Goal: Task Accomplishment & Management: Manage account settings

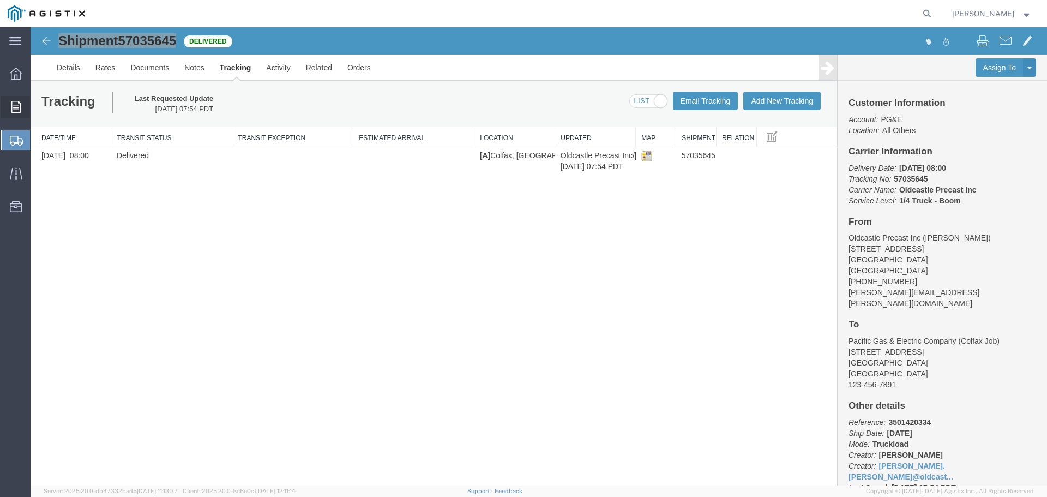
click at [14, 105] on icon at bounding box center [15, 107] width 9 height 12
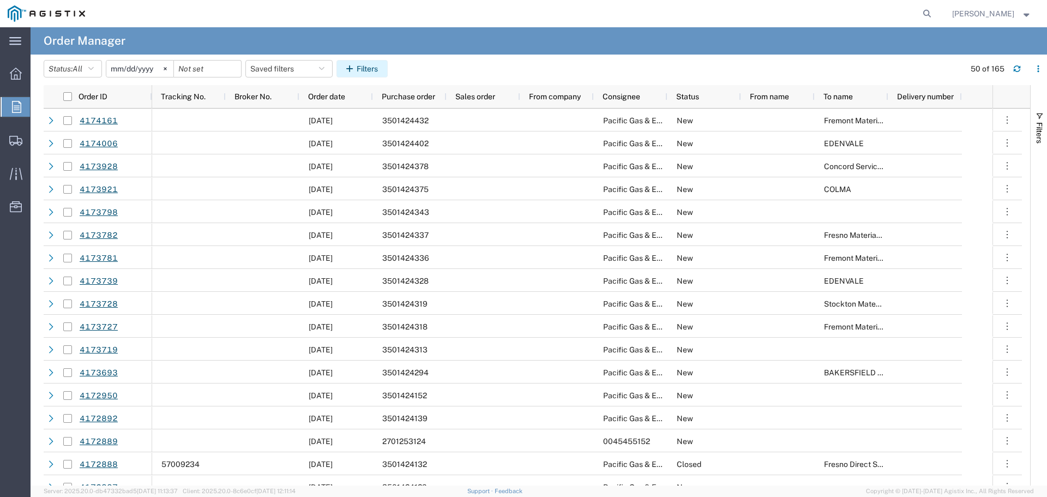
click at [357, 68] on icon "button" at bounding box center [351, 69] width 10 height 8
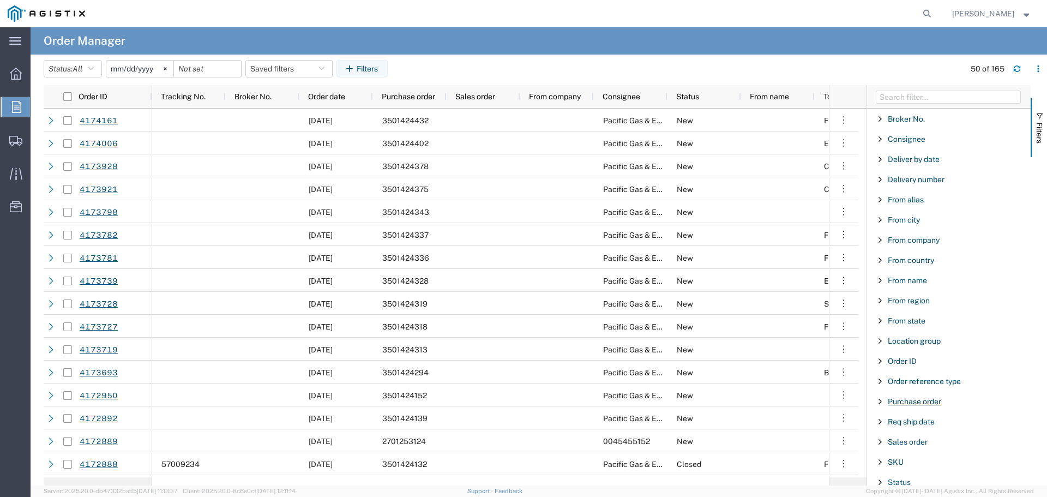
click at [898, 405] on span "Purchase order" at bounding box center [914, 401] width 53 height 9
click at [915, 445] on input "Filter Value" at bounding box center [952, 447] width 143 height 13
type input "3501422552"
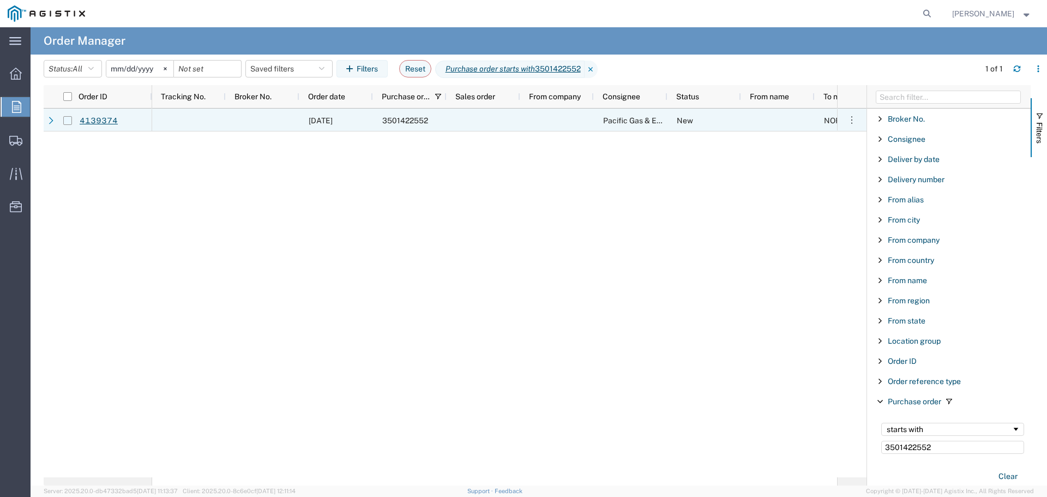
click at [69, 121] on input "Press Space to toggle row selection (unchecked)" at bounding box center [67, 120] width 9 height 9
checkbox input "true"
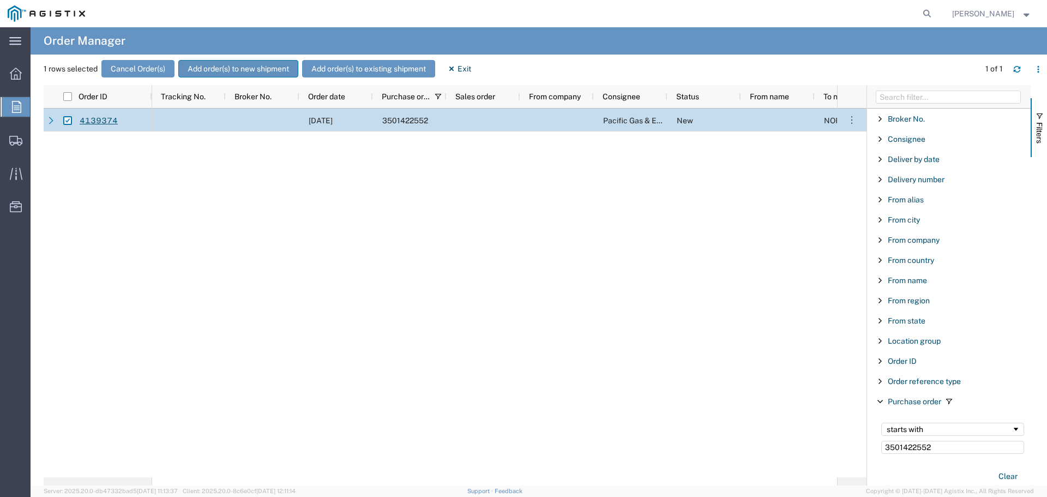
click at [197, 69] on button "Add order(s) to new shipment" at bounding box center [238, 68] width 120 height 17
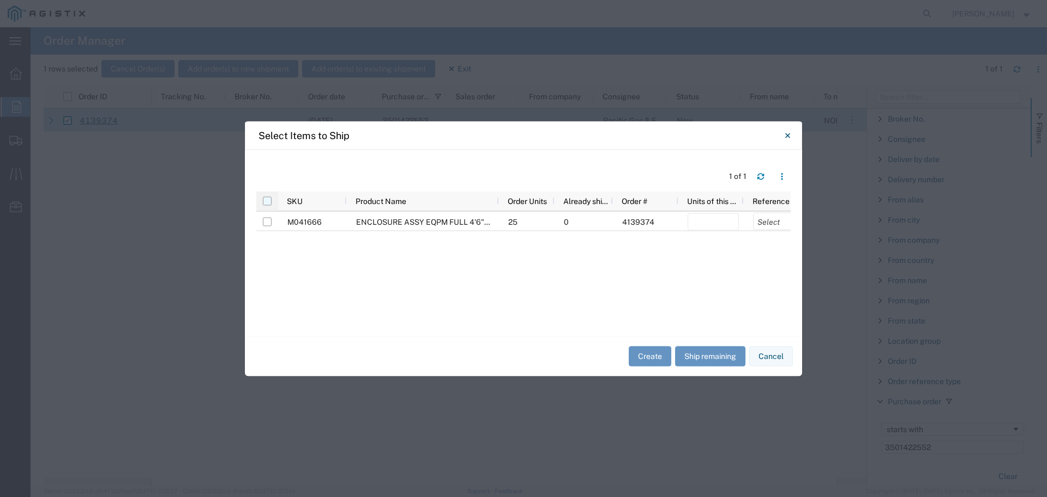
click at [266, 200] on input "checkbox" at bounding box center [267, 200] width 9 height 9
checkbox input "true"
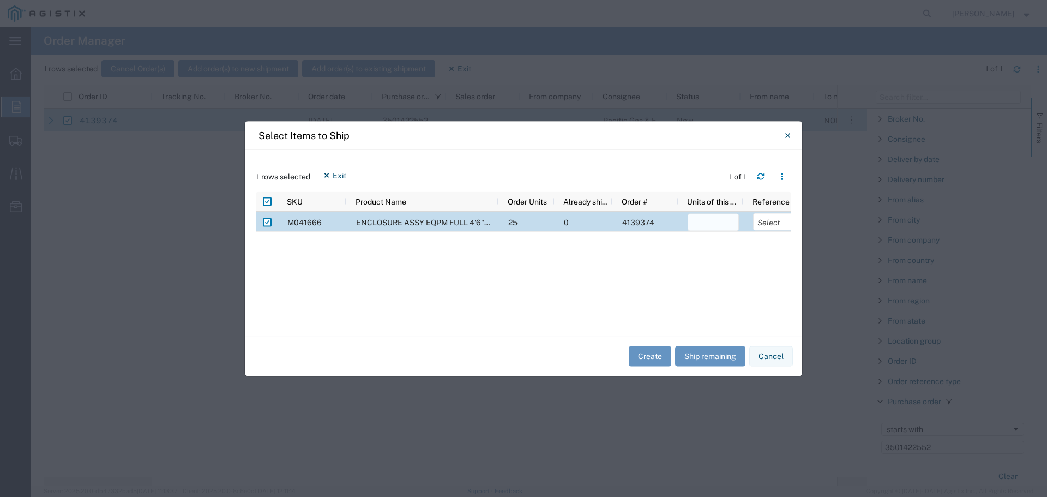
click at [709, 222] on input "number" at bounding box center [713, 221] width 51 height 17
type input "2"
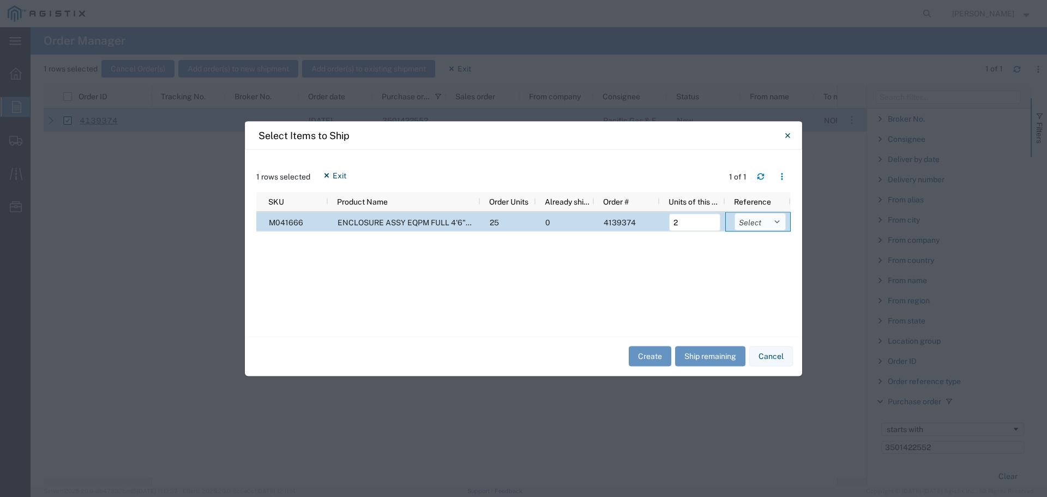
click at [745, 220] on select "Select Purchase Order Delivery Number" at bounding box center [759, 221] width 51 height 17
select select "PURCHORD"
click at [734, 213] on select "Select Purchase Order Delivery Number" at bounding box center [759, 221] width 51 height 17
click at [652, 358] on button "Create" at bounding box center [650, 356] width 43 height 20
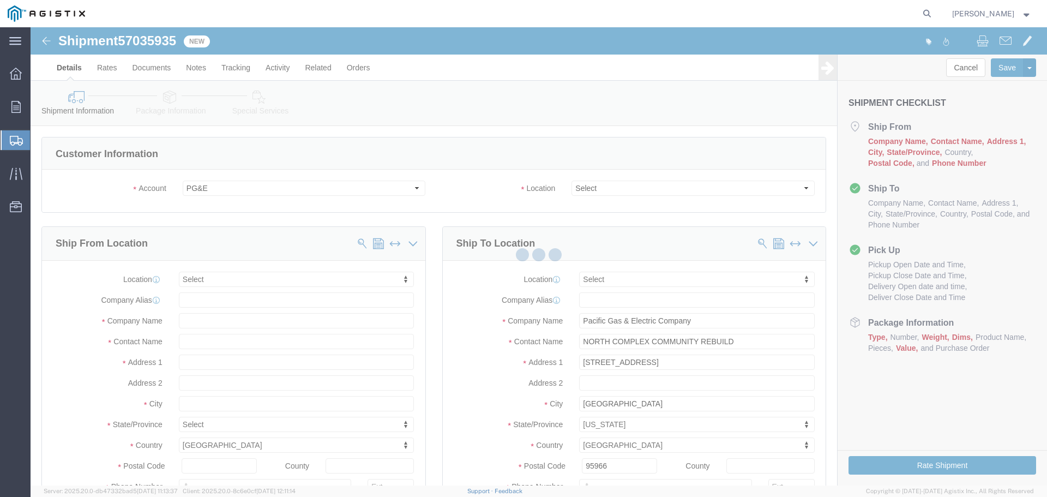
select select
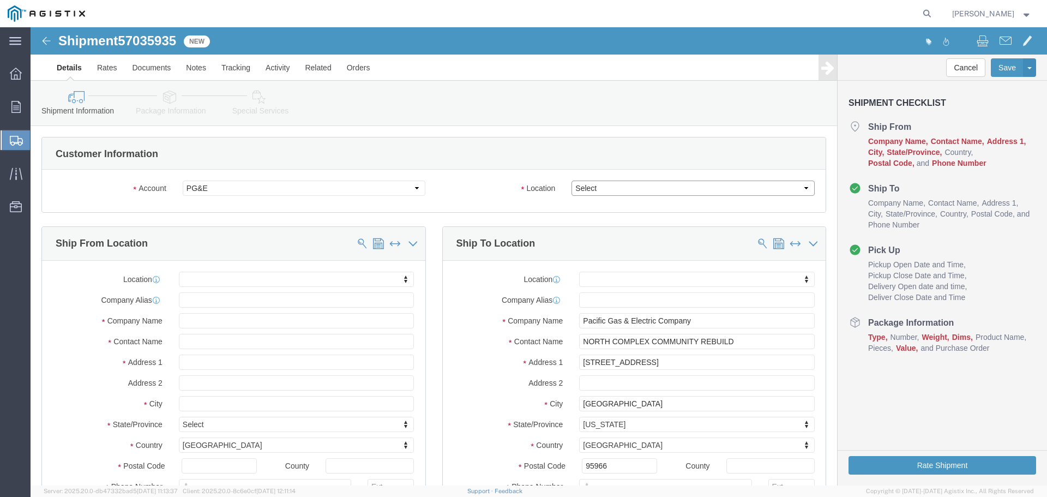
click select "Select All Others [GEOGRAPHIC_DATA] [GEOGRAPHIC_DATA] [GEOGRAPHIC_DATA] [GEOGRA…"
select select "23082"
click select "Select All Others [GEOGRAPHIC_DATA] [GEOGRAPHIC_DATA] [GEOGRAPHIC_DATA] [GEOGRA…"
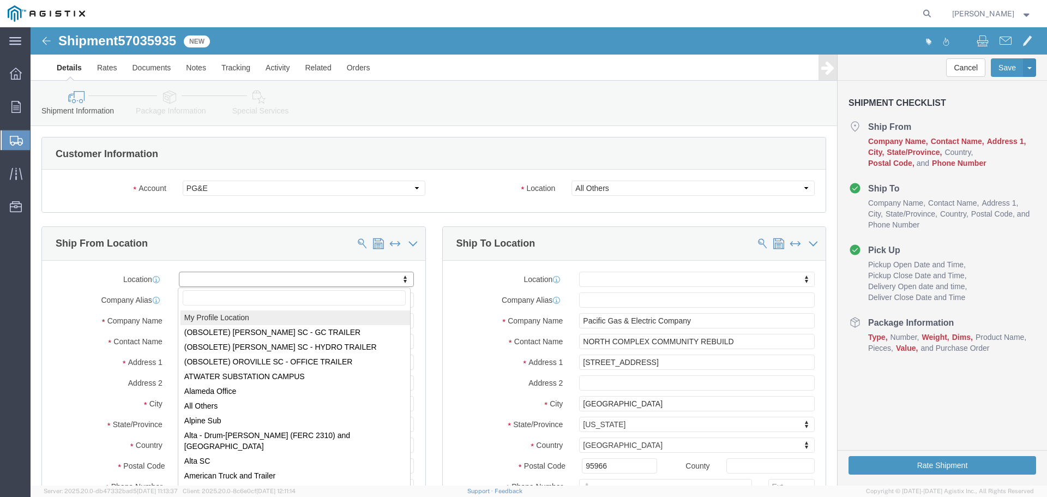
select select "MYPROFILE"
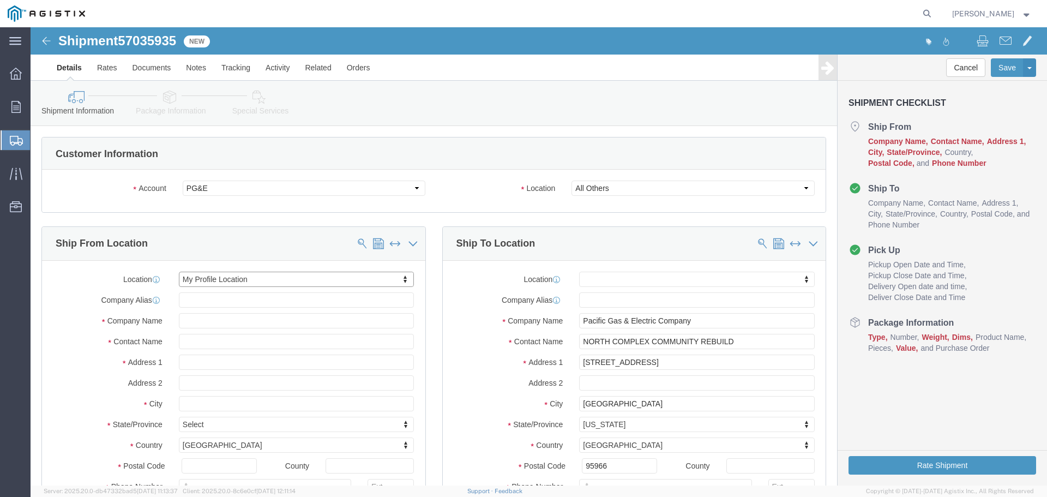
select select "CA"
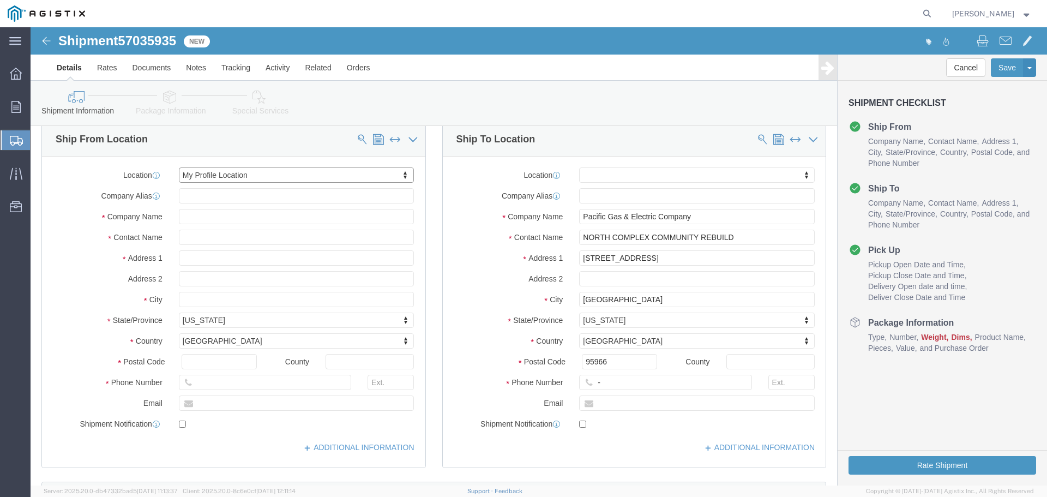
scroll to position [109, 0]
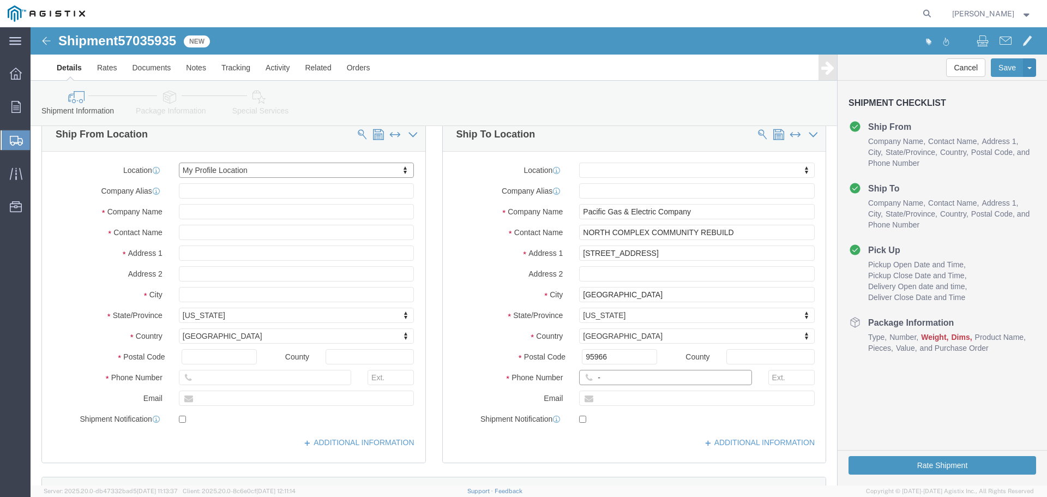
click input "-"
type input "123-456-7891"
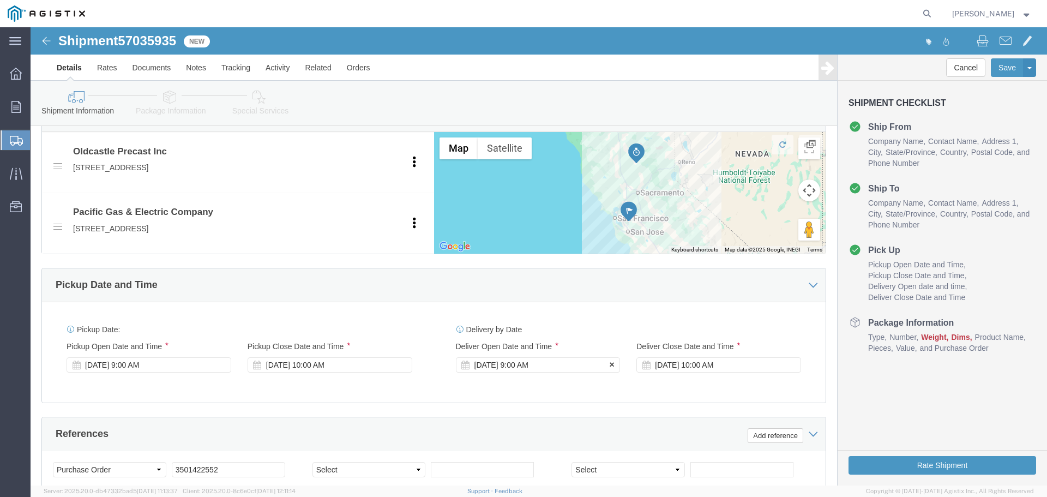
click div "[DATE] 9:00 AM"
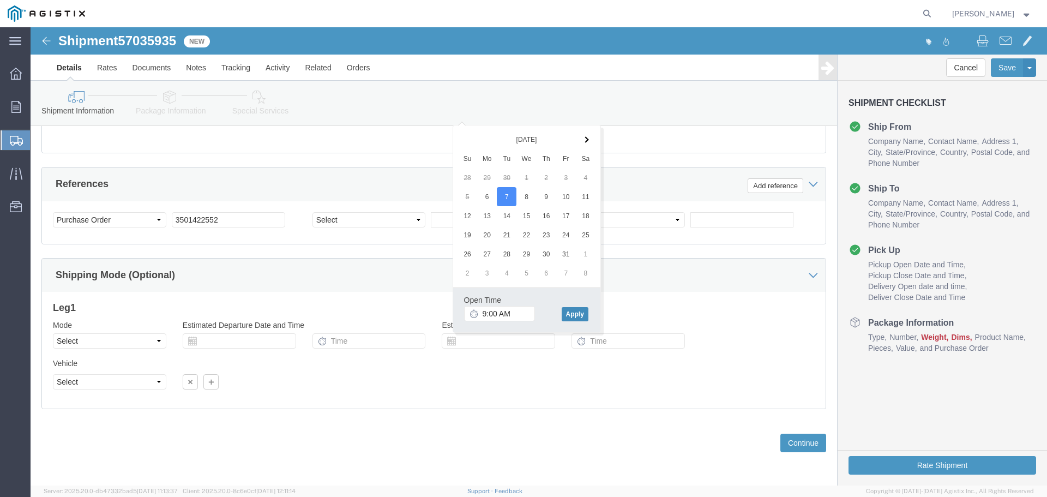
click button "Apply"
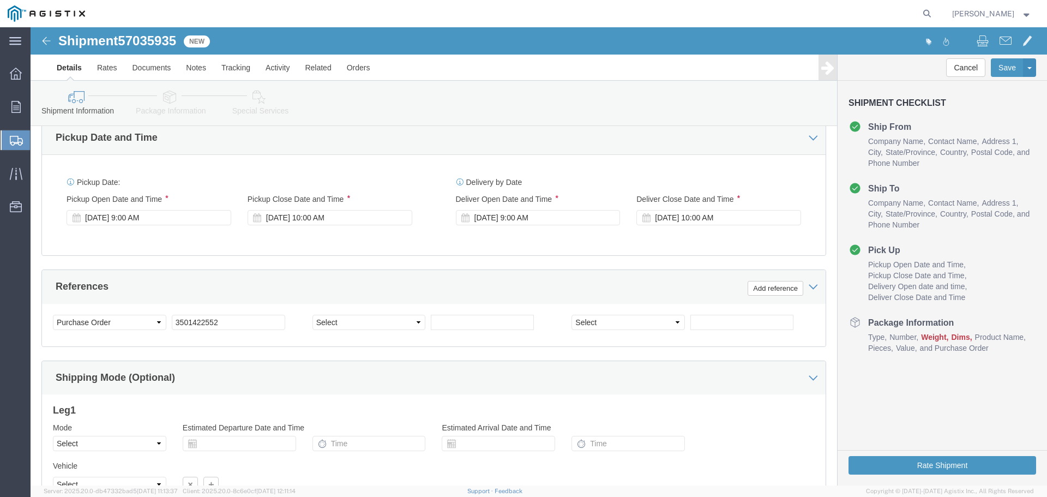
scroll to position [631, 0]
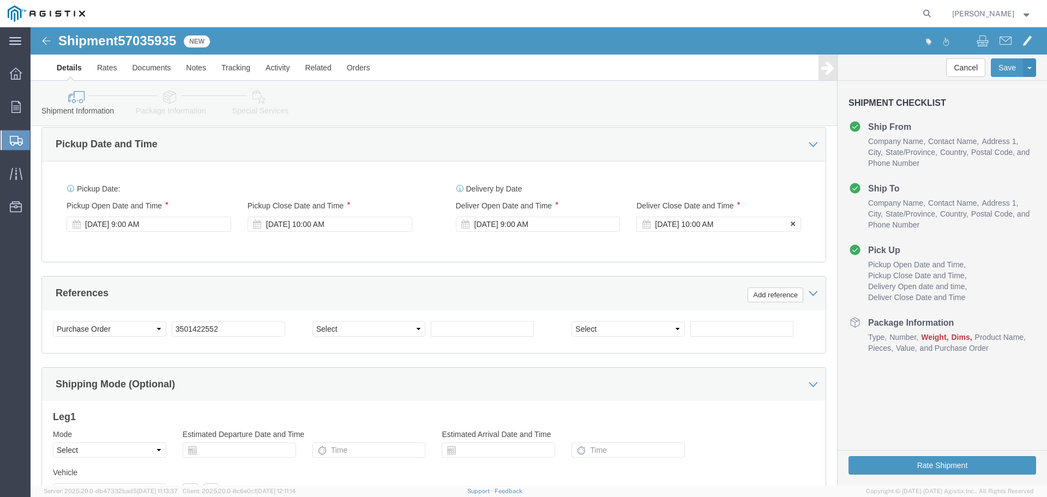
click div "[DATE] 10:00 AM"
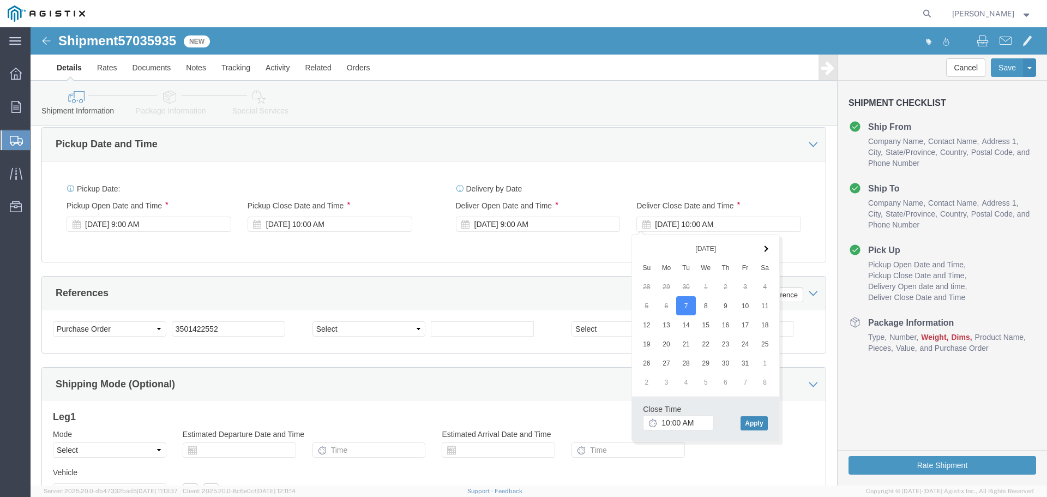
click button "Apply"
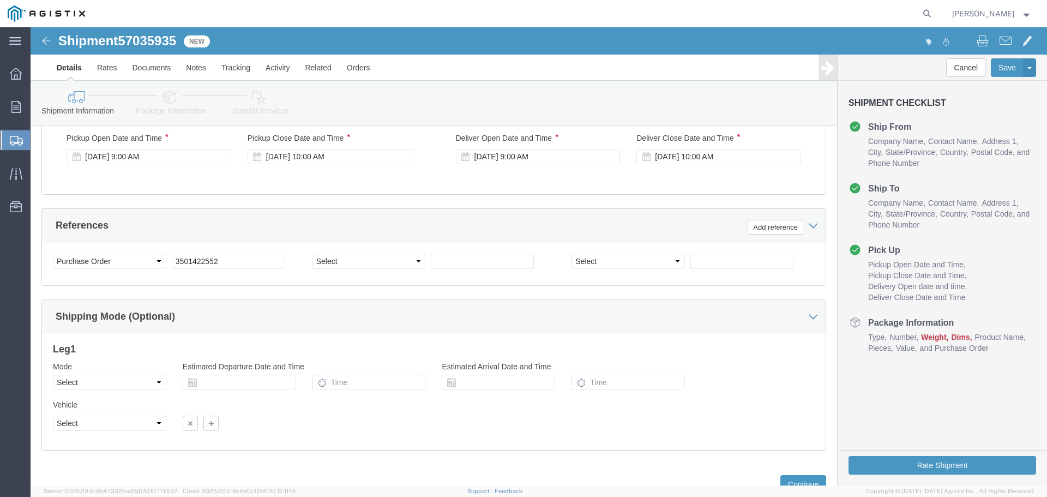
scroll to position [740, 0]
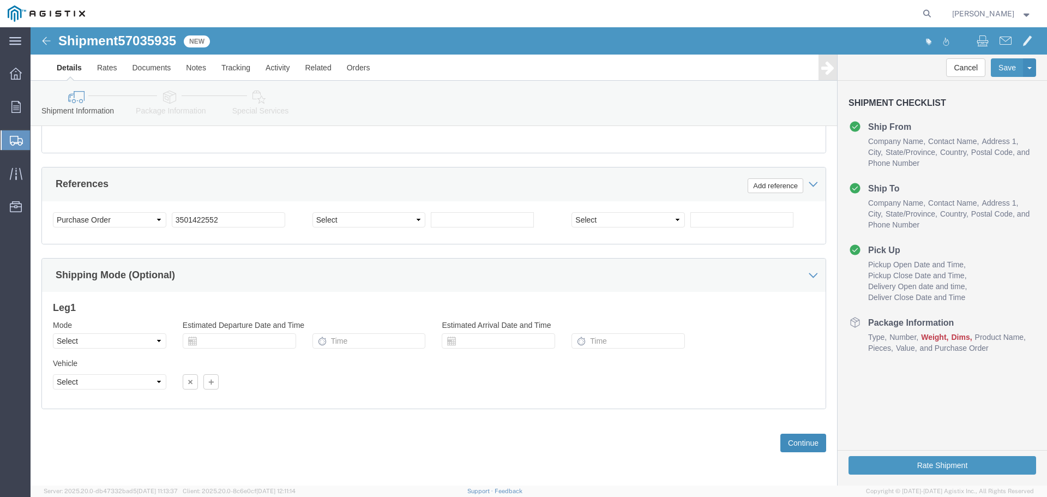
click button "Continue"
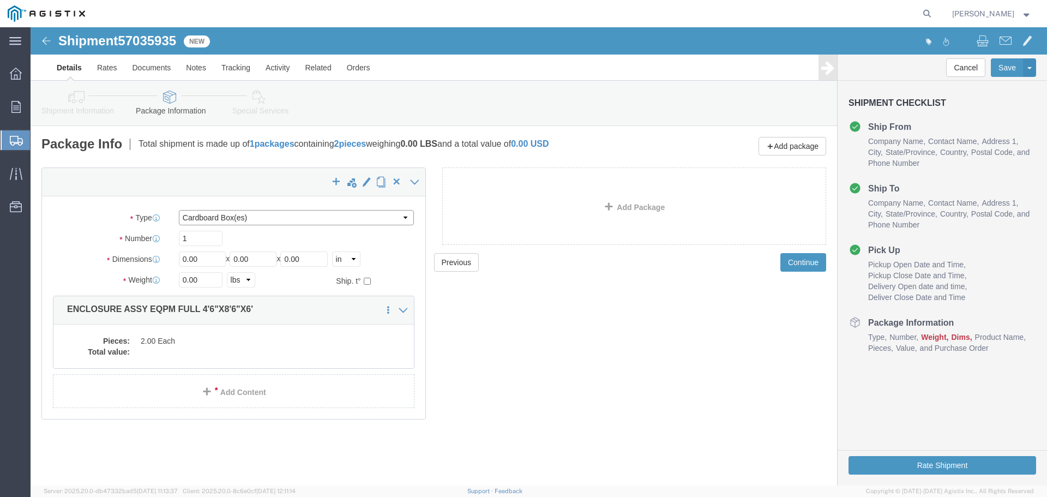
click select "Select Bulk Bundle(s) Cardboard Box(es) Carton(s) Crate(s) Drum(s) (Fiberboard)…"
select select "YRPK"
click select "Select Bulk Bundle(s) Cardboard Box(es) Carton(s) Crate(s) Drum(s) (Fiberboard)…"
click input "1"
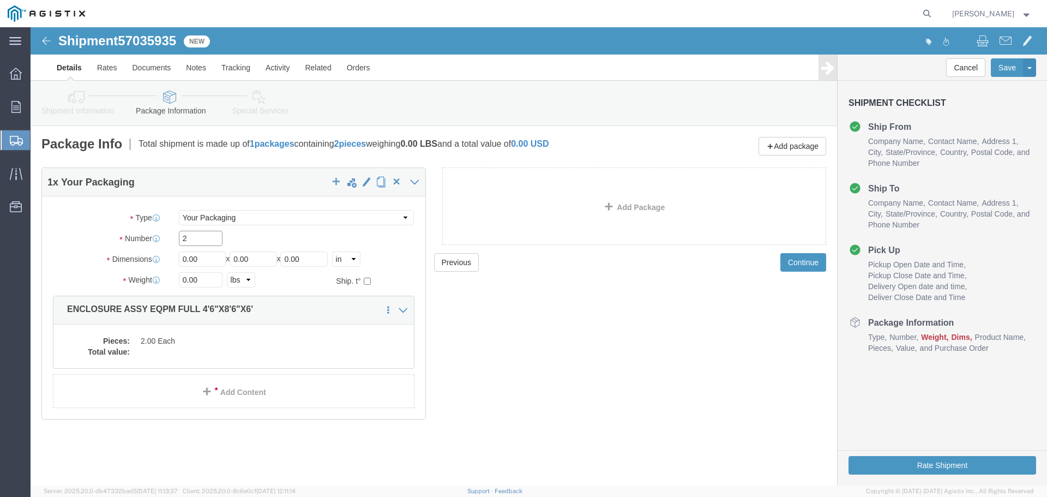
type input "2"
type input "54"
type input "102"
type input "72"
type input "35000"
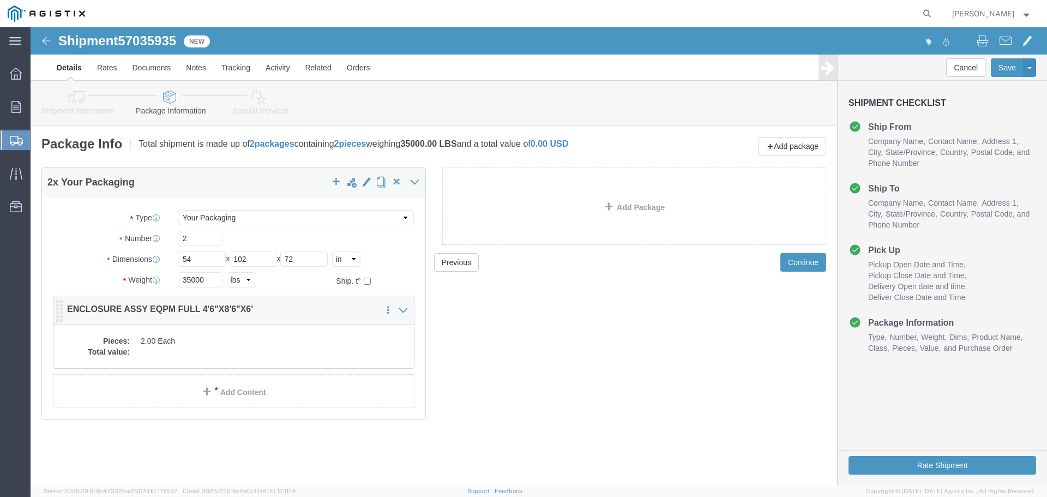
click dd "2.00 Each"
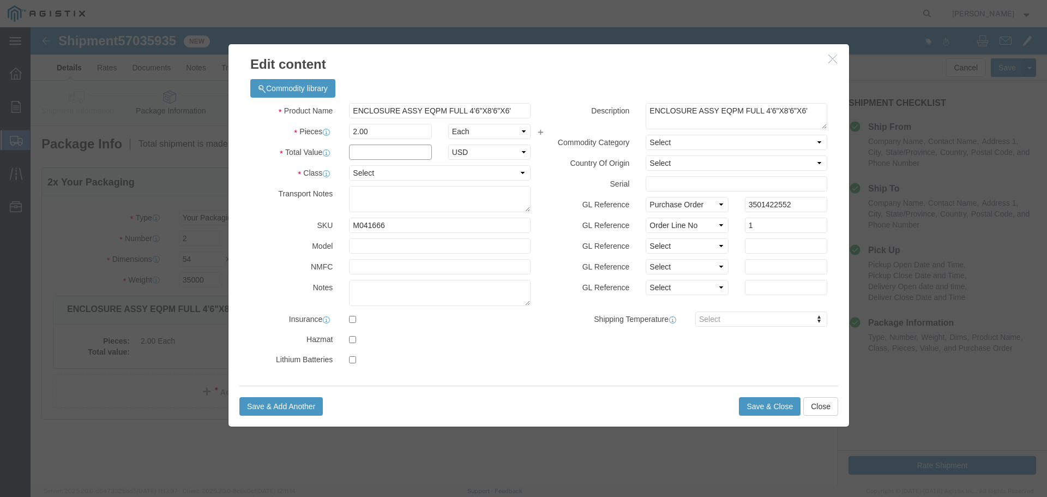
click input "text"
type input "1"
click select "Select 50 55 60 65 70 85 92.5 100 125 175 250 300 400"
select select "55"
click select "Select 50 55 60 65 70 85 92.5 100 125 175 250 300 400"
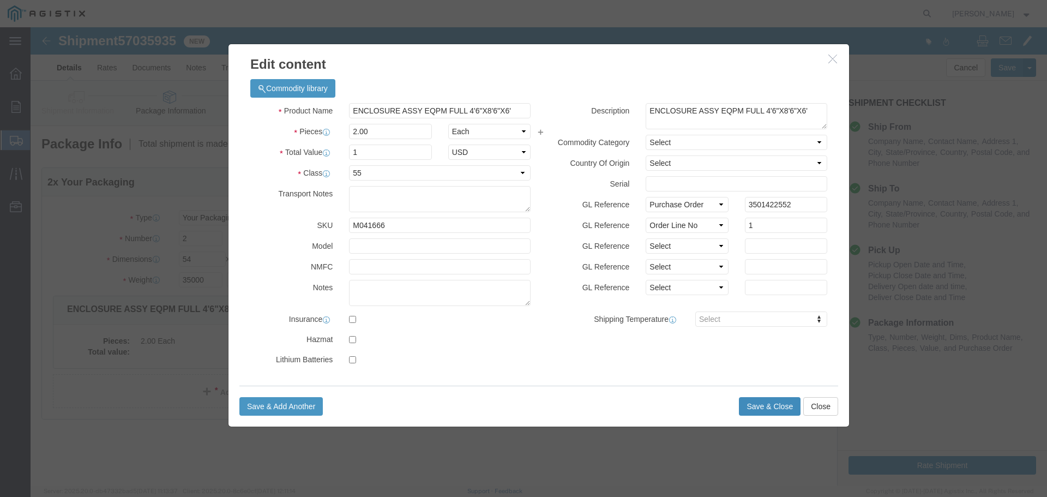
click button "Save & Close"
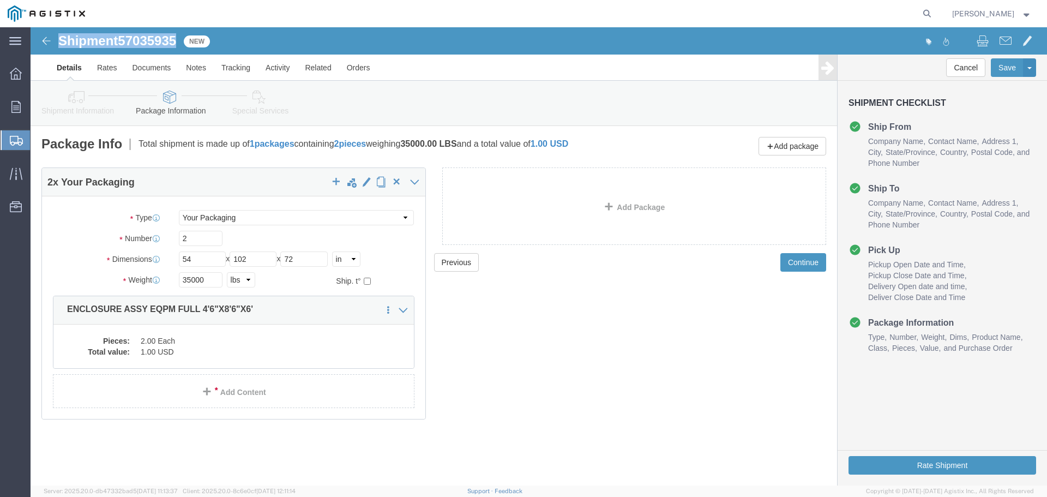
drag, startPoint x: 27, startPoint y: 14, endPoint x: 146, endPoint y: 14, distance: 118.9
click div "Shipment 57035935 New"
copy h1 "Shipment 57035935"
click button "Rate Shipment"
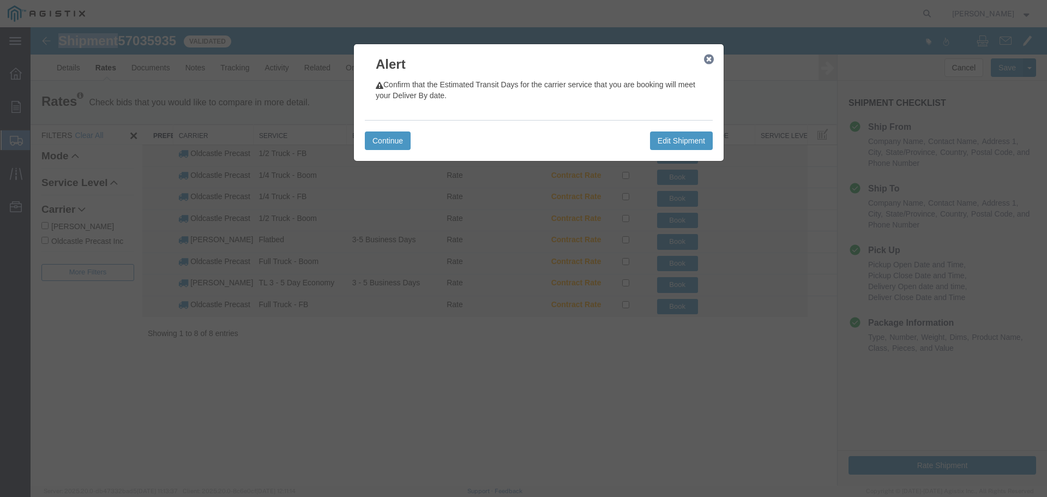
click at [708, 61] on icon "button" at bounding box center [709, 59] width 10 height 9
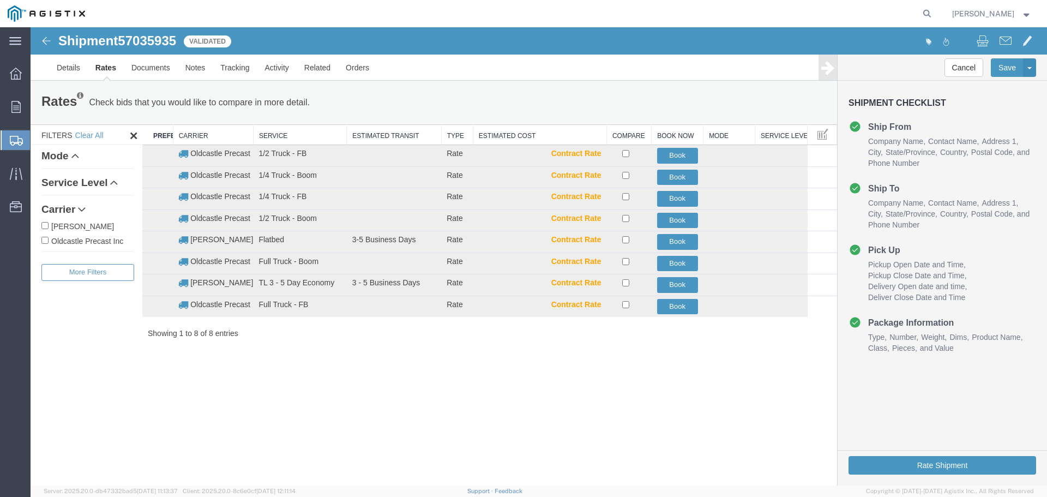
click at [93, 241] on label "Oldcastle Precast Inc" at bounding box center [87, 240] width 93 height 12
click at [49, 241] on input "Oldcastle Precast Inc" at bounding box center [44, 240] width 7 height 7
checkbox input "true"
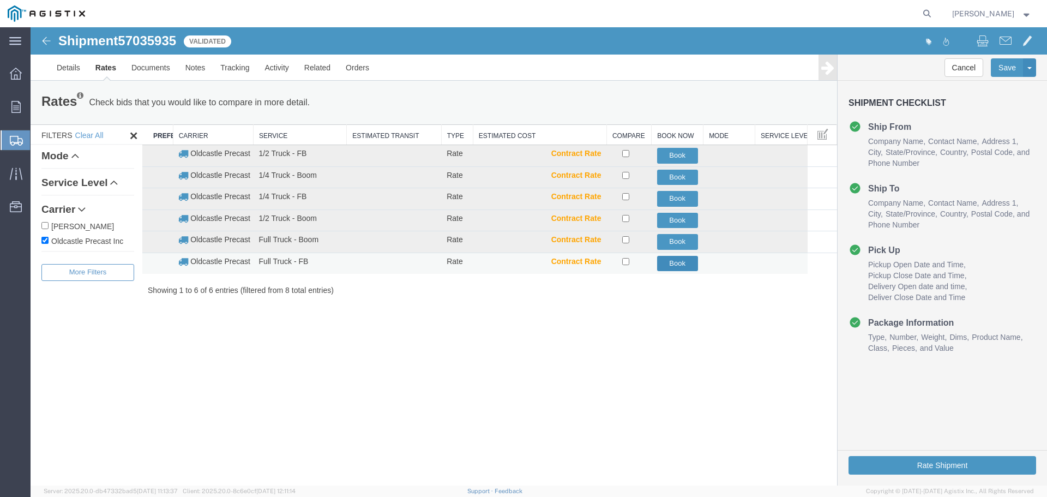
click at [676, 260] on button "Book" at bounding box center [677, 264] width 41 height 16
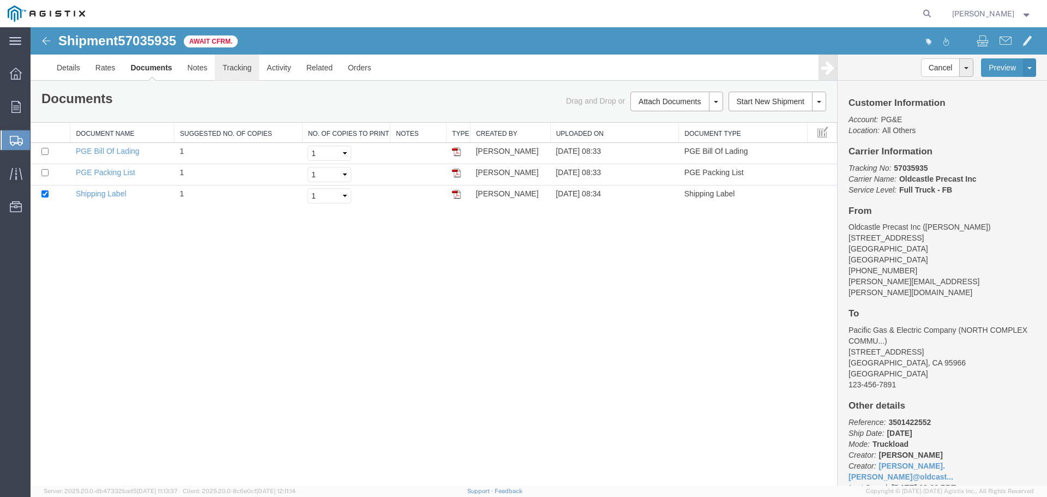
click at [244, 69] on link "Tracking" at bounding box center [237, 68] width 44 height 26
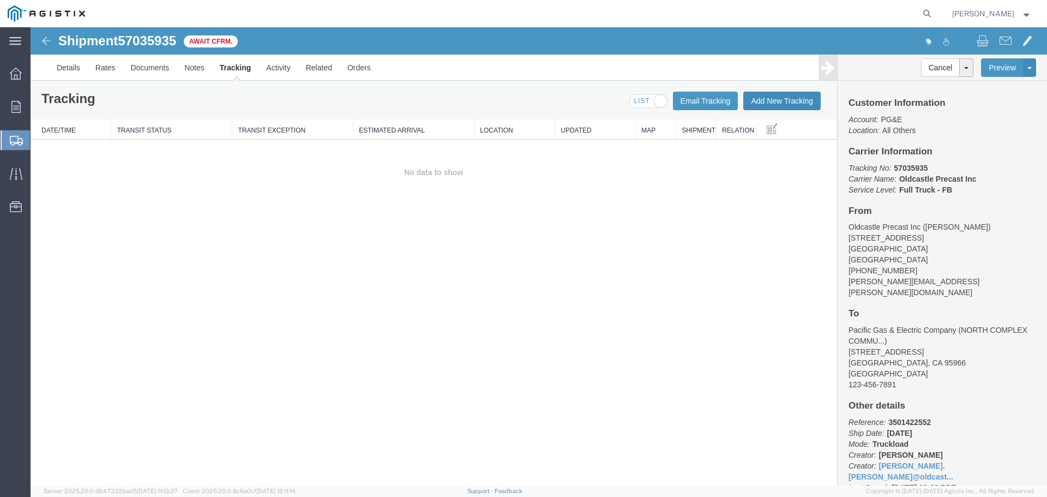
click at [774, 100] on button "Add New Tracking" at bounding box center [781, 101] width 77 height 19
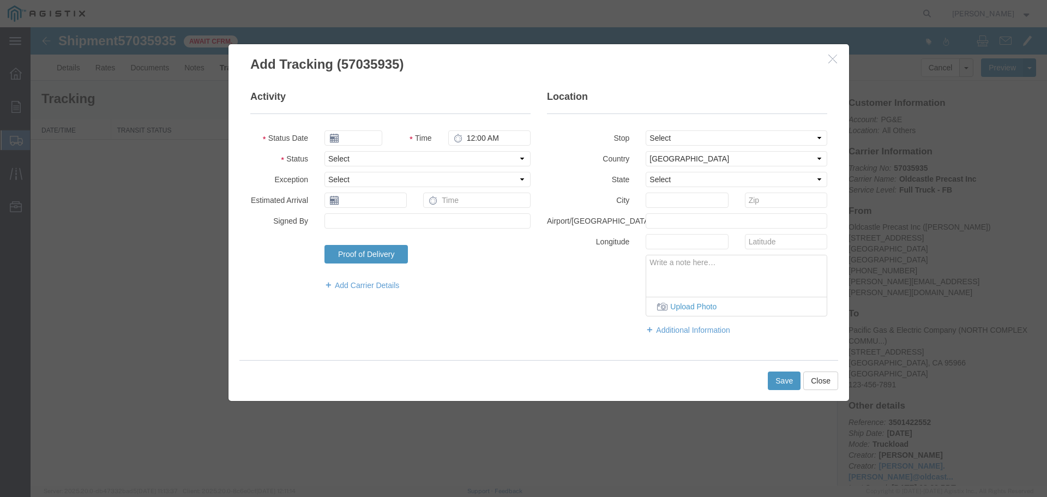
type input "[DATE]"
type input "9:00 AM"
click at [387, 161] on select "Select Arrival Notice Available Arrival Notice Imported Arrive at Delivery Loca…" at bounding box center [427, 158] width 206 height 15
select select "DELIVRED"
click at [324, 151] on select "Select Arrival Notice Available Arrival Notice Imported Arrive at Delivery Loca…" at bounding box center [427, 158] width 206 height 15
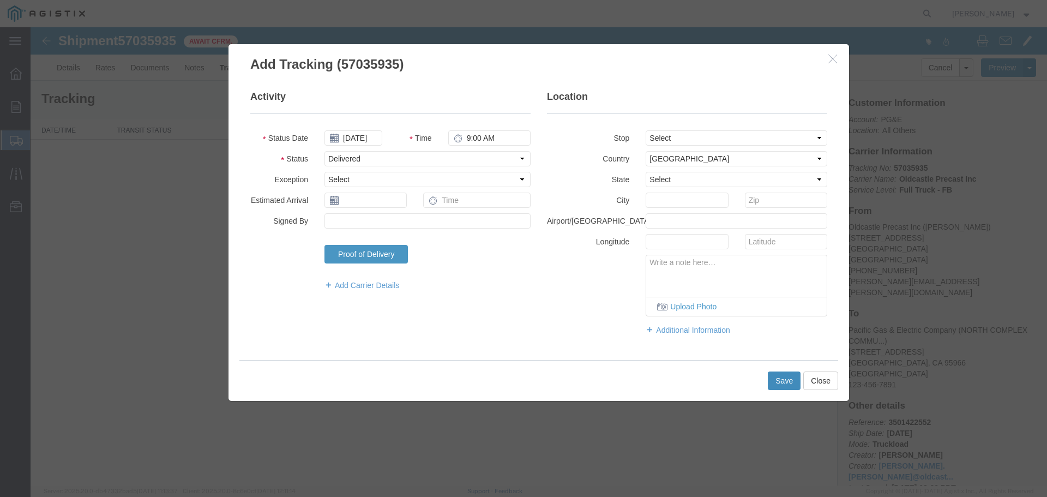
click at [779, 378] on button "Save" at bounding box center [784, 380] width 33 height 19
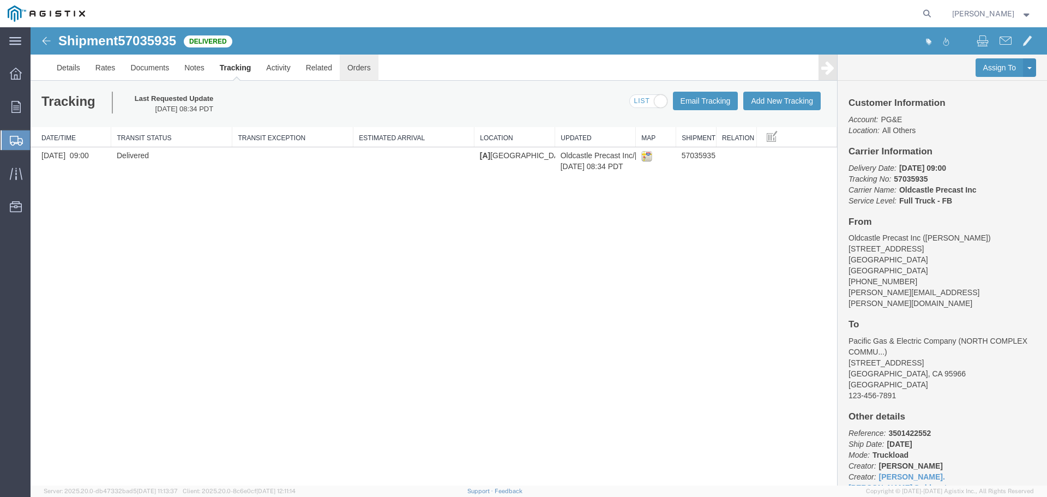
click at [355, 67] on link "Orders" at bounding box center [359, 68] width 39 height 26
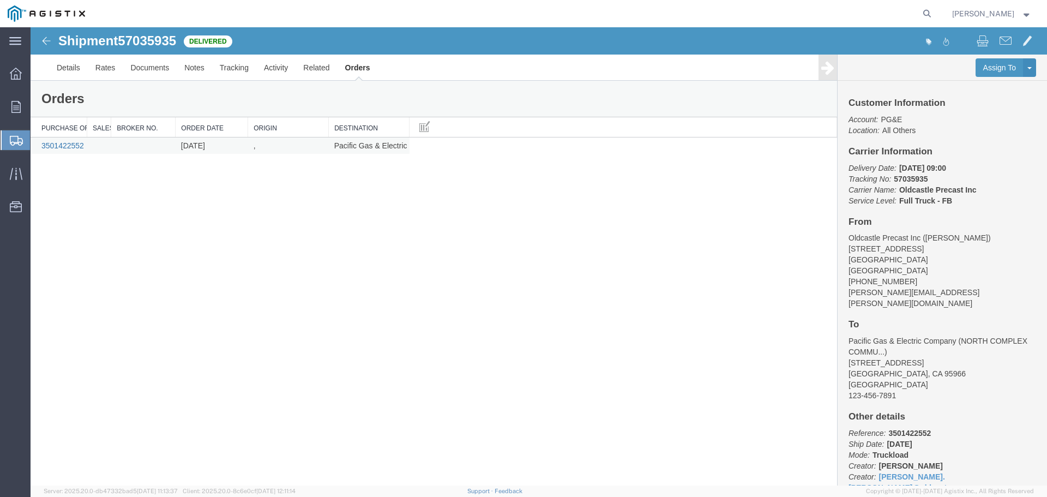
click at [69, 145] on link "3501422552" at bounding box center [62, 145] width 43 height 9
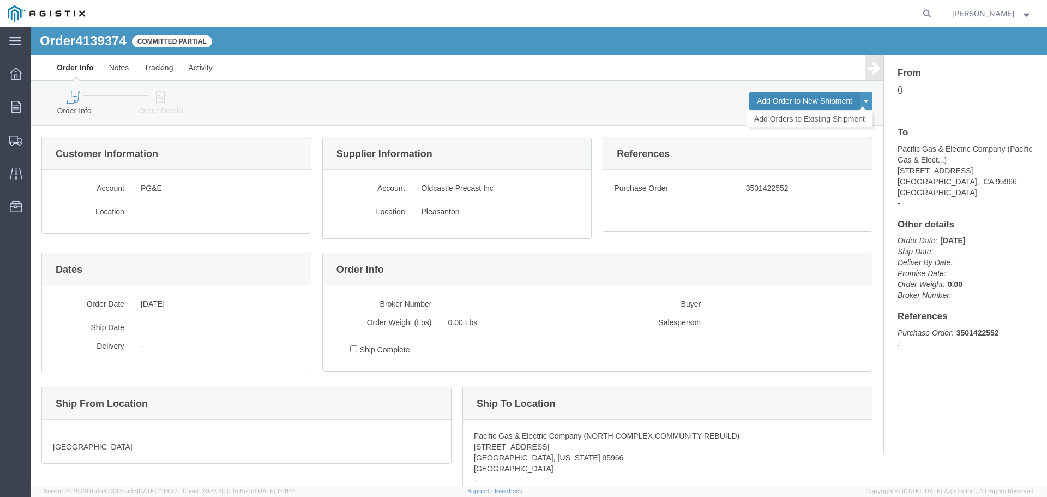
click at [800, 103] on button "Add Order to New Shipment" at bounding box center [804, 101] width 111 height 19
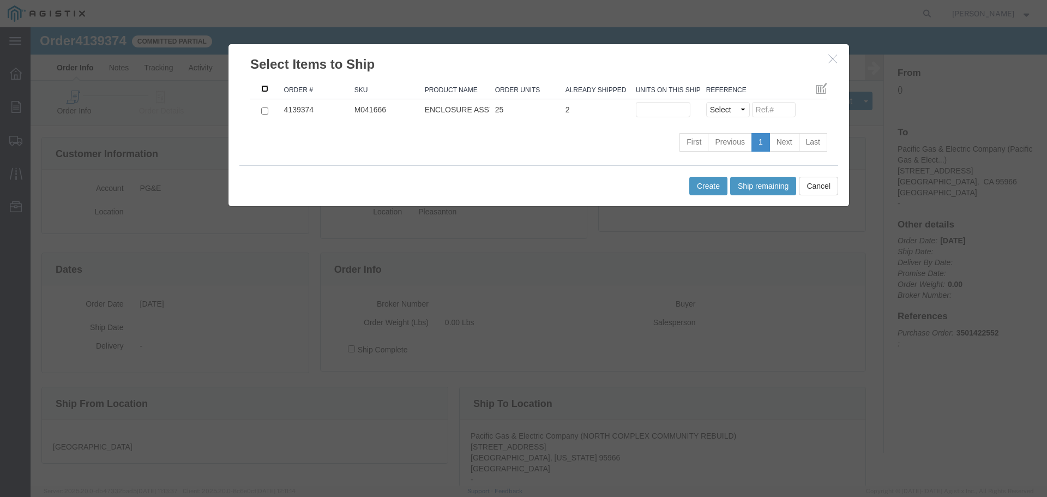
click at [263, 87] on input ": activate to sort column ascending" at bounding box center [264, 88] width 7 height 7
checkbox input "true"
click at [654, 110] on input "text" at bounding box center [663, 109] width 55 height 15
type input "2"
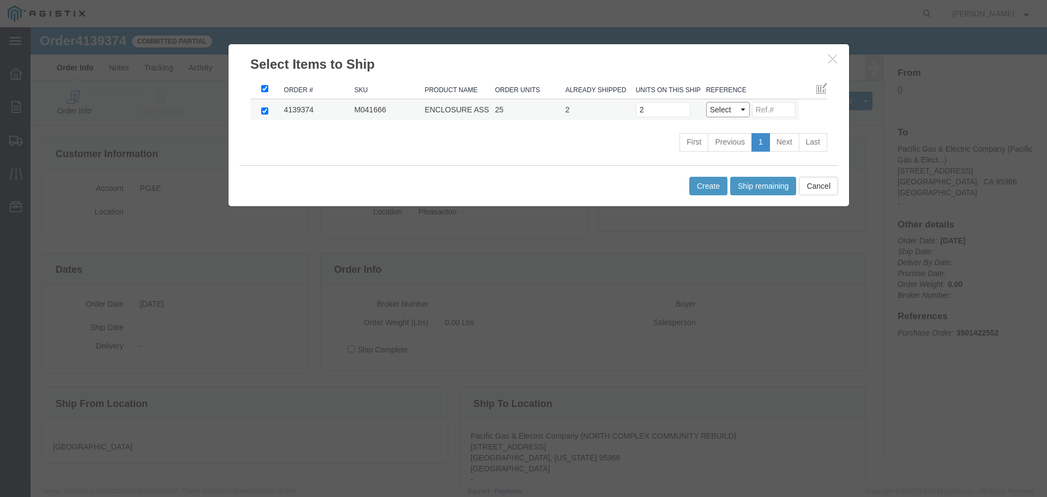
click at [728, 112] on select "Select Purchase Order Delivery Number" at bounding box center [728, 109] width 44 height 15
select select "PO"
click at [706, 102] on select "Select Purchase Order Delivery Number" at bounding box center [728, 109] width 44 height 15
click at [709, 188] on button "Create" at bounding box center [708, 186] width 38 height 19
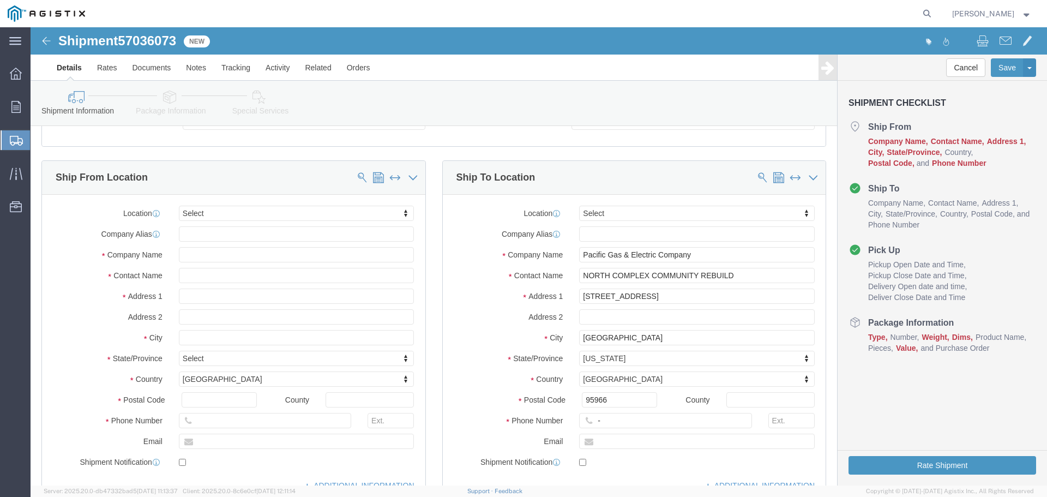
scroll to position [164, 0]
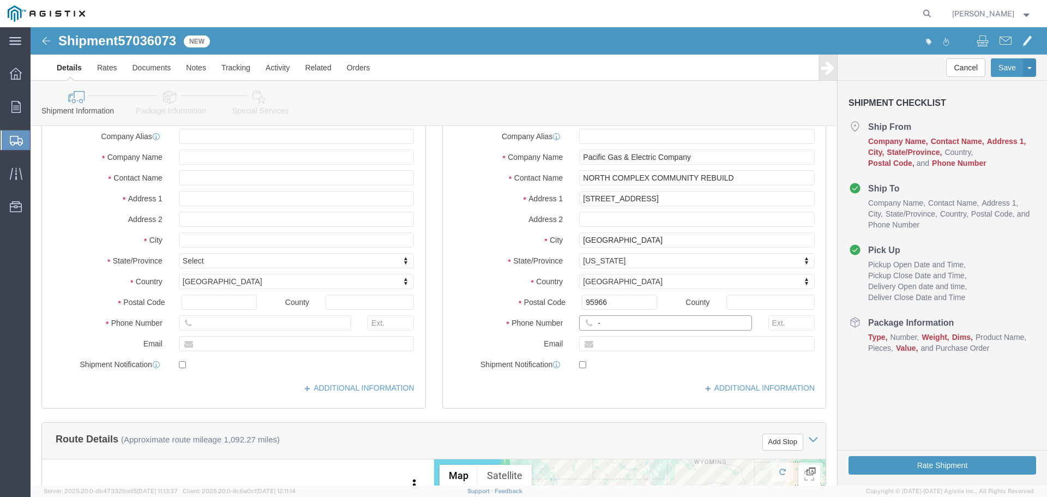
click input "-"
type input "123-456-7891"
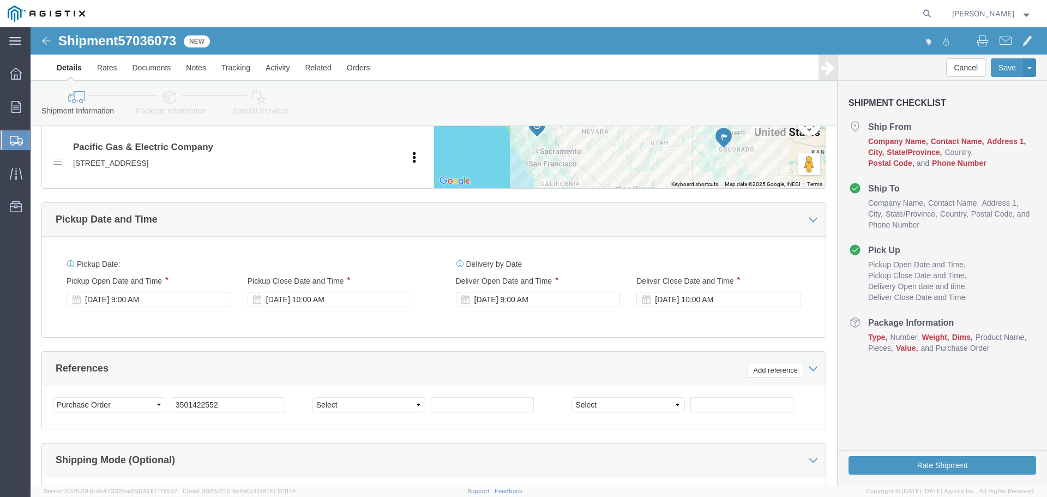
scroll to position [600, 0]
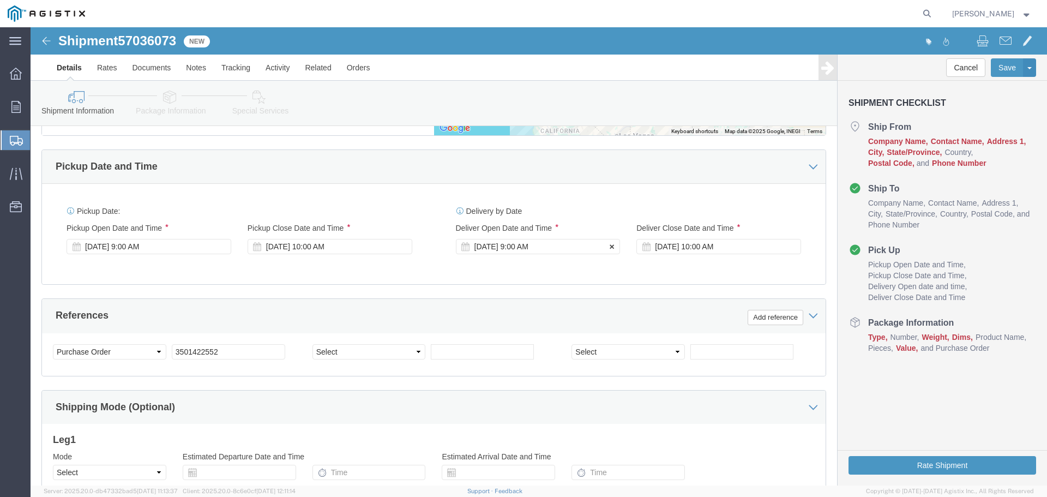
click div "[DATE] 9:00 AM"
click button "Apply"
click div "[DATE] 10:00 AM"
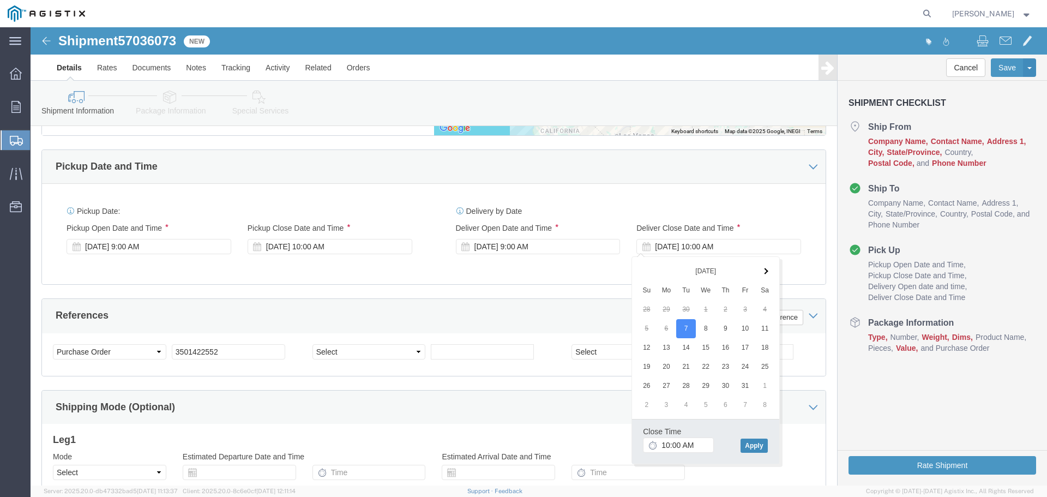
click button "Apply"
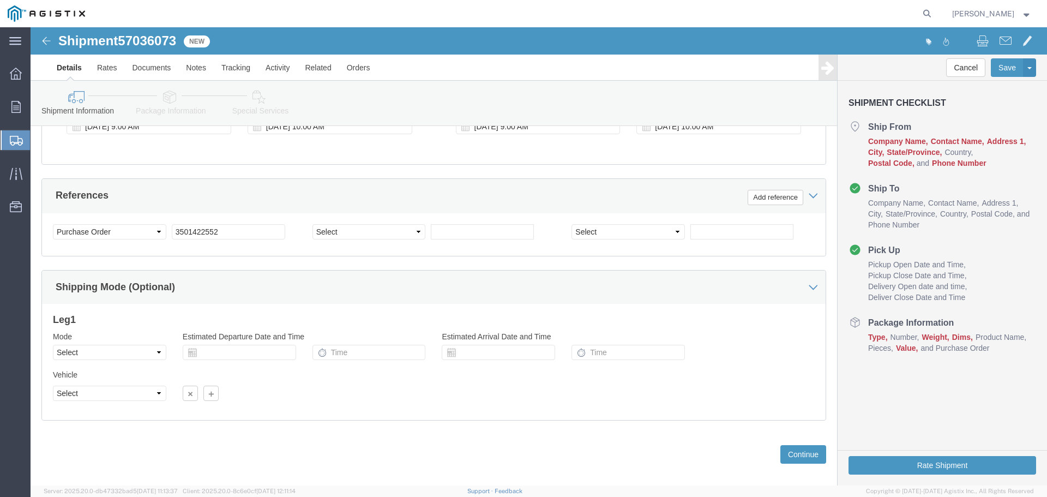
scroll to position [731, 0]
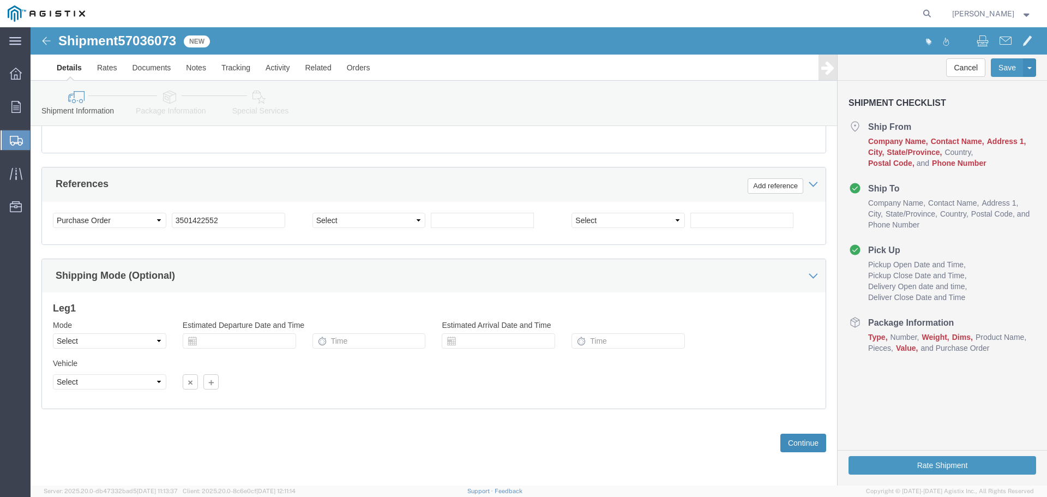
click button "Continue"
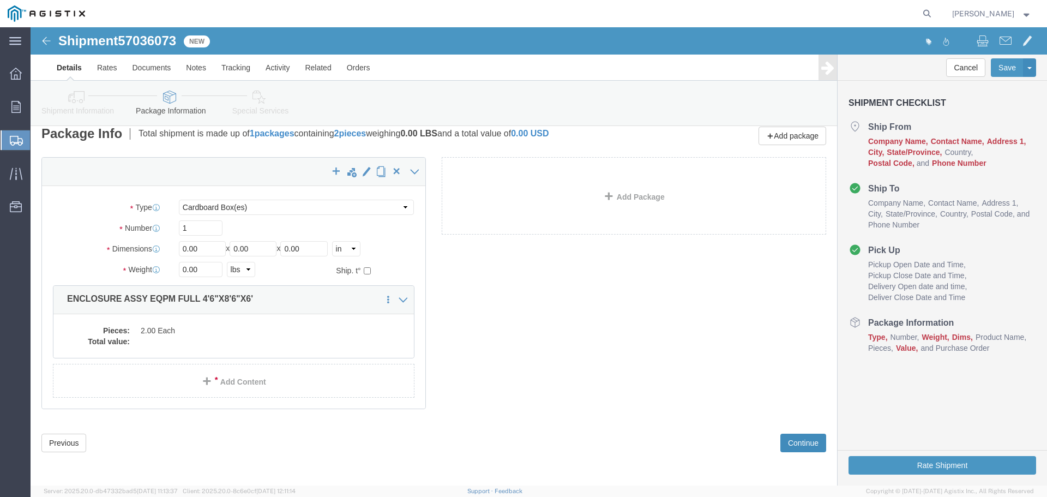
scroll to position [0, 0]
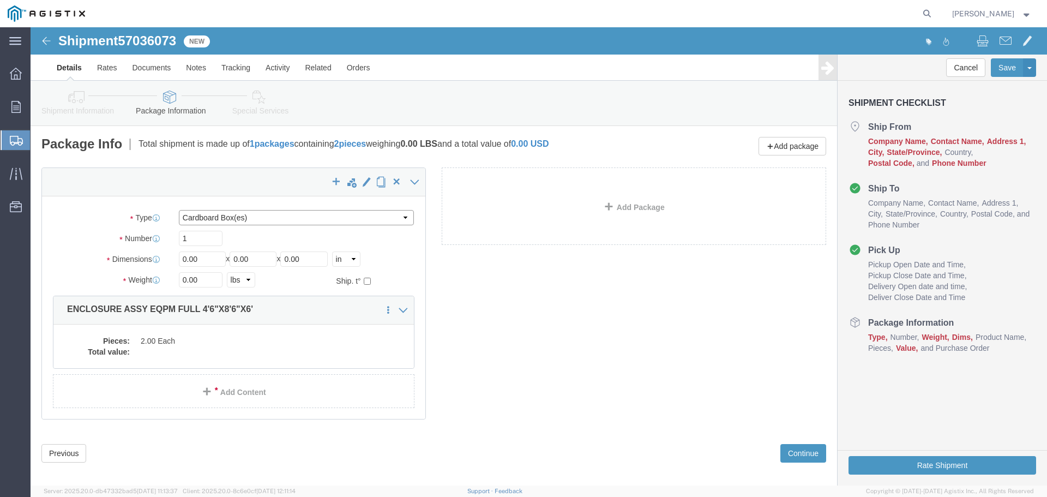
click select "Select Bulk Bundle(s) Cardboard Box(es) Carton(s) Crate(s) Drum(s) (Fiberboard)…"
select select "YRPK"
click select "Select Bulk Bundle(s) Cardboard Box(es) Carton(s) Crate(s) Drum(s) (Fiberboard)…"
drag, startPoint x: 164, startPoint y: 208, endPoint x: 126, endPoint y: 208, distance: 37.1
click div "Number 1"
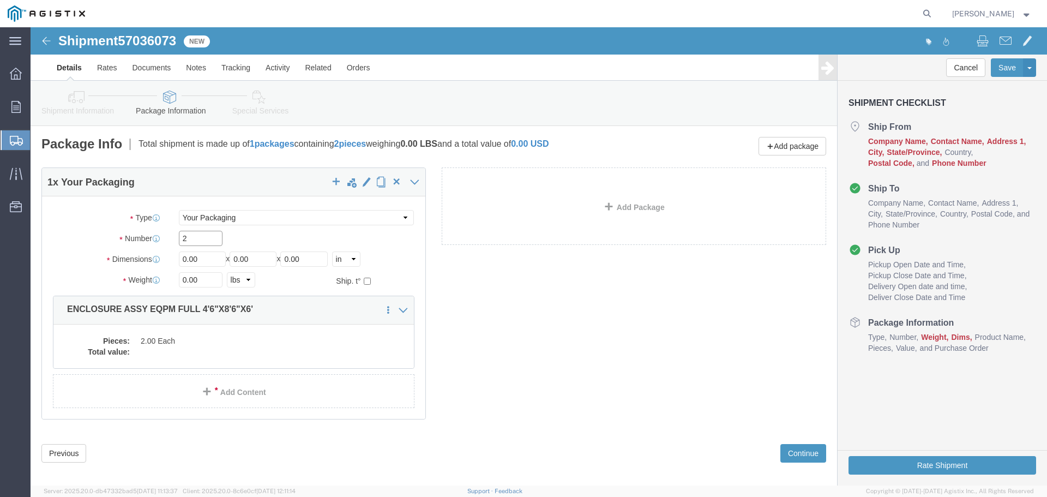
type input "2"
type input "54"
type input "102"
type input "72"
type input "35000"
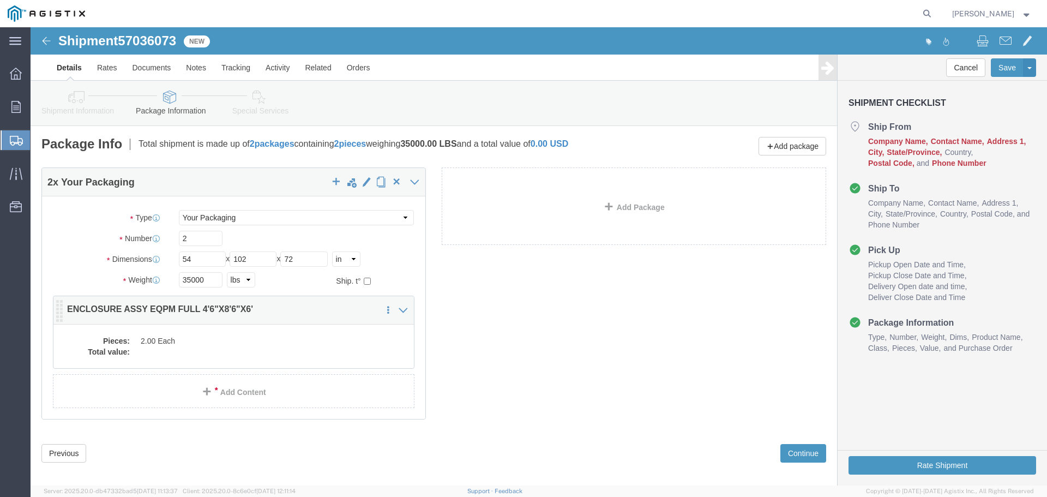
click div "Pieces: 2.00 Each Total value:"
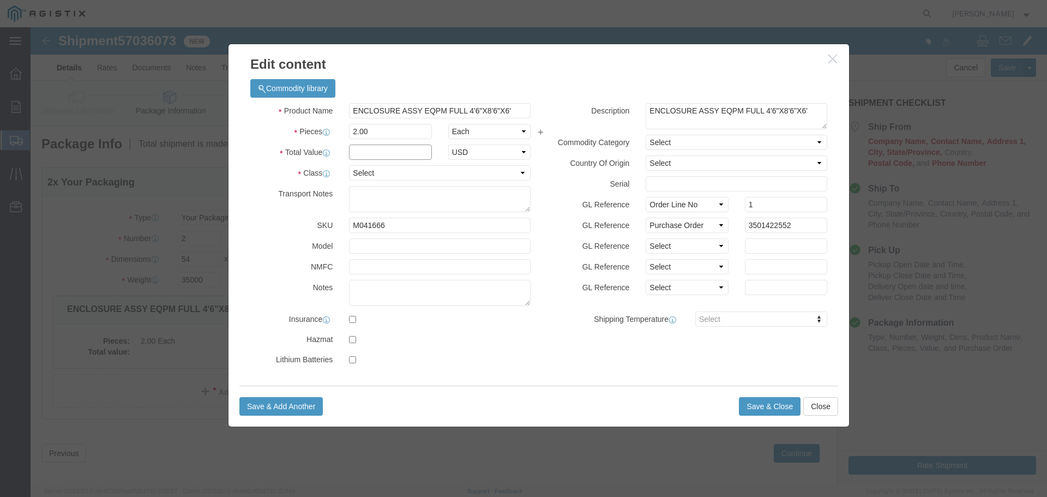
click input "text"
type input "1"
select select "USD"
select select "55"
click button "Save & Close"
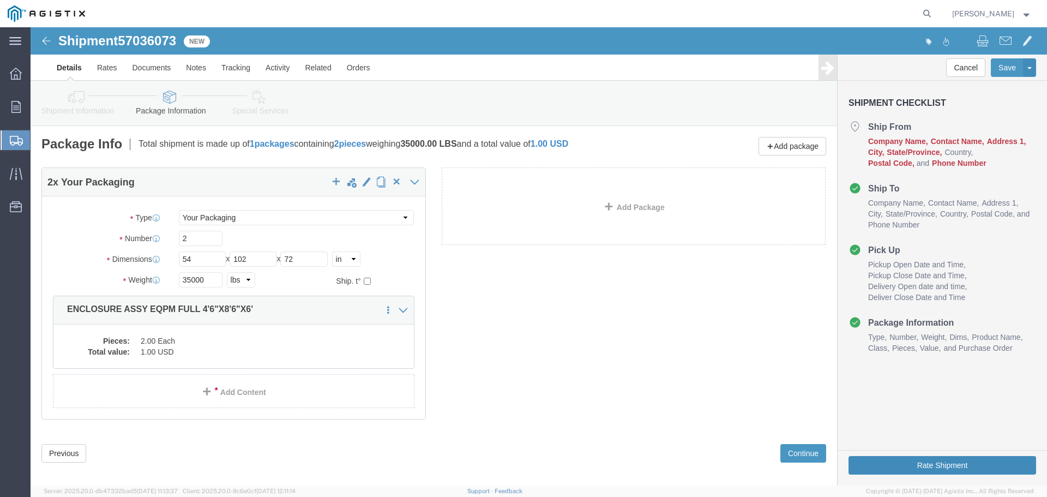
click button "Rate Shipment"
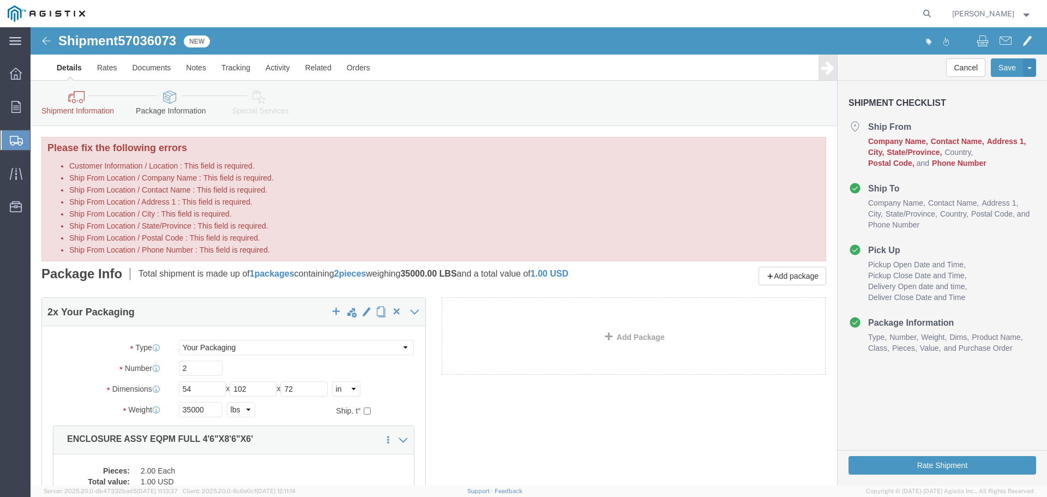
click icon
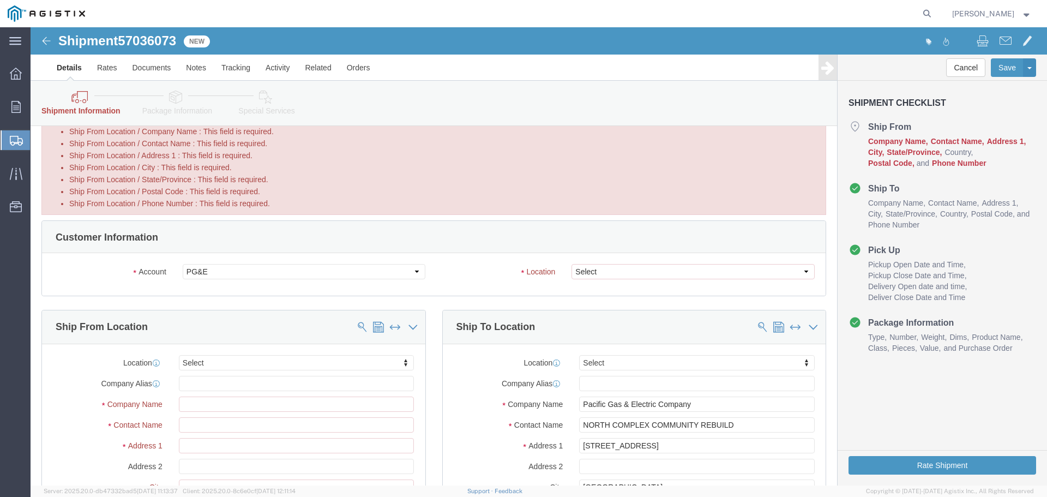
scroll to position [109, 0]
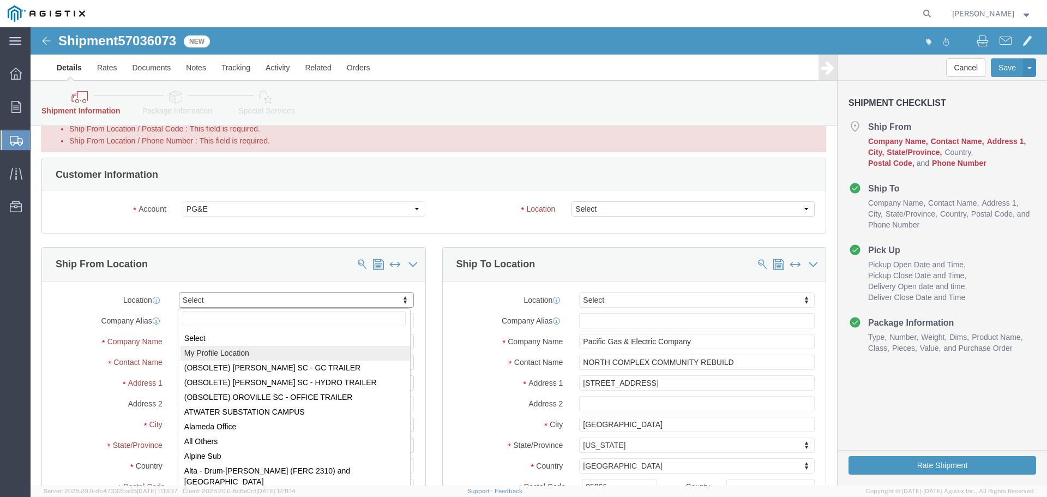
select select "MYPROFILE"
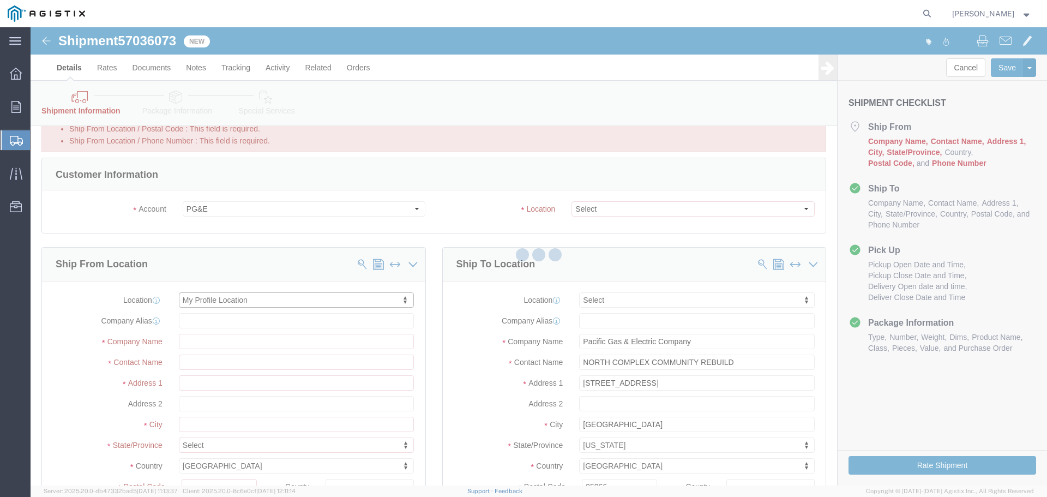
type input "Oldcastle Precast Inc"
type input "[PERSON_NAME]"
type input "[STREET_ADDRESS]"
type input "PLEASANTON"
type input "94566"
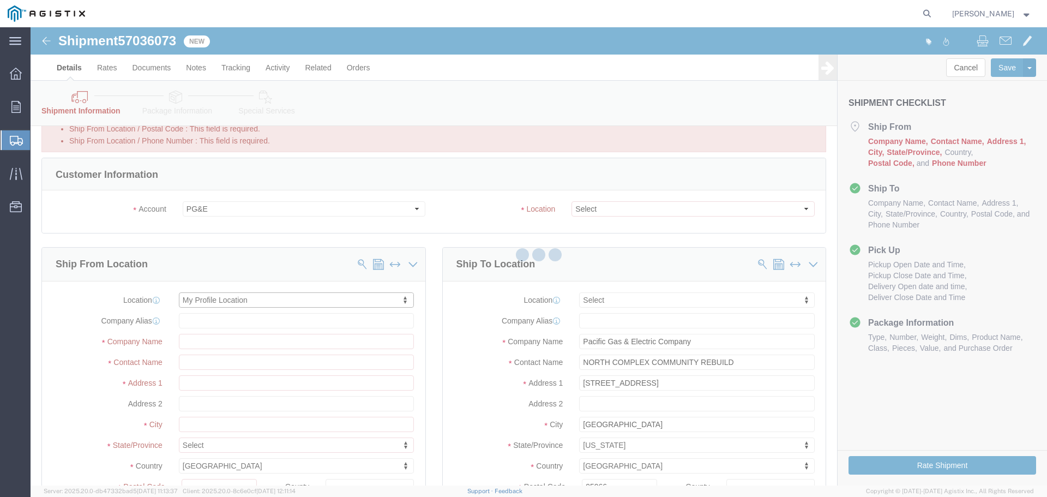
type input "[PHONE_NUMBER]"
type input "[PERSON_NAME][EMAIL_ADDRESS][PERSON_NAME][DOMAIN_NAME]"
checkbox input "true"
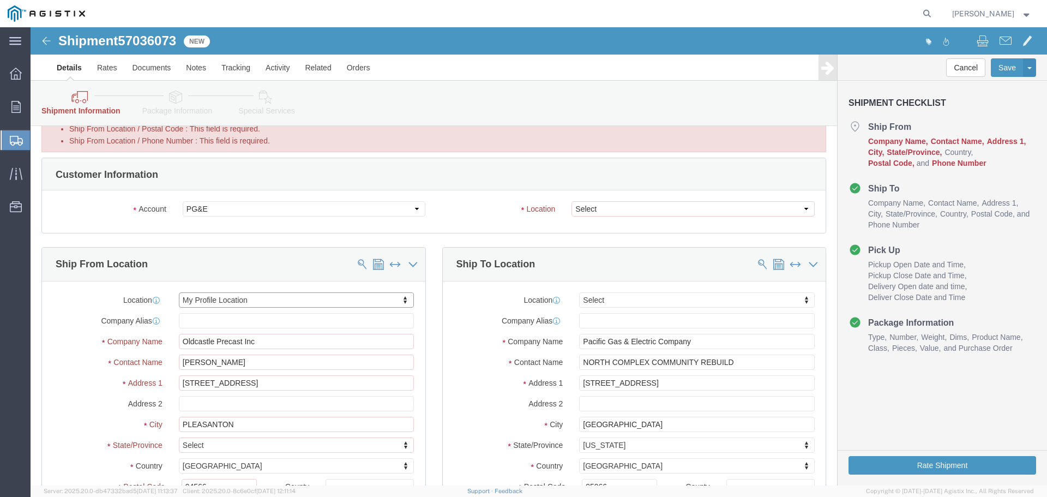
select select "CA"
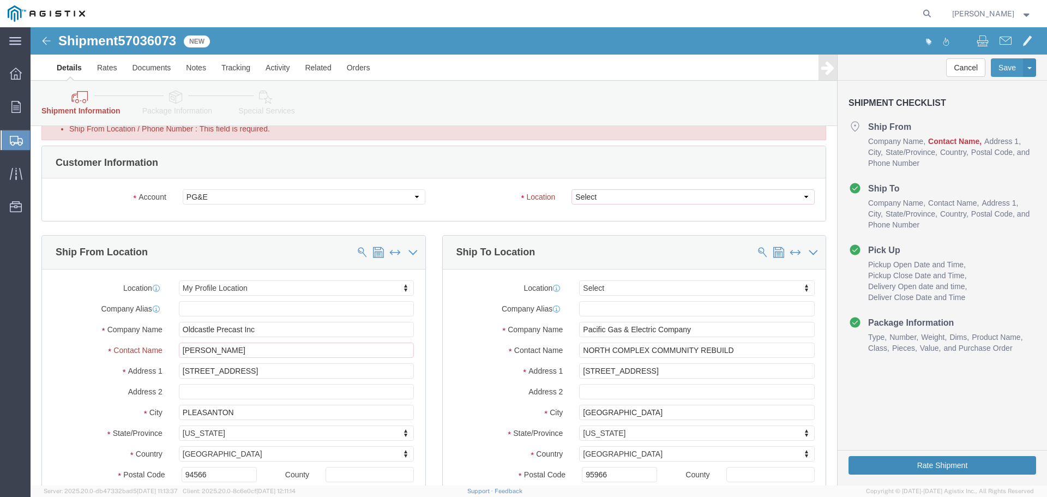
click button "Rate Shipment"
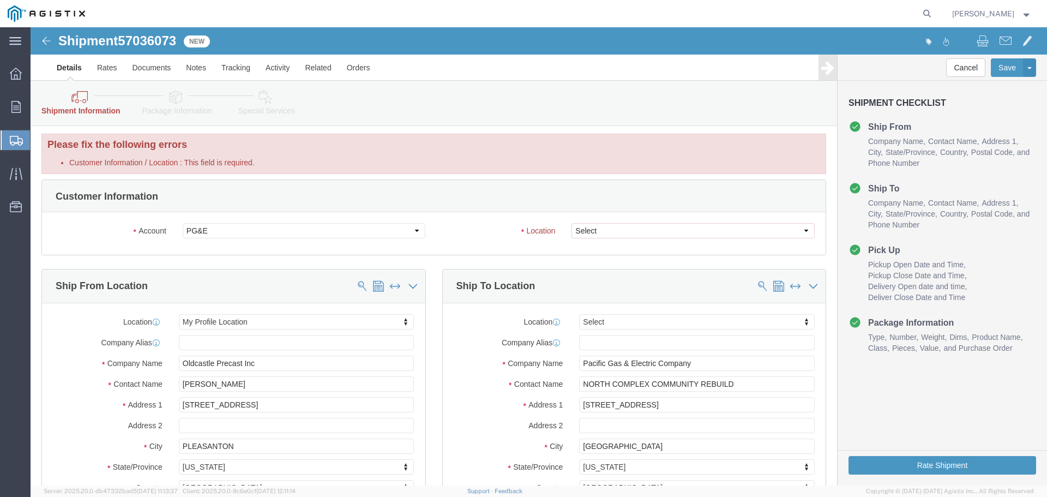
scroll to position [0, 0]
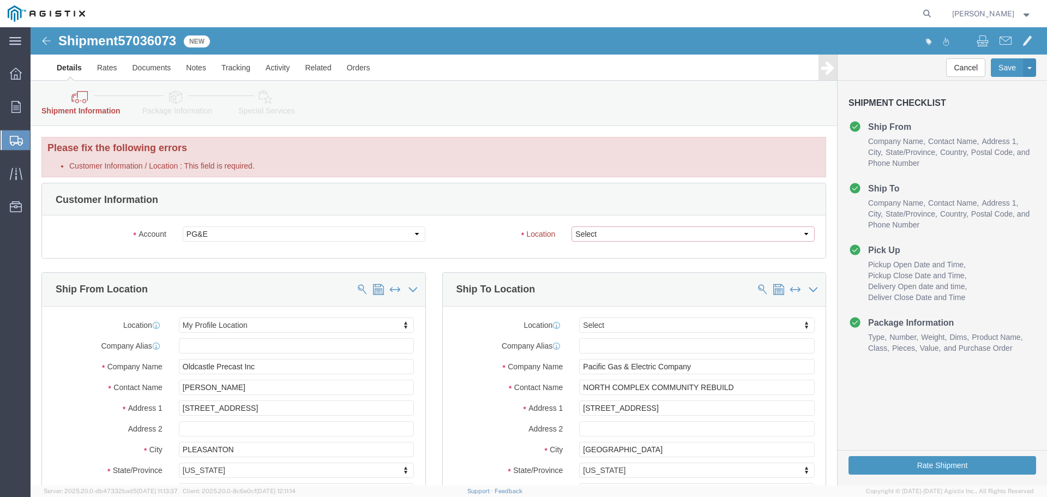
click select "Select All Others [GEOGRAPHIC_DATA] [GEOGRAPHIC_DATA] [GEOGRAPHIC_DATA] [GEOGRA…"
select select "23082"
click select "Select All Others [GEOGRAPHIC_DATA] [GEOGRAPHIC_DATA] [GEOGRAPHIC_DATA] [GEOGRA…"
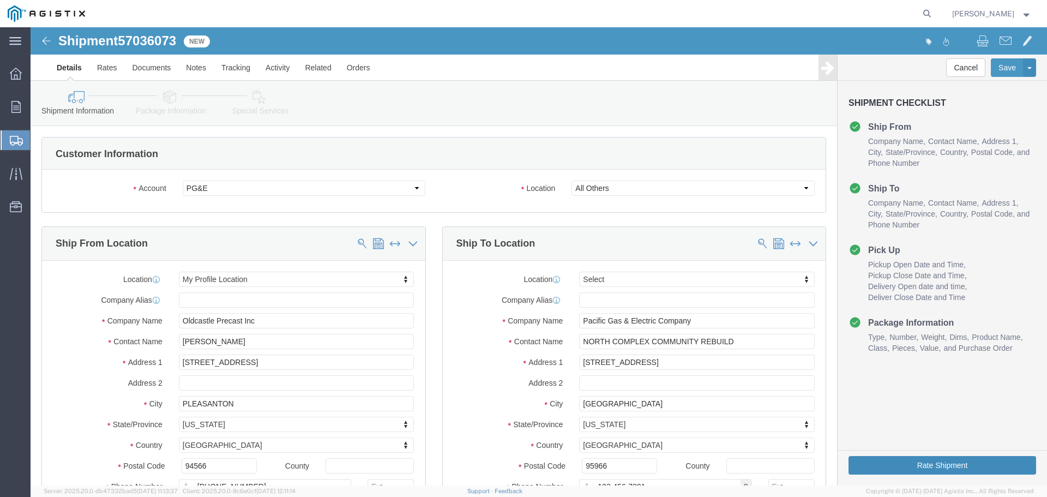
click button "Rate Shipment"
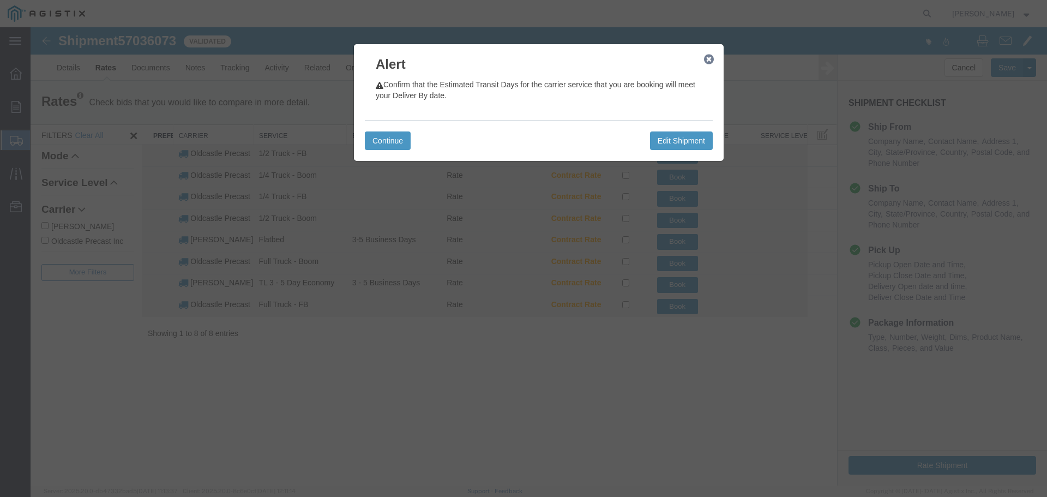
click at [709, 56] on icon "button" at bounding box center [709, 59] width 10 height 9
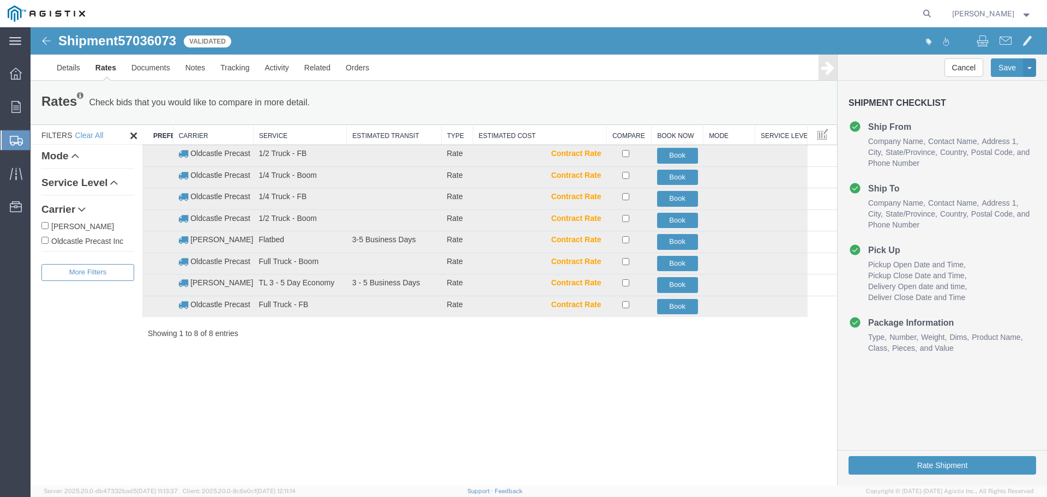
click at [101, 238] on label "Oldcastle Precast Inc" at bounding box center [87, 240] width 93 height 12
click at [49, 238] on input "Oldcastle Precast Inc" at bounding box center [44, 240] width 7 height 7
checkbox input "true"
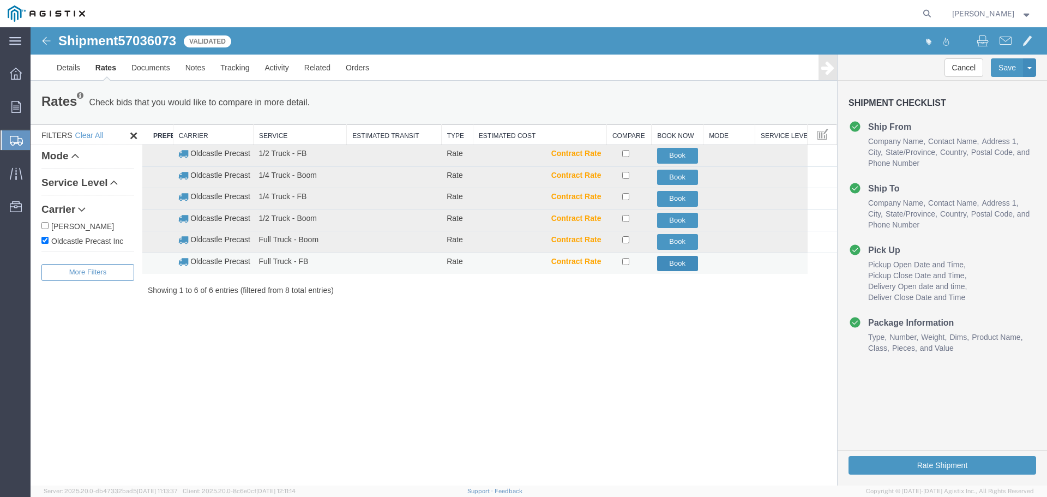
click at [667, 262] on button "Book" at bounding box center [677, 264] width 41 height 16
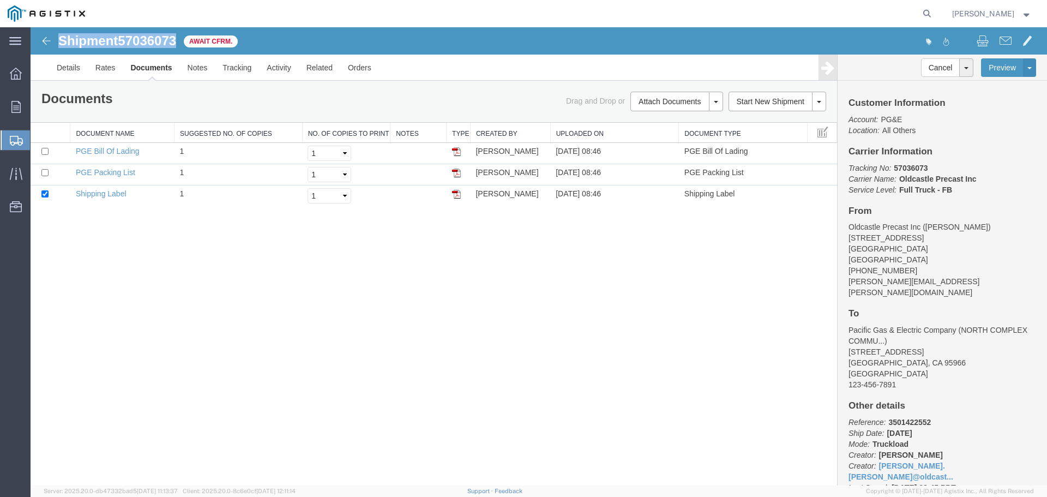
drag, startPoint x: 54, startPoint y: 40, endPoint x: 178, endPoint y: 40, distance: 124.3
click at [178, 40] on div "Shipment 57036073 3 of 3 Await Cfrm." at bounding box center [285, 44] width 507 height 21
copy h1 "Shipment 57036073"
click at [254, 75] on link "Tracking" at bounding box center [237, 68] width 44 height 26
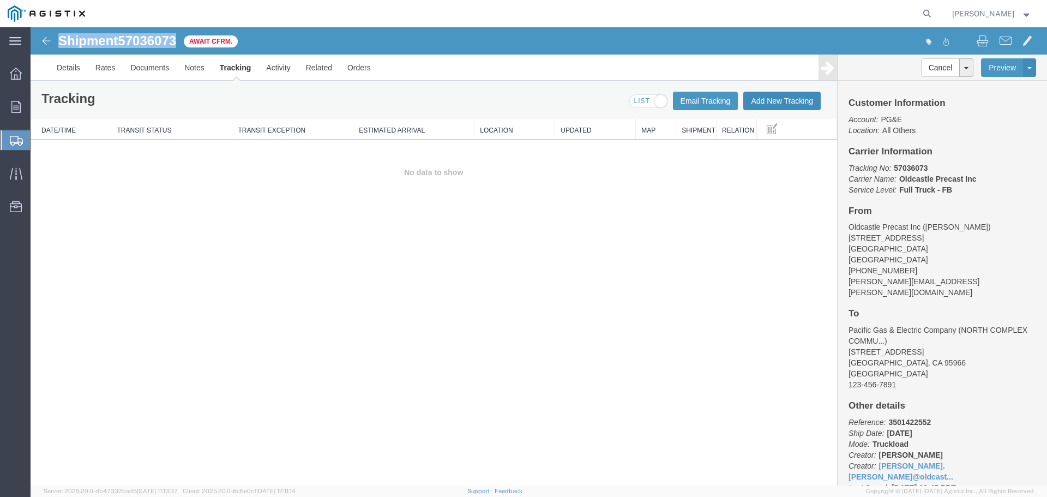
click at [764, 97] on button "Add New Tracking" at bounding box center [781, 101] width 77 height 19
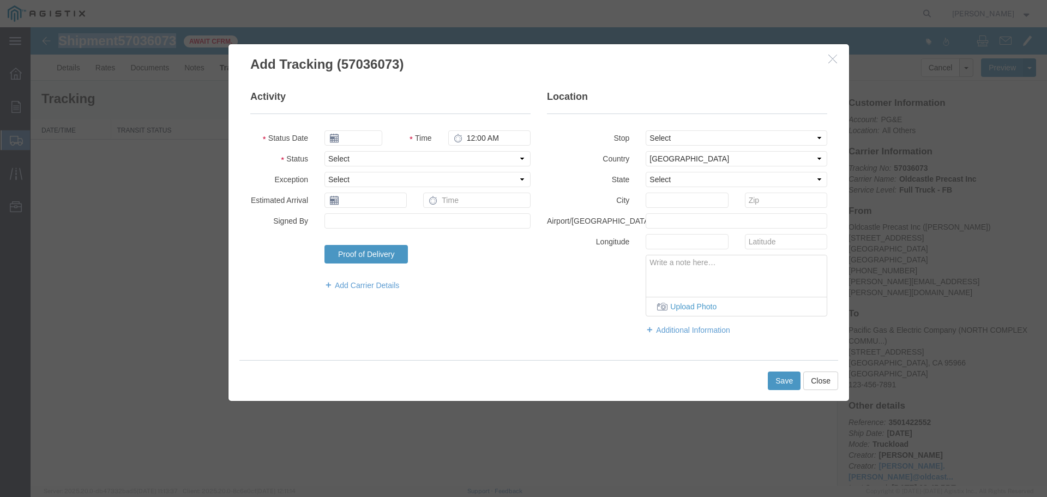
type input "[DATE]"
type input "9:00 AM"
click at [345, 160] on select "Select Arrival Notice Available Arrival Notice Imported Arrive at Delivery Loca…" at bounding box center [427, 158] width 206 height 15
select select "DELIVRED"
click at [324, 151] on select "Select Arrival Notice Available Arrival Notice Imported Arrive at Delivery Loca…" at bounding box center [427, 158] width 206 height 15
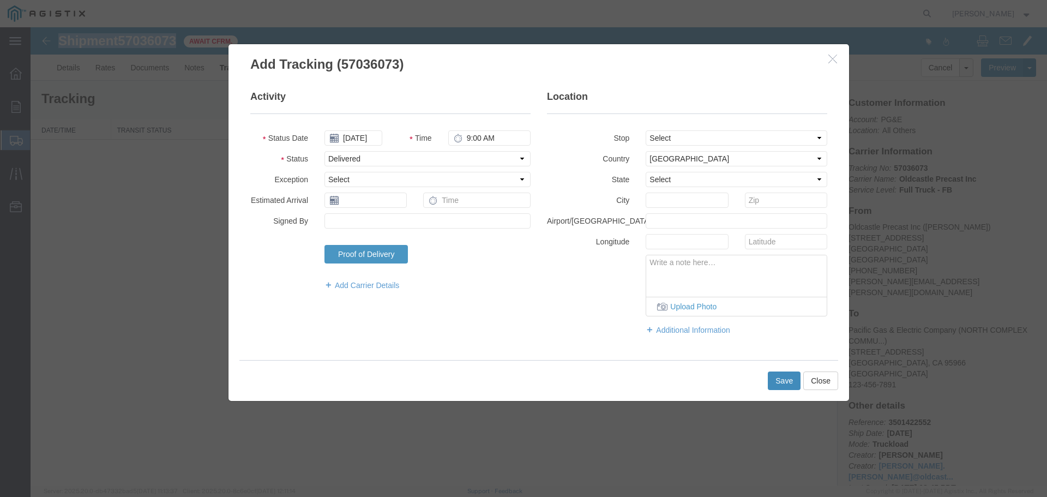
click at [782, 383] on button "Save" at bounding box center [784, 380] width 33 height 19
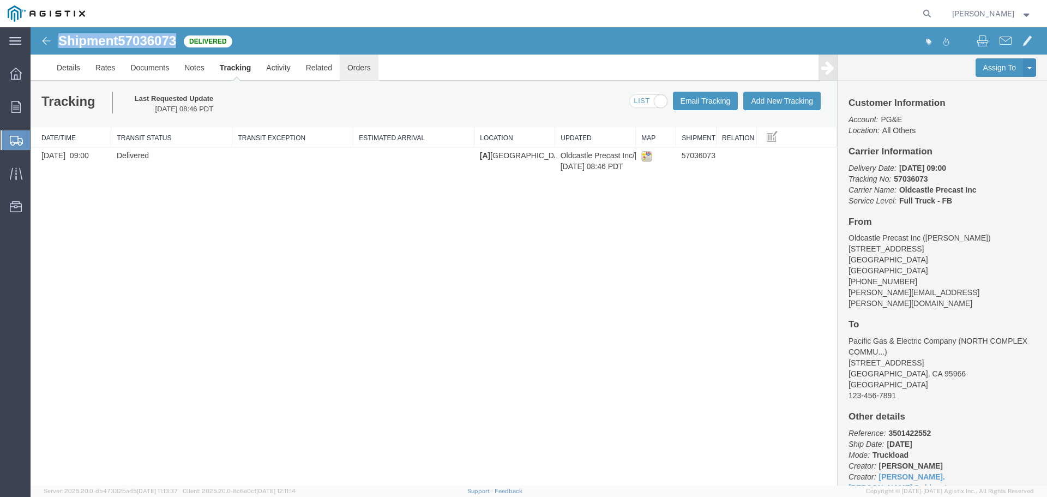
click at [349, 67] on link "Orders" at bounding box center [359, 68] width 39 height 26
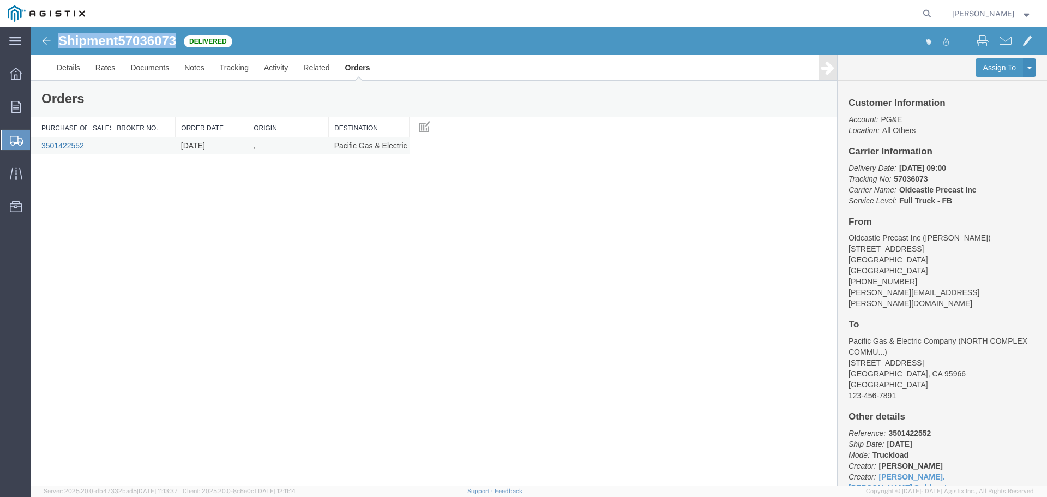
click at [65, 145] on link "3501422552" at bounding box center [62, 145] width 43 height 9
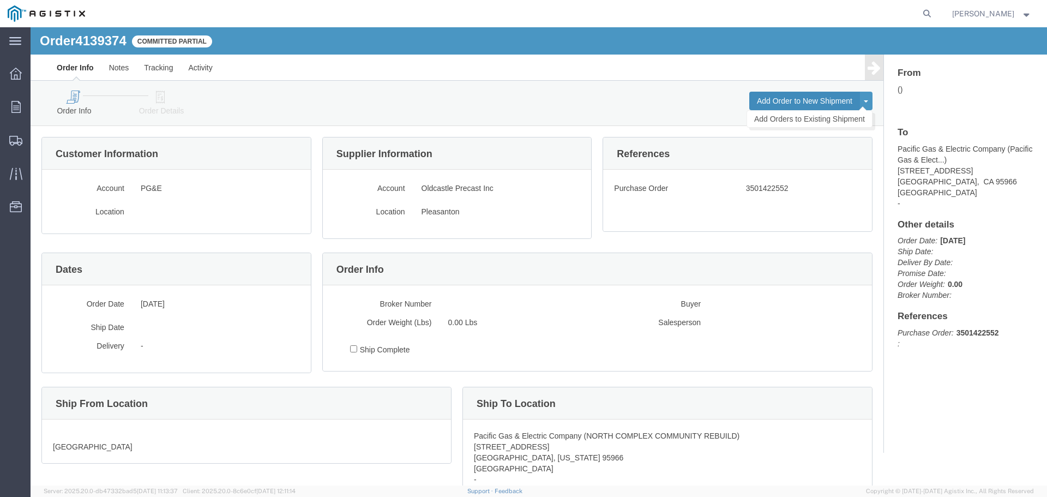
click at [782, 97] on button "Add Order to New Shipment" at bounding box center [804, 101] width 111 height 19
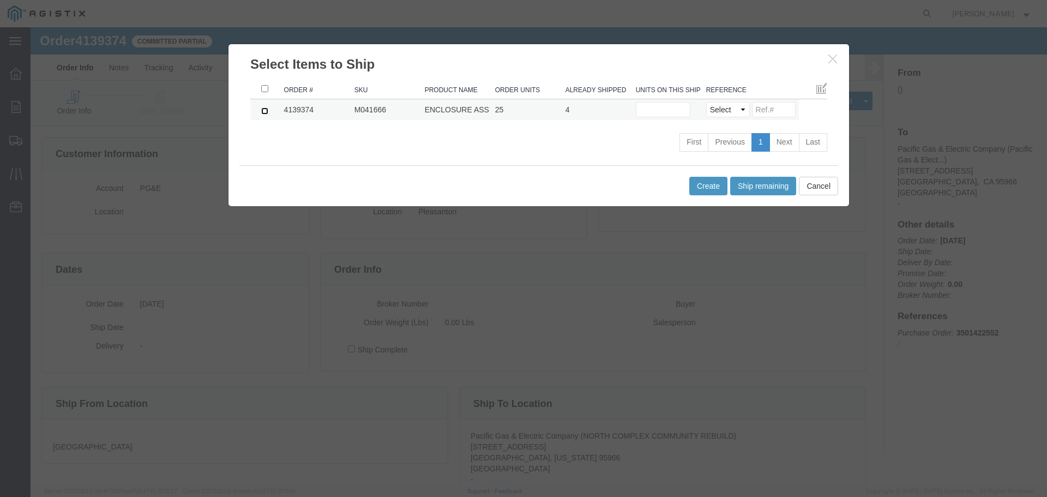
click at [261, 112] on input "checkbox" at bounding box center [264, 110] width 7 height 7
checkbox input "true"
click at [649, 113] on input "text" at bounding box center [663, 109] width 55 height 15
type input "2"
click at [720, 111] on select "Select Purchase Order Delivery Number" at bounding box center [728, 109] width 44 height 15
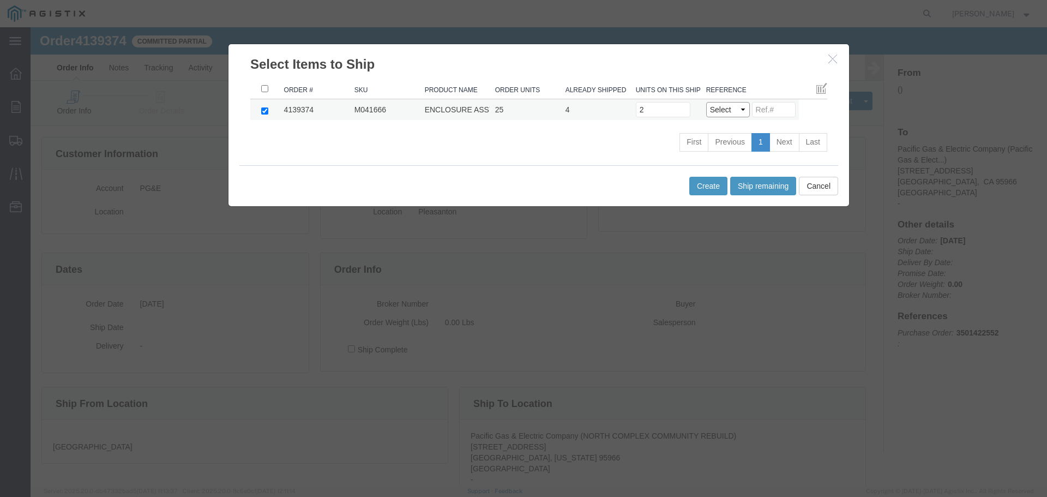
select select "PO"
click at [706, 102] on select "Select Purchase Order Delivery Number" at bounding box center [728, 109] width 44 height 15
click at [708, 188] on button "Create" at bounding box center [708, 186] width 38 height 19
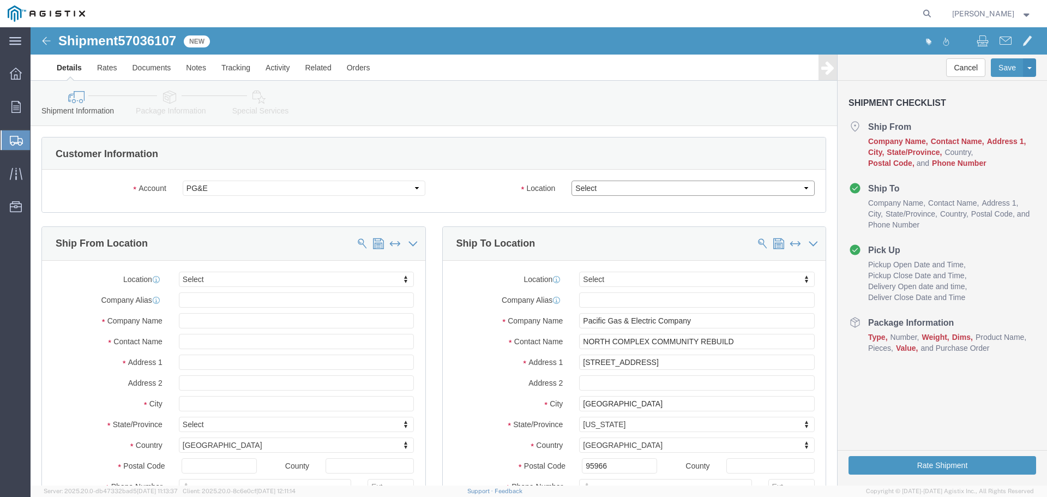
click select "Select All Others [GEOGRAPHIC_DATA] [GEOGRAPHIC_DATA] [GEOGRAPHIC_DATA] [GEOGRA…"
select select "23082"
click select "Select All Others [GEOGRAPHIC_DATA] [GEOGRAPHIC_DATA] [GEOGRAPHIC_DATA] [GEOGRA…"
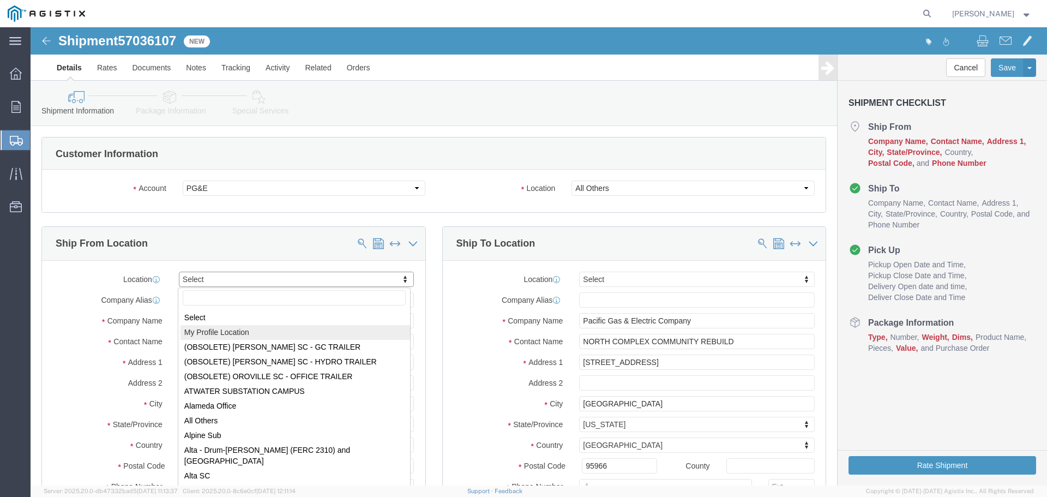
select select "MYPROFILE"
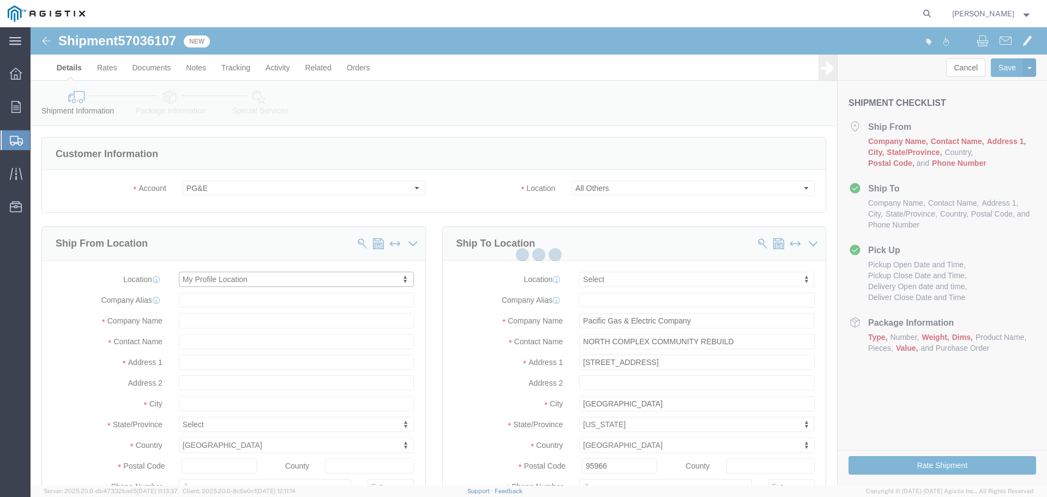
type input "Oldcastle Precast Inc"
type input "[PERSON_NAME]"
type input "[STREET_ADDRESS]"
type input "PLEASANTON"
type input "94566"
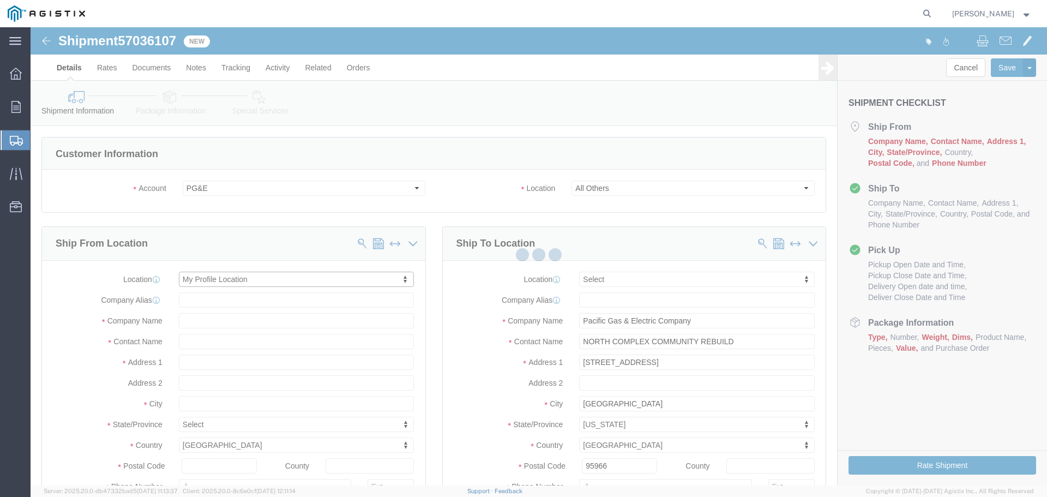
type input "[PHONE_NUMBER]"
type input "[PERSON_NAME][EMAIL_ADDRESS][PERSON_NAME][DOMAIN_NAME]"
checkbox input "true"
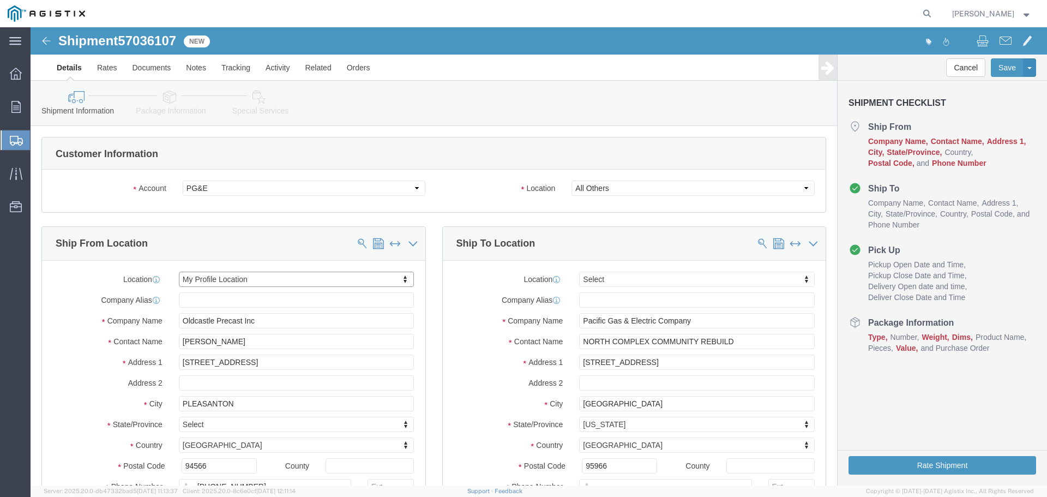
select select "CA"
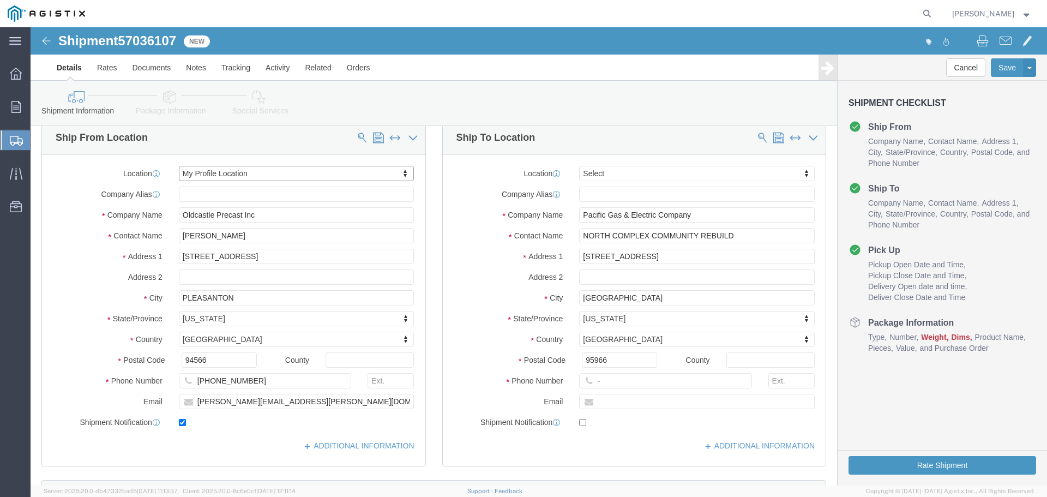
scroll to position [109, 0]
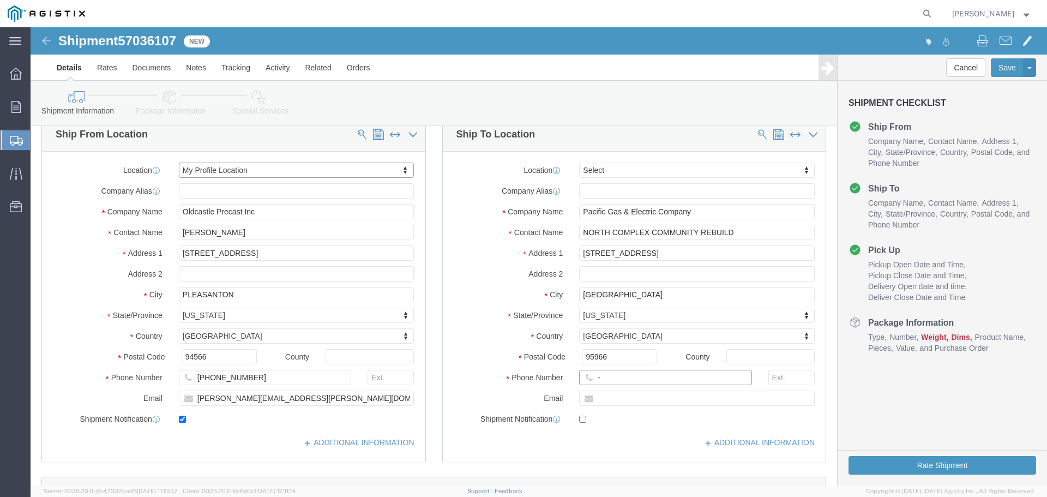
click input "-"
type input "123-456-7891"
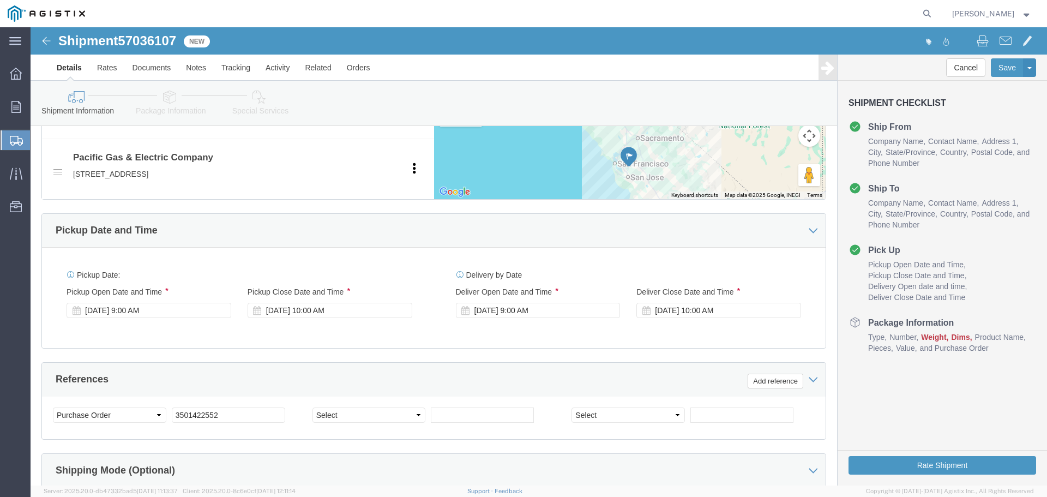
click div "[DATE] 9:00 AM"
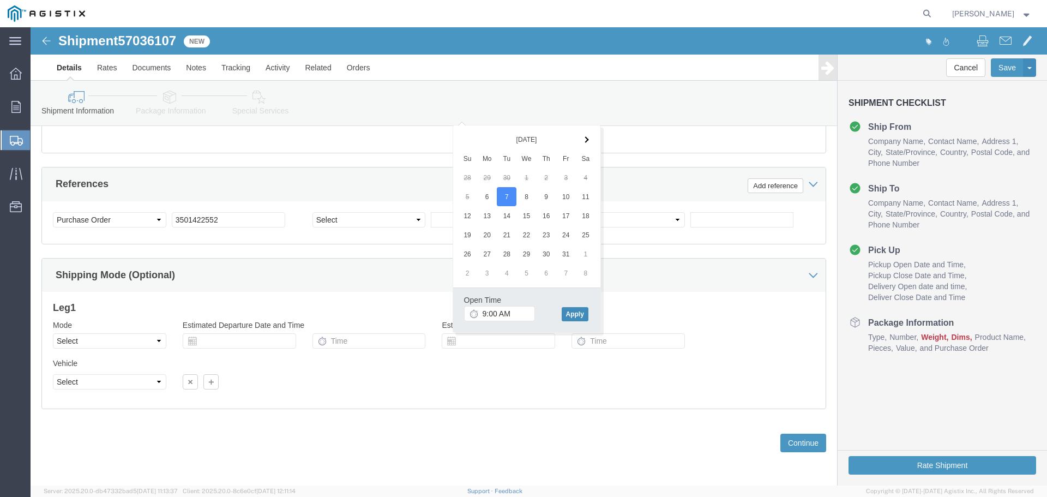
click button "Apply"
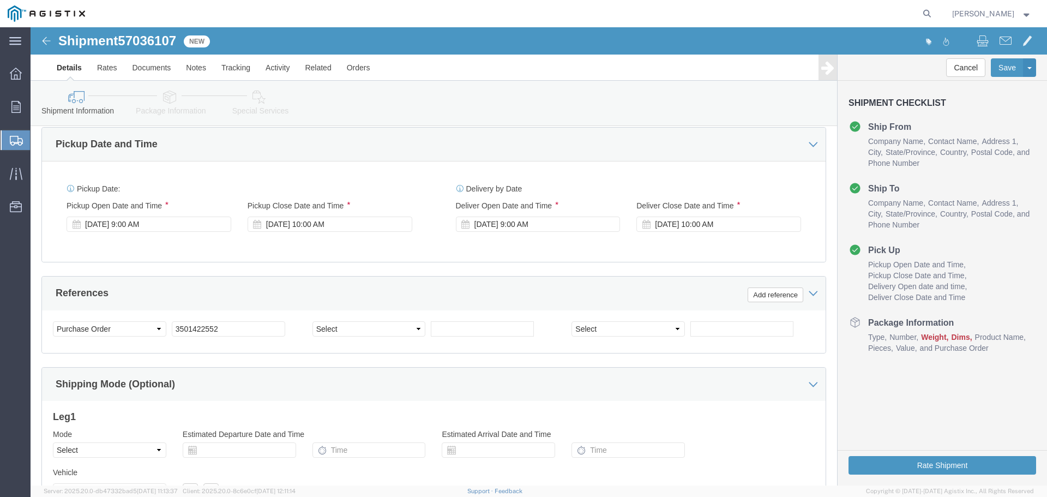
scroll to position [577, 0]
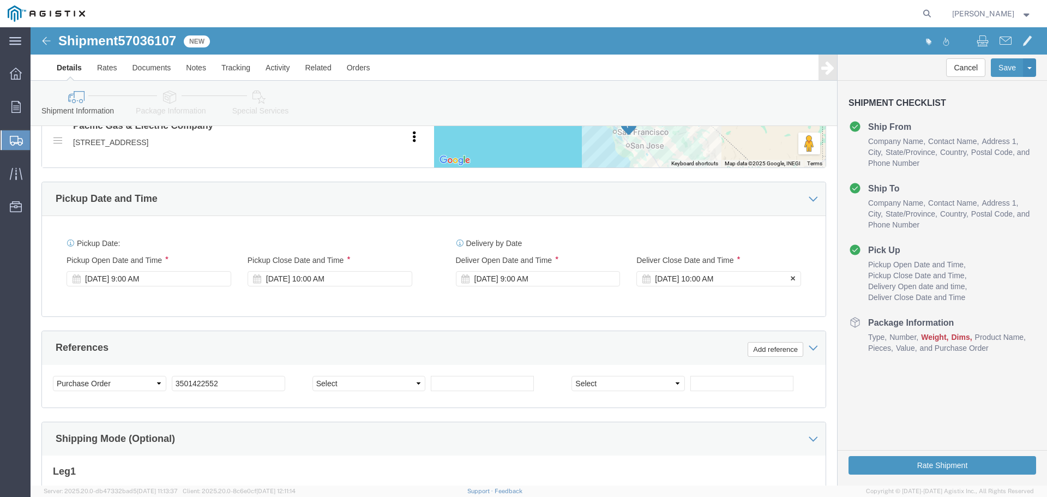
click div "[DATE] 10:00 AM"
click button "Apply"
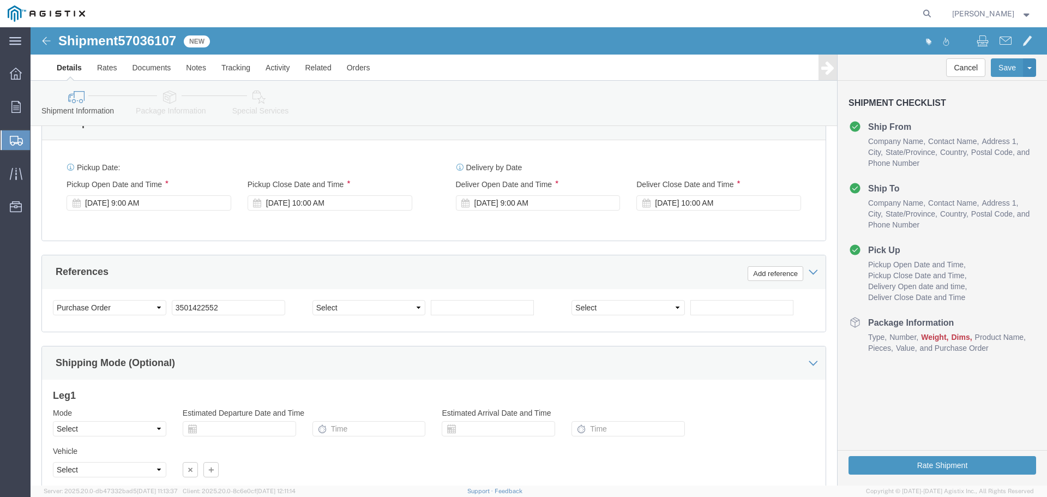
scroll to position [740, 0]
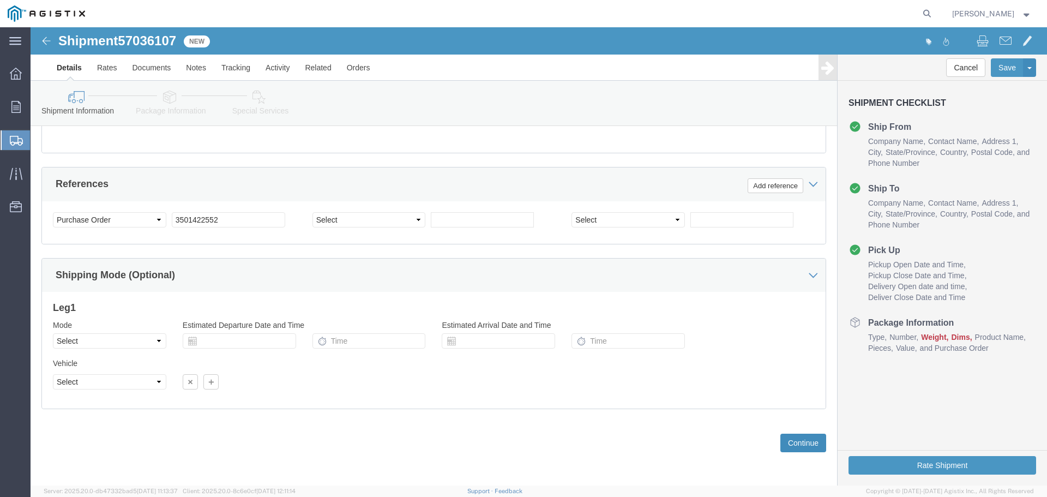
click button "Continue"
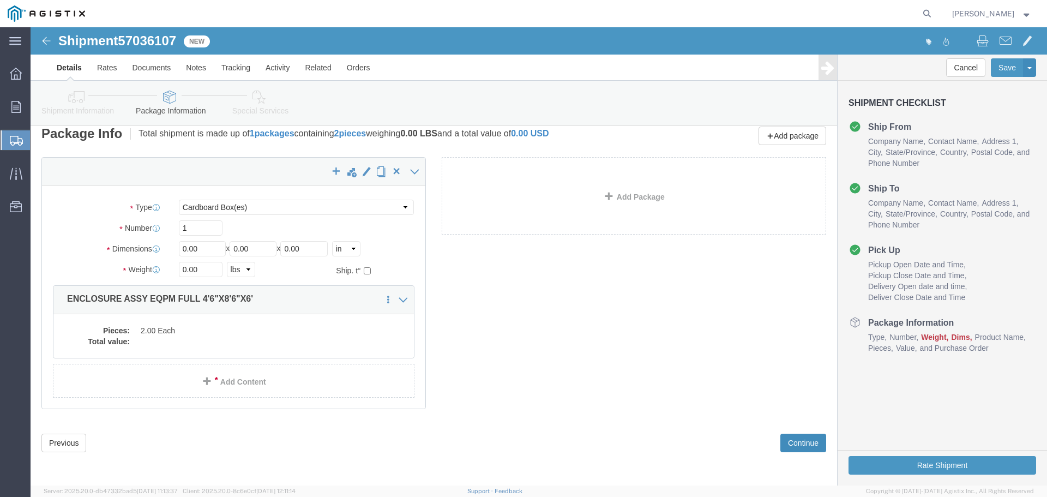
scroll to position [0, 0]
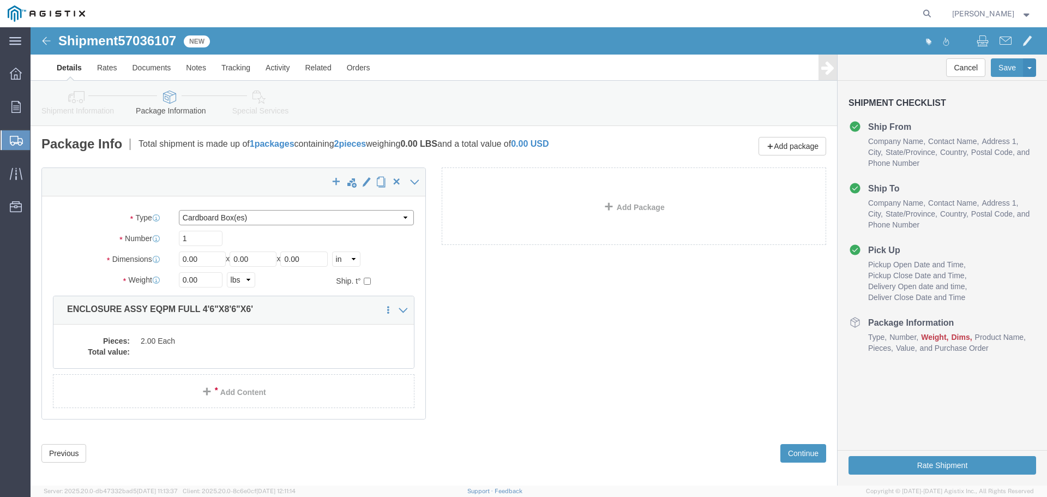
click select "Select Bulk Bundle(s) Cardboard Box(es) Carton(s) Crate(s) Drum(s) (Fiberboard)…"
select select "YRPK"
click select "Select Bulk Bundle(s) Cardboard Box(es) Carton(s) Crate(s) Drum(s) (Fiberboard)…"
click input "1"
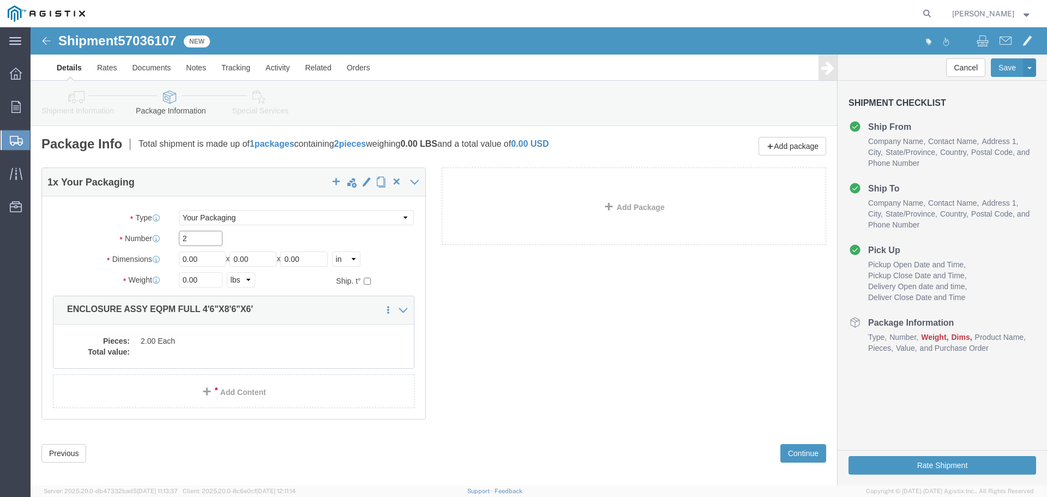
type input "2"
type input "54"
type input "102"
type input "72"
type input "35000"
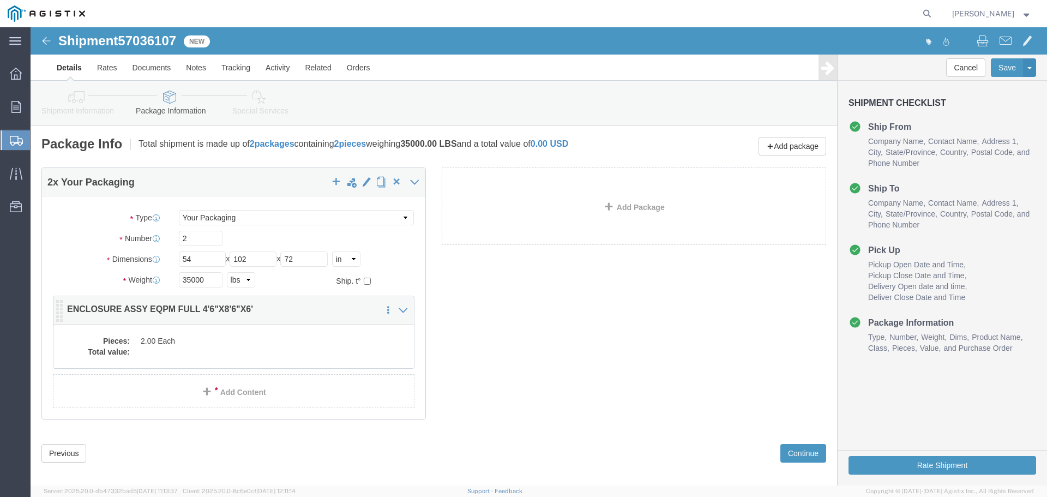
click dd "2.00 Each"
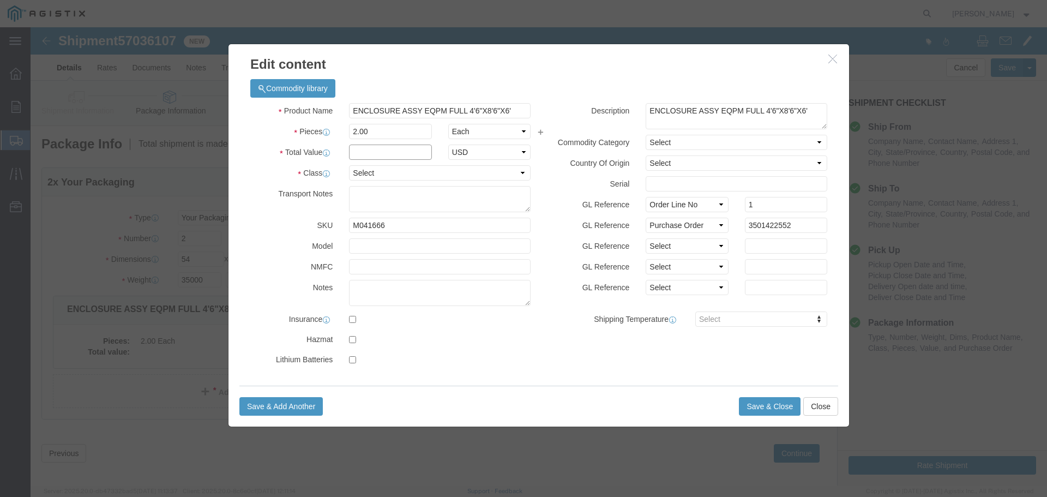
click input "text"
type input "1"
select select "USD"
select select "55"
click button "Save & Close"
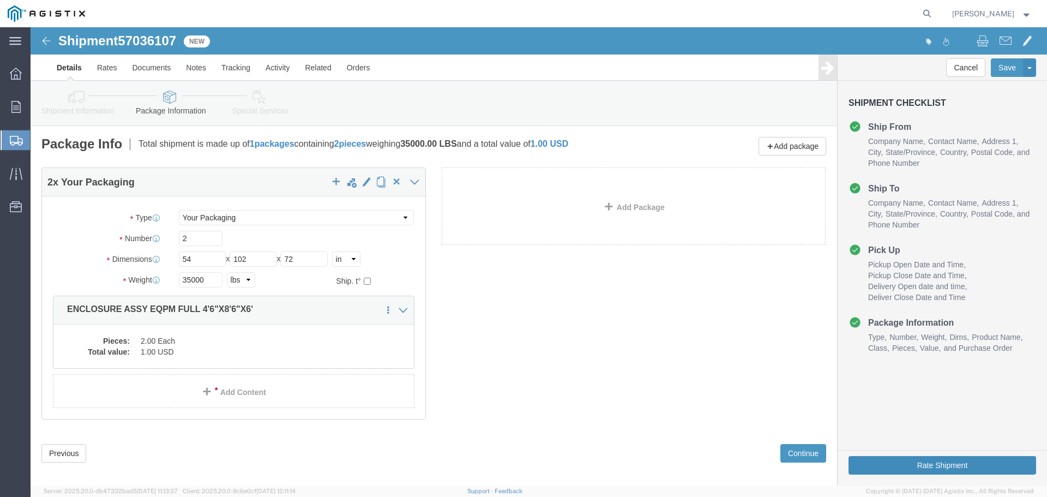
click button "Rate Shipment"
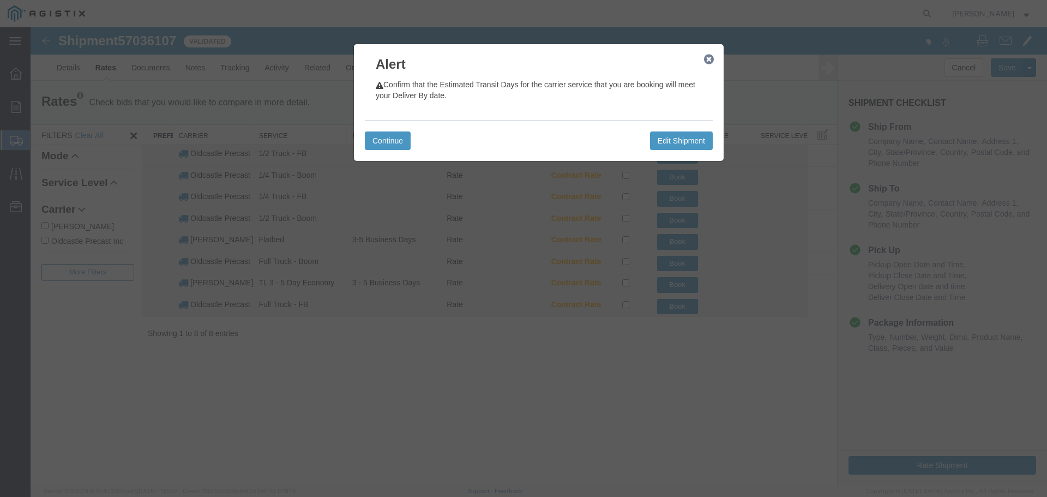
click at [710, 61] on icon "button" at bounding box center [709, 59] width 10 height 9
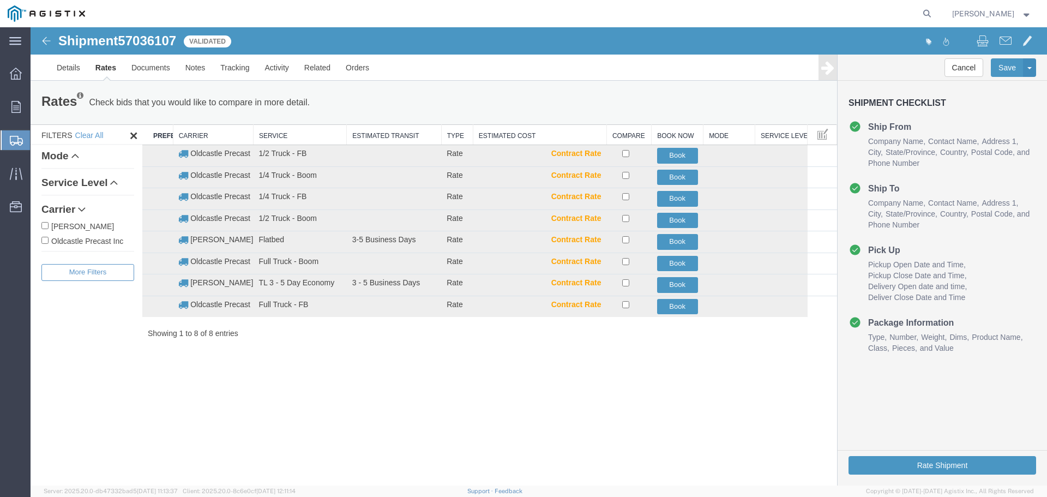
click at [73, 242] on label "Oldcastle Precast Inc" at bounding box center [87, 240] width 93 height 12
click at [49, 242] on input "Oldcastle Precast Inc" at bounding box center [44, 240] width 7 height 7
checkbox input "true"
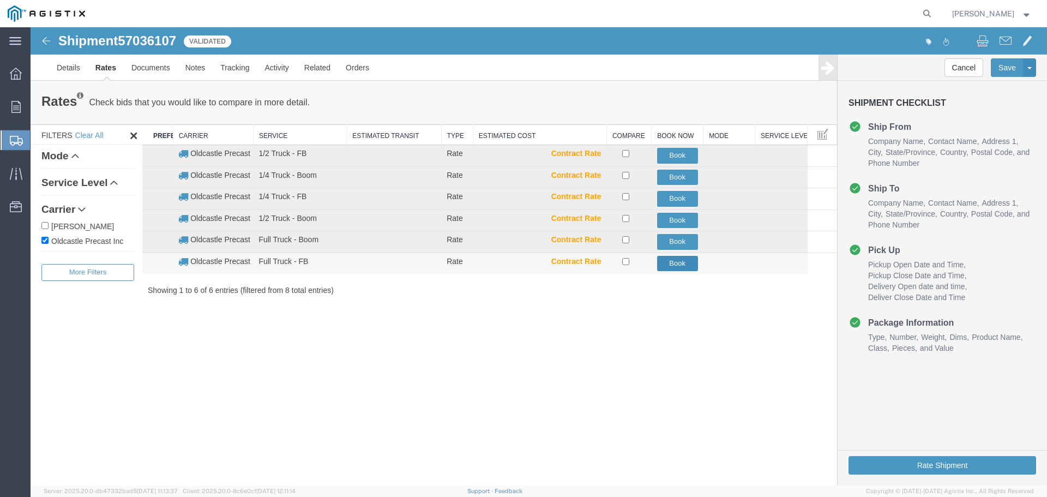
click at [683, 261] on button "Book" at bounding box center [677, 264] width 41 height 16
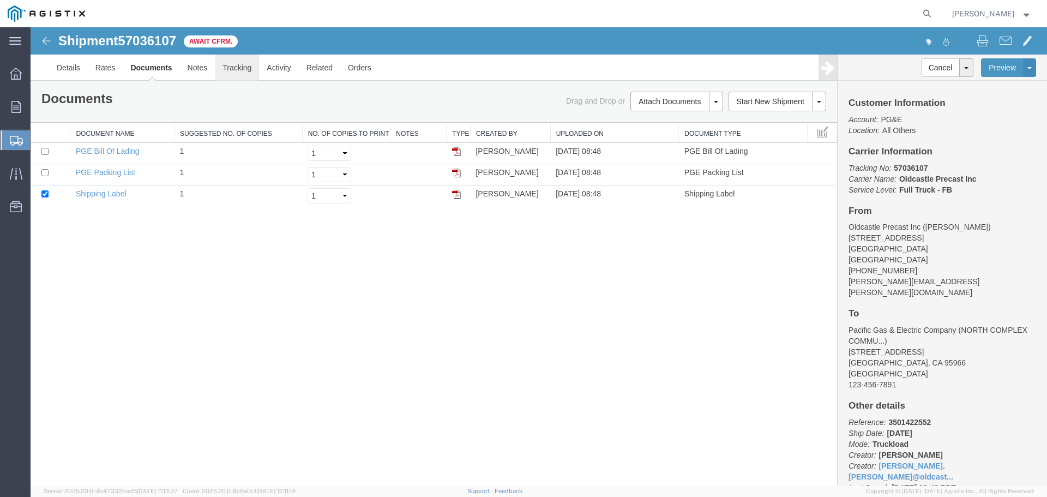
click at [244, 67] on link "Tracking" at bounding box center [237, 68] width 44 height 26
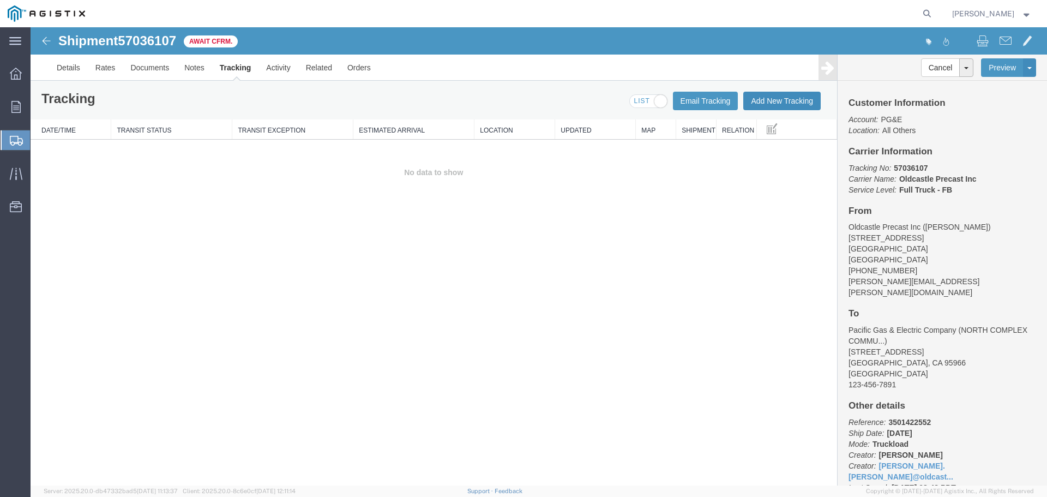
click at [788, 101] on button "Add New Tracking" at bounding box center [781, 101] width 77 height 19
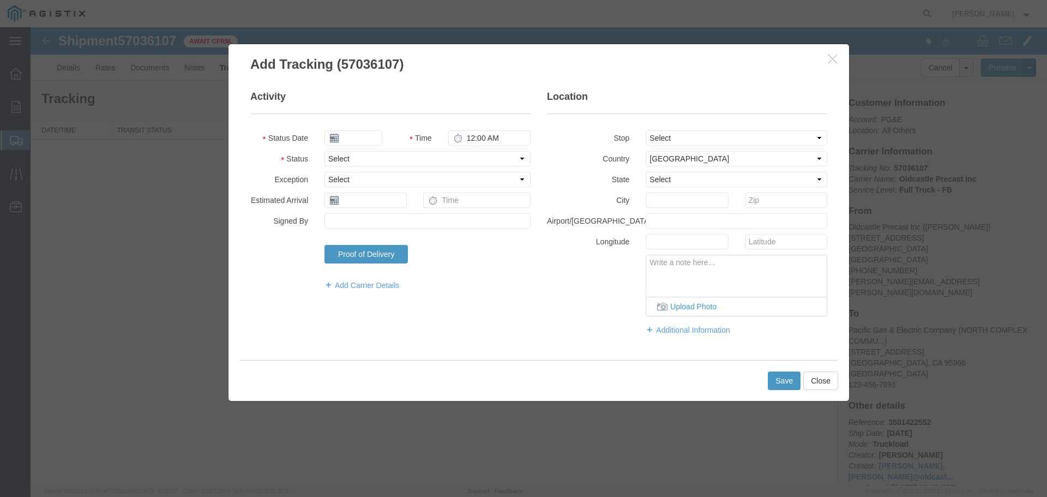
type input "[DATE]"
type input "9:00 AM"
click at [345, 159] on select "Select Arrival Notice Available Arrival Notice Imported Arrive at Delivery Loca…" at bounding box center [427, 158] width 206 height 15
select select "DELIVRED"
click at [324, 151] on select "Select Arrival Notice Available Arrival Notice Imported Arrive at Delivery Loca…" at bounding box center [427, 158] width 206 height 15
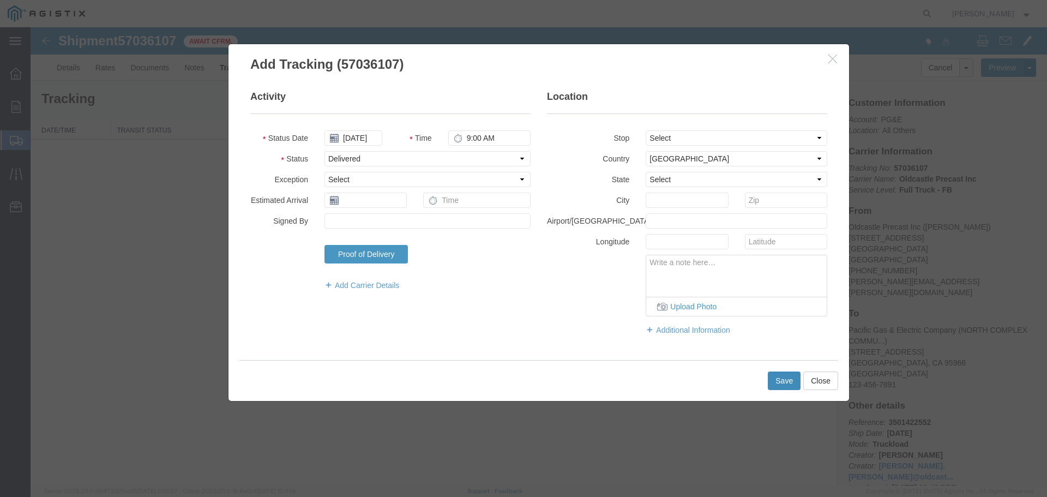
click at [782, 377] on button "Save" at bounding box center [784, 380] width 33 height 19
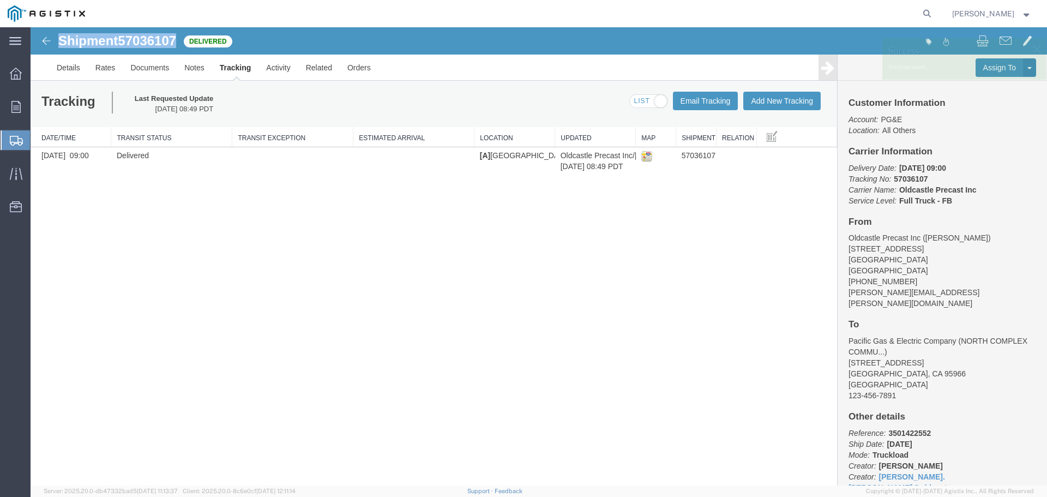
drag, startPoint x: 61, startPoint y: 41, endPoint x: 179, endPoint y: 50, distance: 119.1
click at [179, 50] on div "Shipment 57036107 1 of 1 Delivered" at bounding box center [285, 44] width 507 height 21
copy h1 "Shipment 57036107"
click at [352, 67] on link "Orders" at bounding box center [359, 68] width 39 height 26
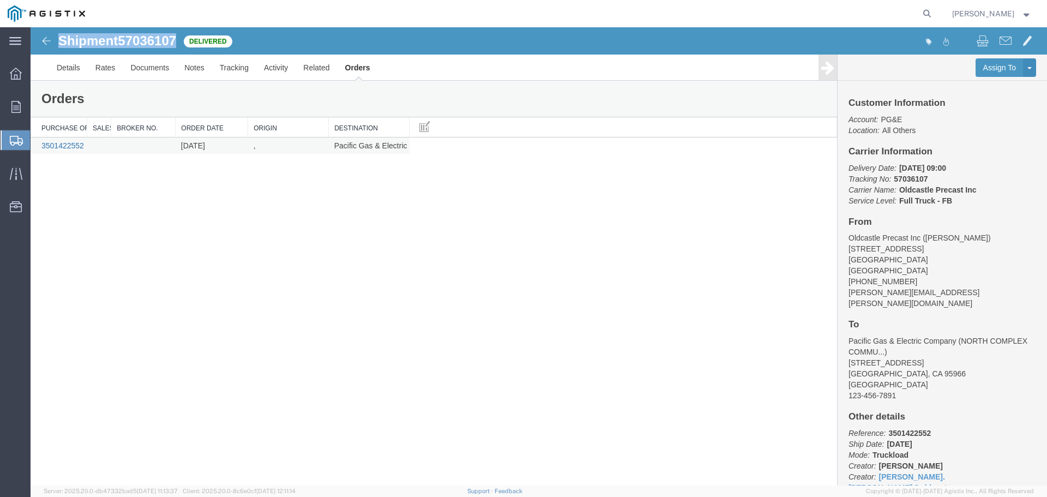
click at [77, 143] on link "3501422552" at bounding box center [62, 145] width 43 height 9
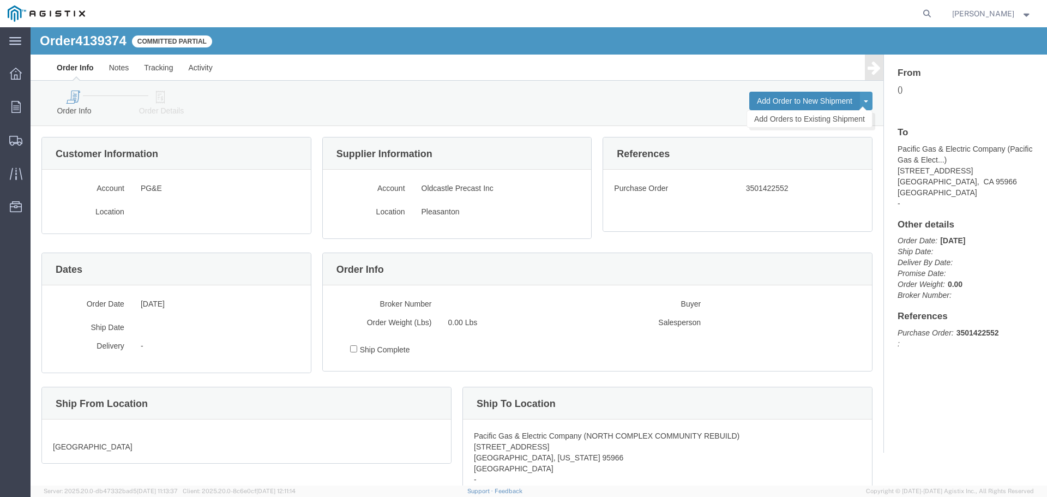
click at [777, 97] on button "Add Order to New Shipment" at bounding box center [804, 101] width 111 height 19
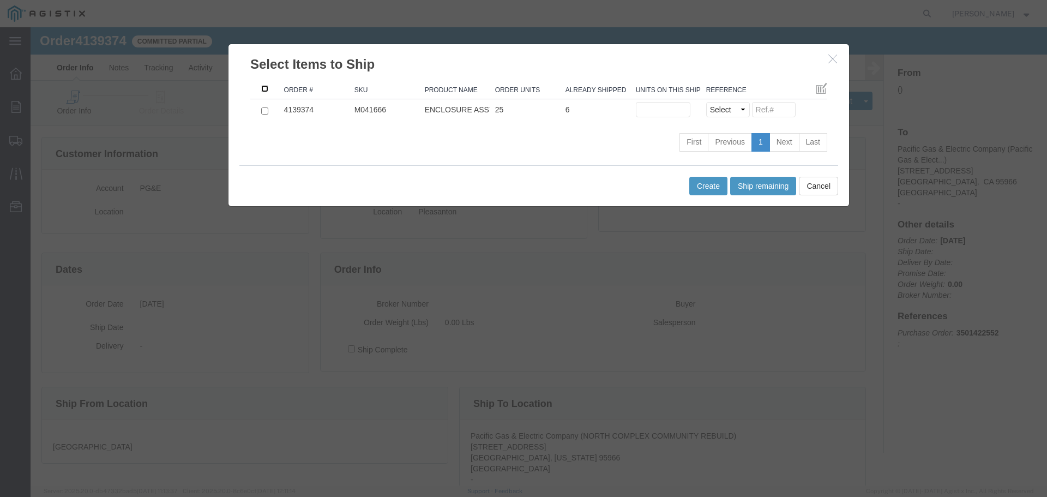
click at [262, 89] on input ": activate to sort column descending" at bounding box center [264, 88] width 7 height 7
checkbox input "true"
click at [655, 110] on input "text" at bounding box center [663, 109] width 55 height 15
type input "2"
click at [719, 112] on select "Select Purchase Order Delivery Number" at bounding box center [728, 109] width 44 height 15
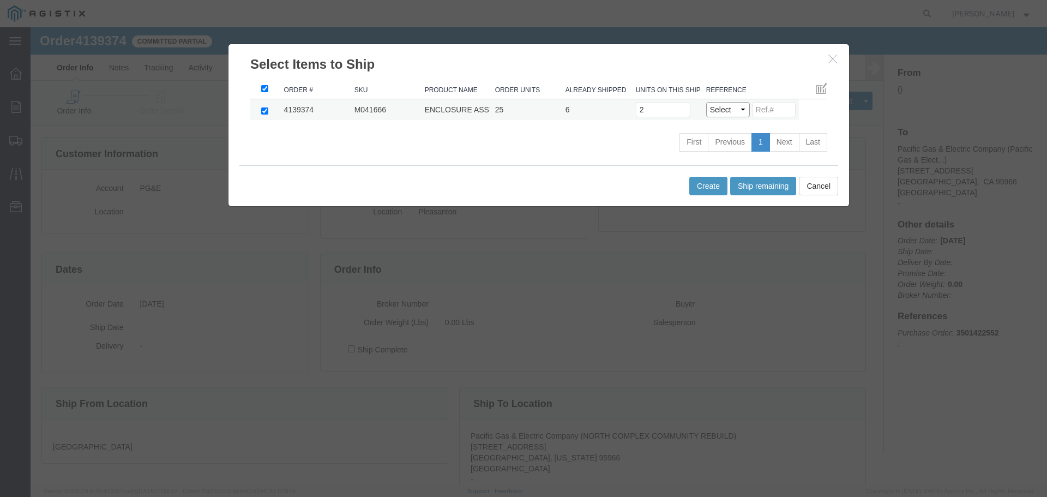
select select "PO"
click at [706, 102] on select "Select Purchase Order Delivery Number" at bounding box center [728, 109] width 44 height 15
click at [703, 180] on button "Create" at bounding box center [708, 186] width 38 height 19
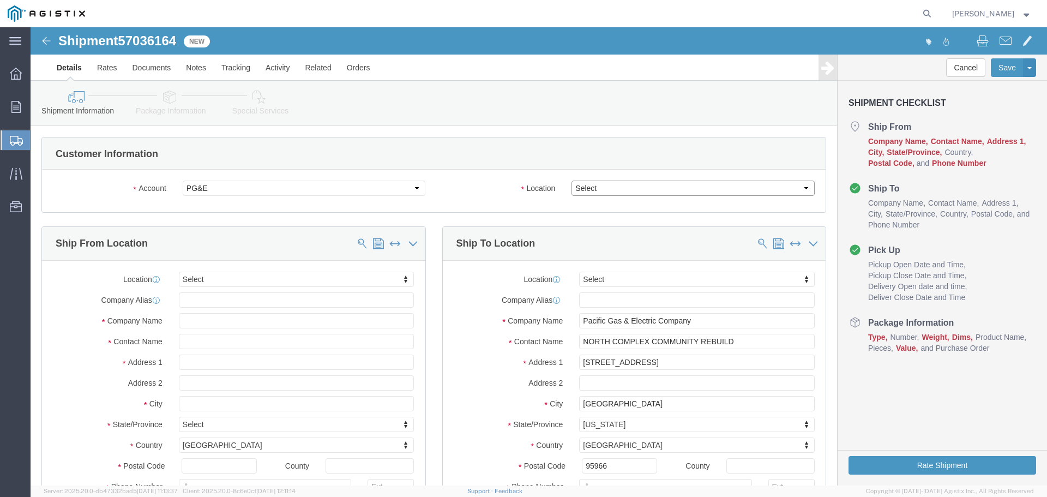
click select "Select All Others [GEOGRAPHIC_DATA] [GEOGRAPHIC_DATA] [GEOGRAPHIC_DATA] [GEOGRA…"
select select "23082"
click select "Select All Others [GEOGRAPHIC_DATA] [GEOGRAPHIC_DATA] [GEOGRAPHIC_DATA] [GEOGRA…"
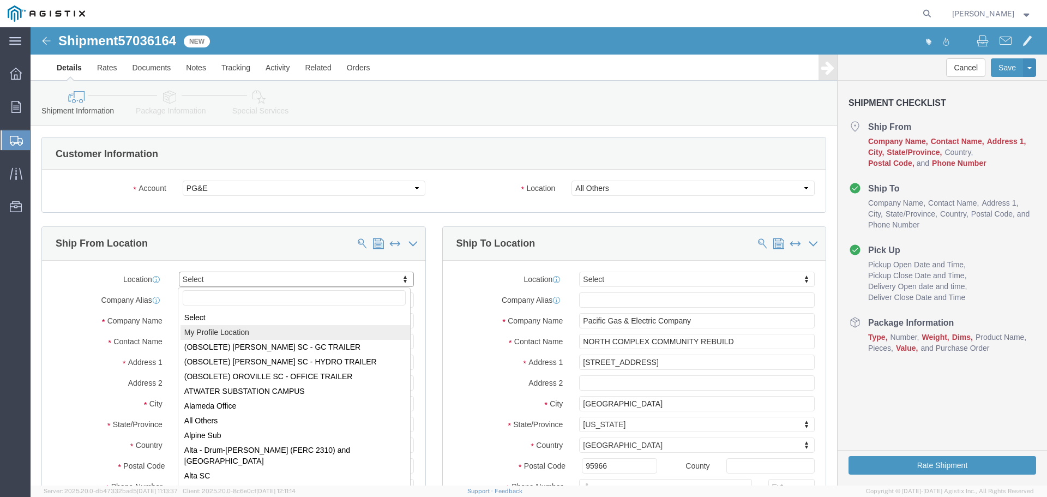
select select "MYPROFILE"
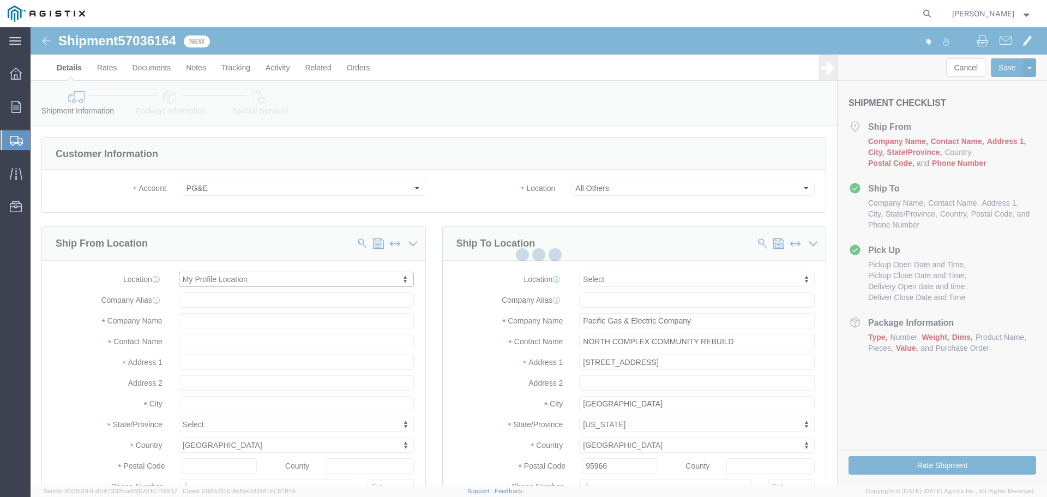
type input "Oldcastle Precast Inc"
type input "[PERSON_NAME]"
type input "[STREET_ADDRESS]"
type input "PLEASANTON"
type input "94566"
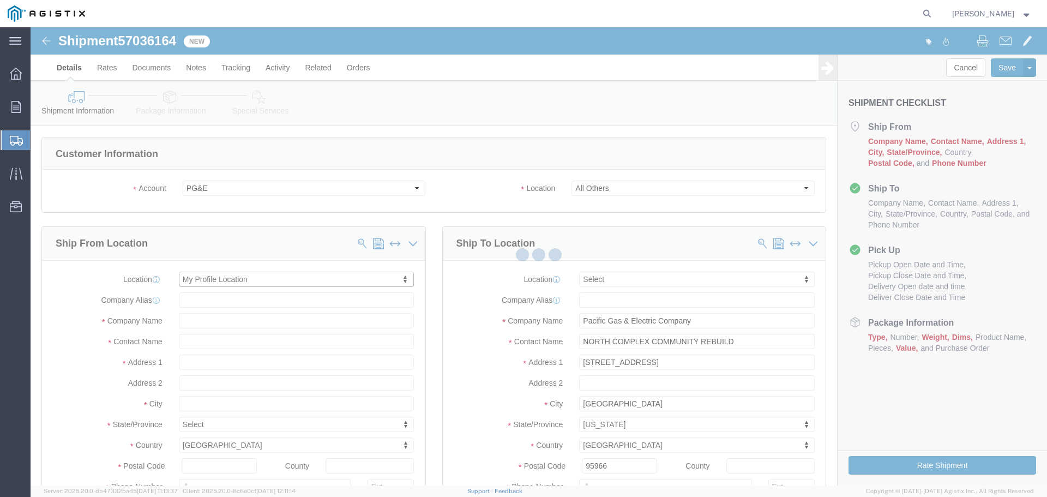
type input "[PHONE_NUMBER]"
type input "[PERSON_NAME][EMAIL_ADDRESS][PERSON_NAME][DOMAIN_NAME]"
checkbox input "true"
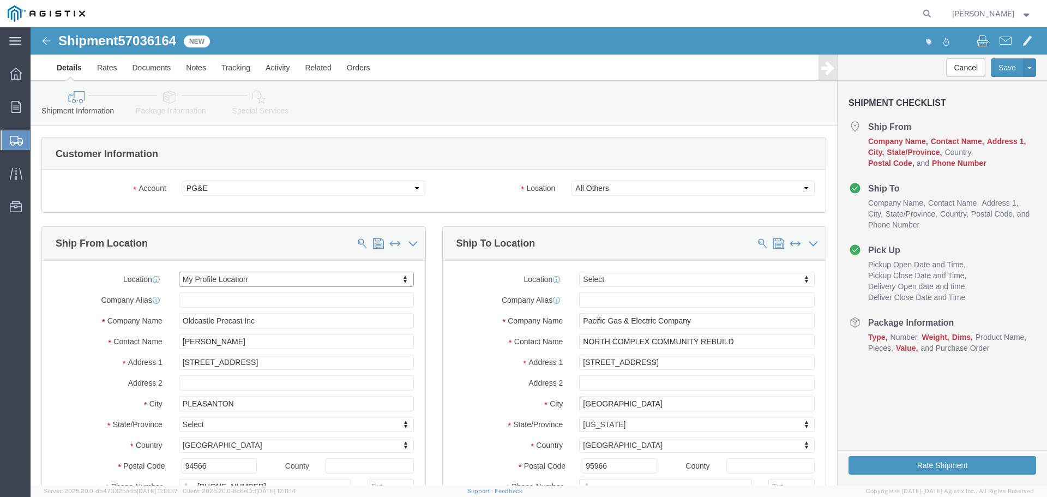
select select "CA"
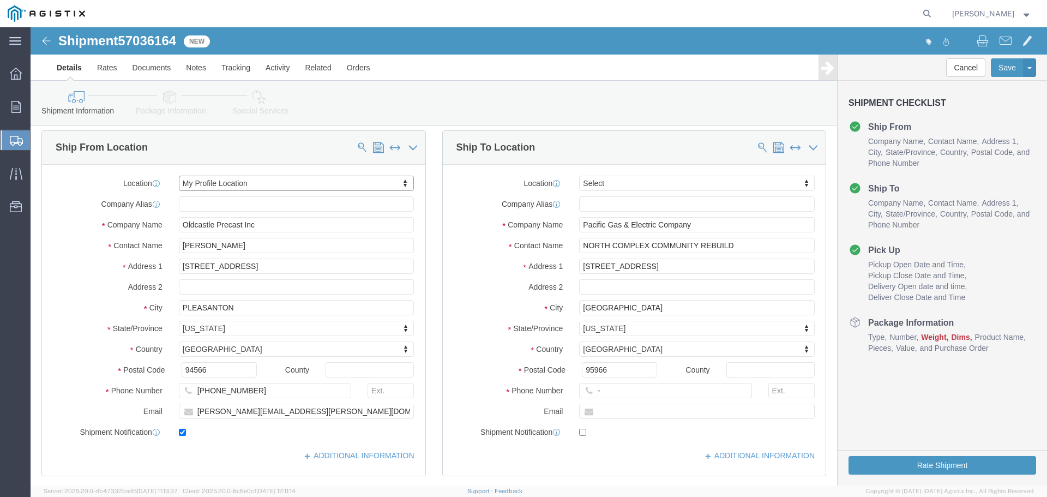
scroll to position [164, 0]
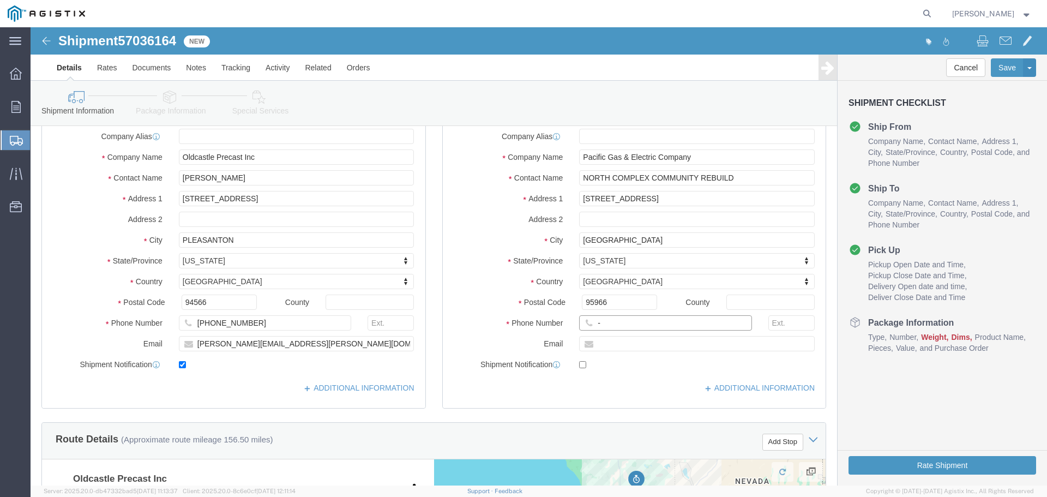
click input "-"
type input "123-456-7891"
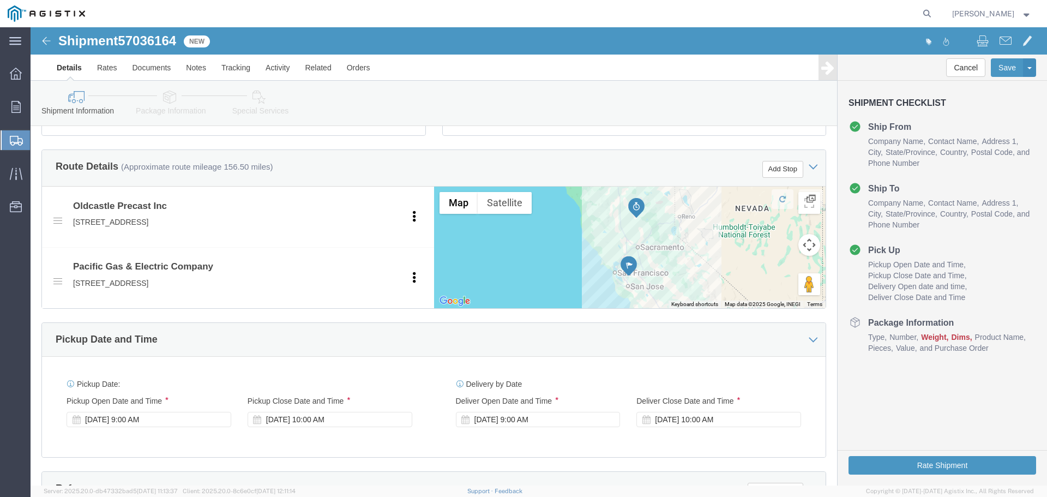
click div "[DATE] 9:00 AM"
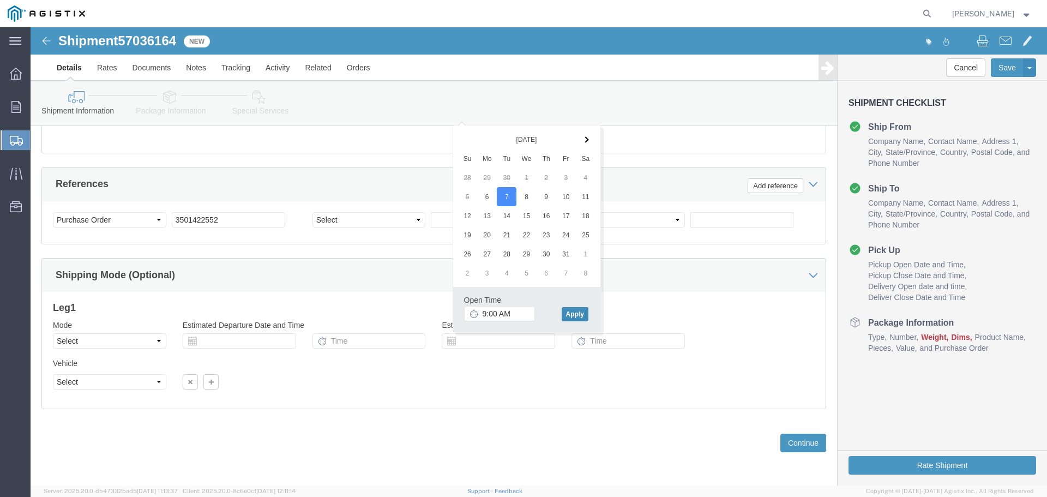
click button "Apply"
click button "Continue"
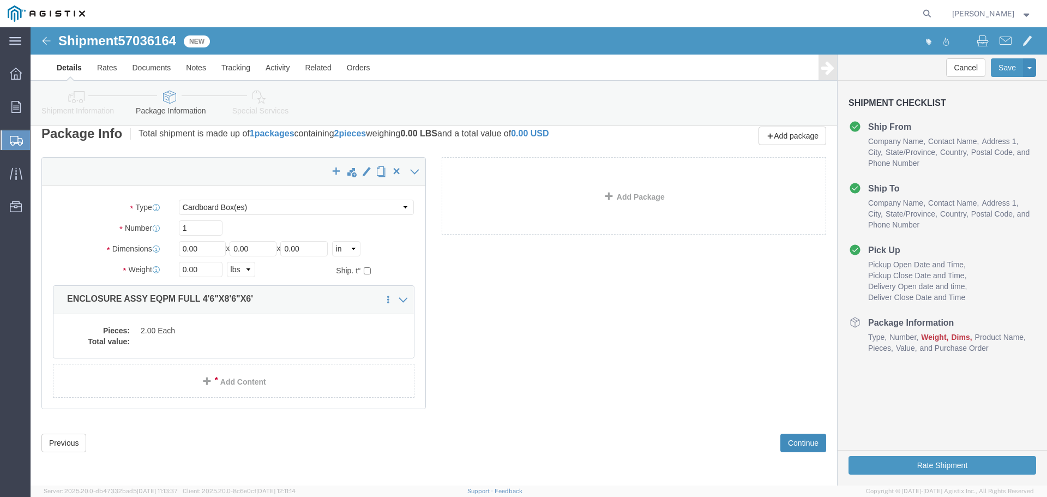
scroll to position [0, 0]
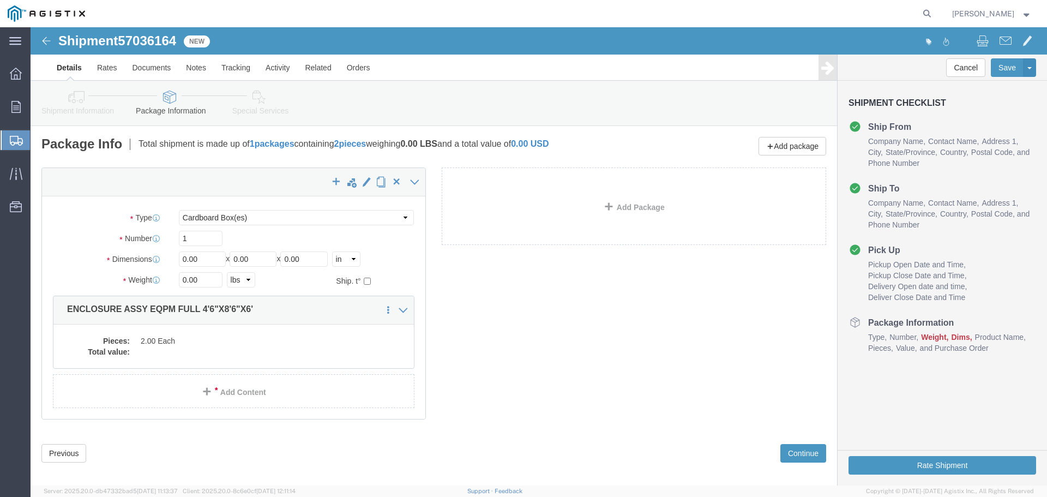
click icon
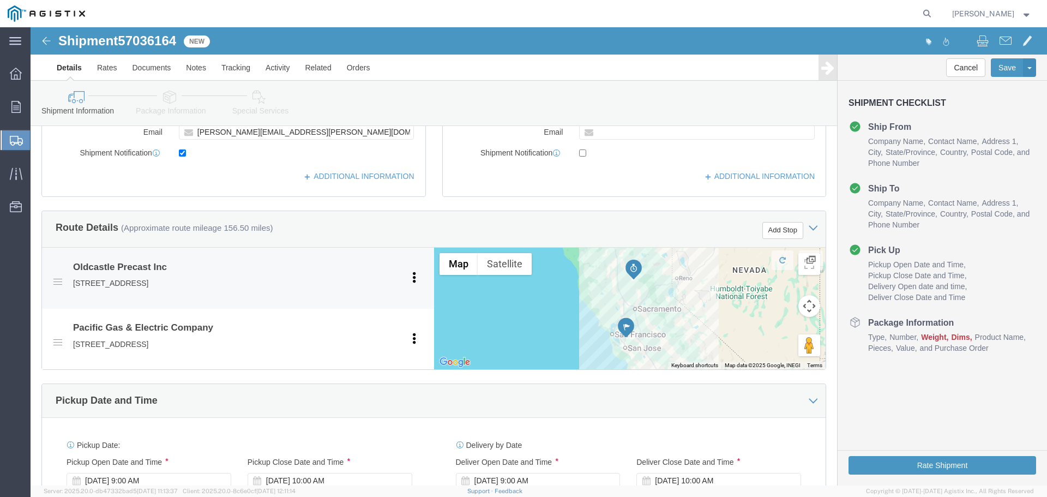
scroll to position [545, 0]
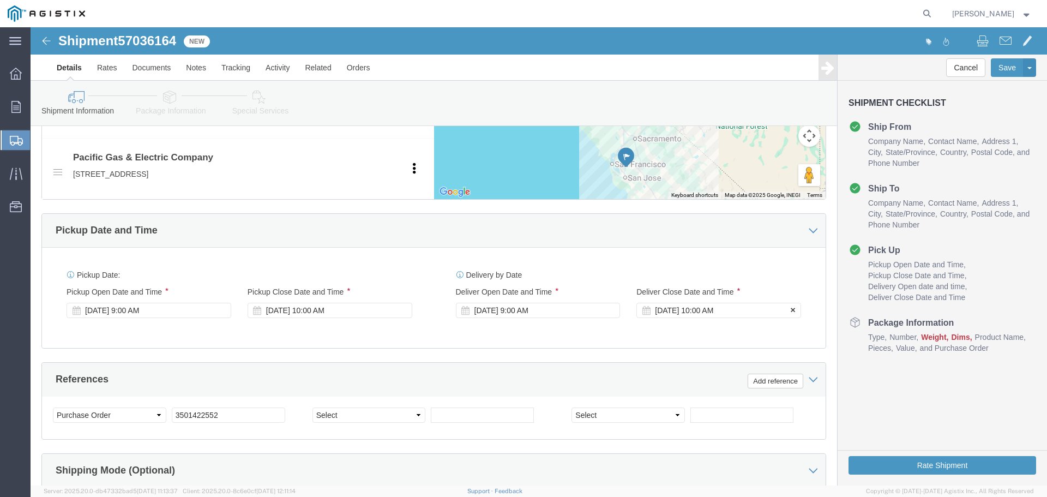
click div "[DATE] 10:00 AM"
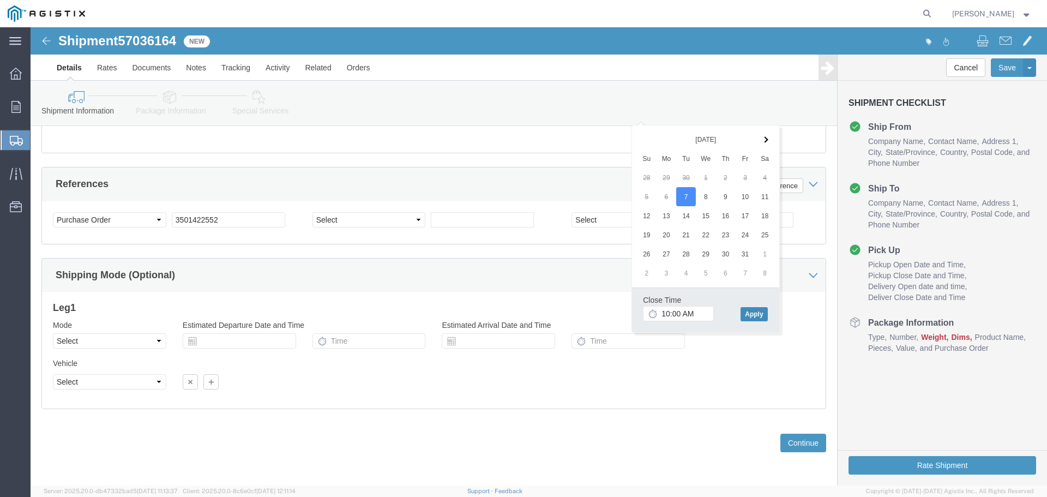
click button "Apply"
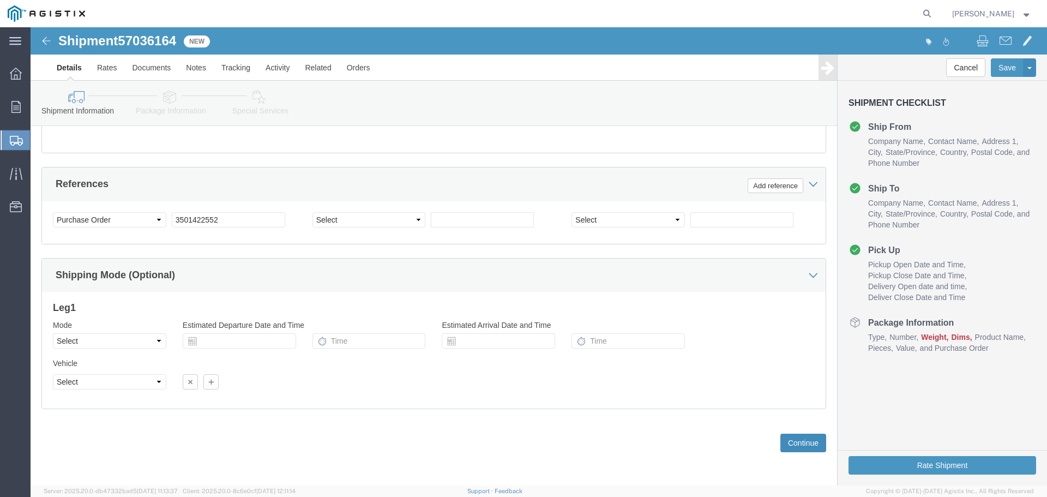
click button "Continue"
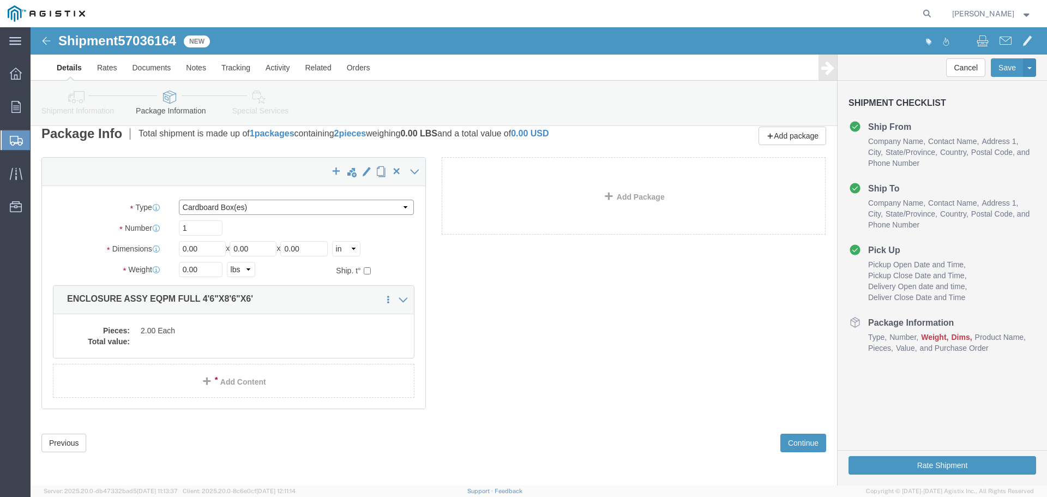
click select "Select Bulk Bundle(s) Cardboard Box(es) Carton(s) Crate(s) Drum(s) (Fiberboard)…"
select select "YRPK"
click select "Select Bulk Bundle(s) Cardboard Box(es) Carton(s) Crate(s) Drum(s) (Fiberboard)…"
click input "1"
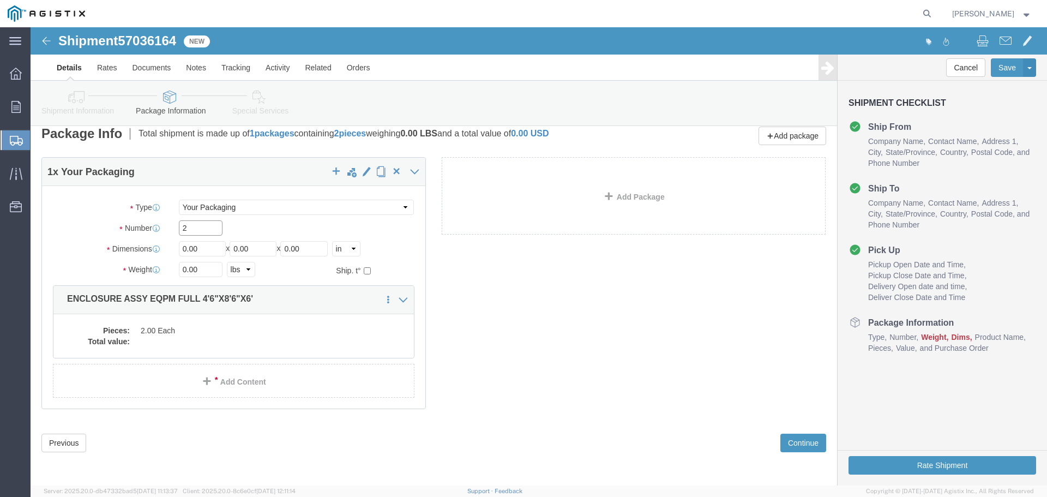
type input "2"
type input "54"
type input "102"
type input "72"
type input "35000"
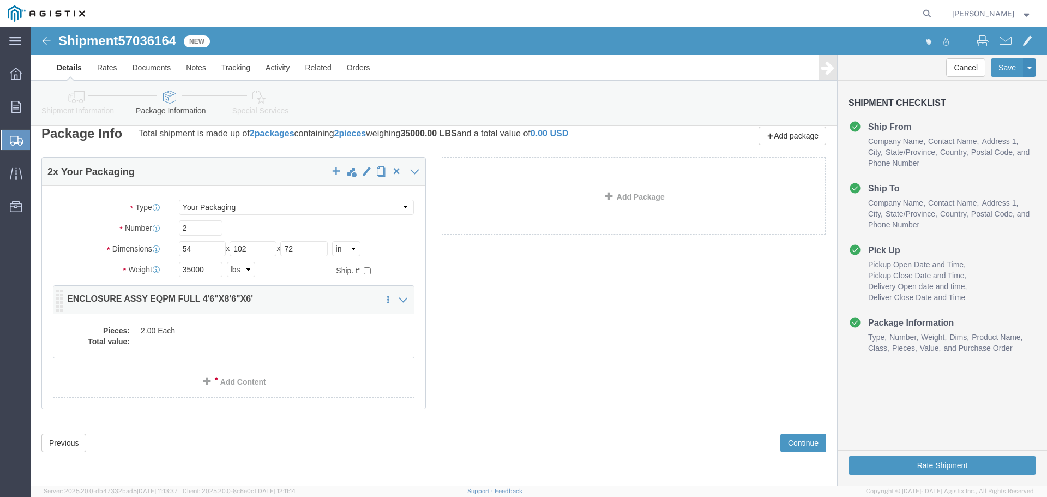
click dd "2.00 Each"
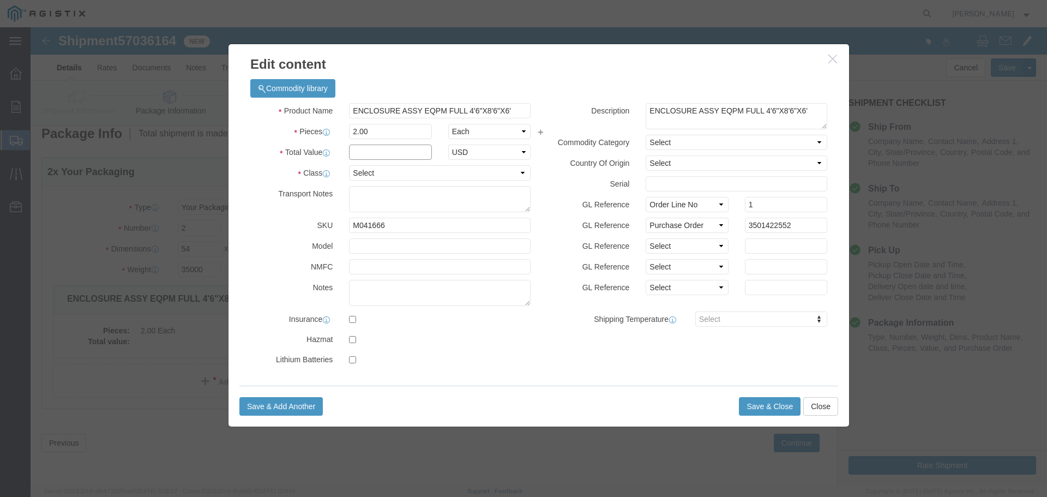
click input "text"
type input "1"
select select "USD"
select select "55"
click button "Save & Close"
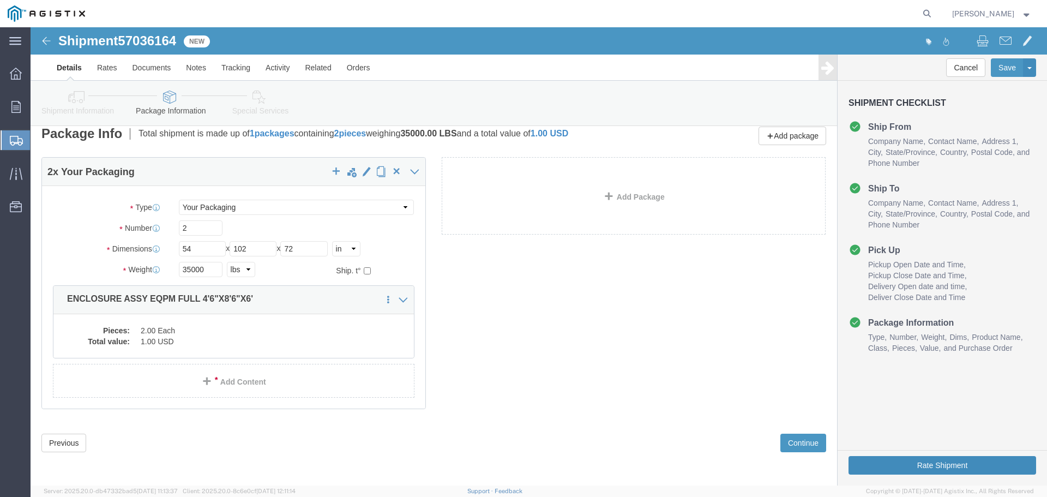
click button "Rate Shipment"
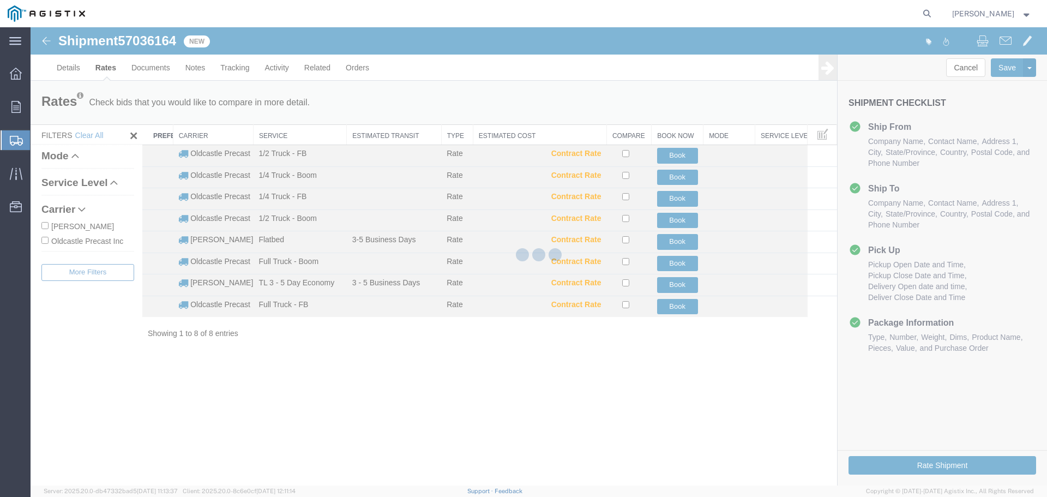
scroll to position [0, 0]
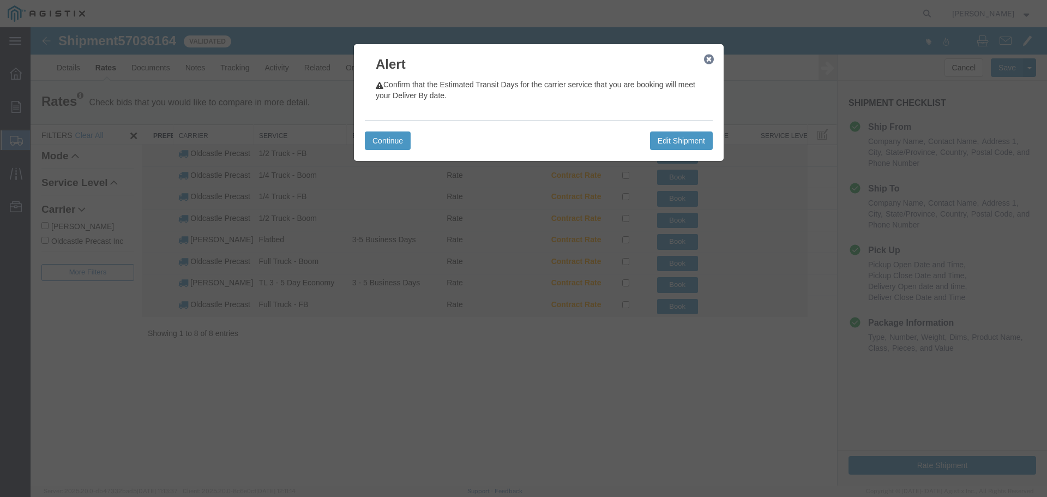
click at [708, 64] on icon "button" at bounding box center [709, 59] width 10 height 9
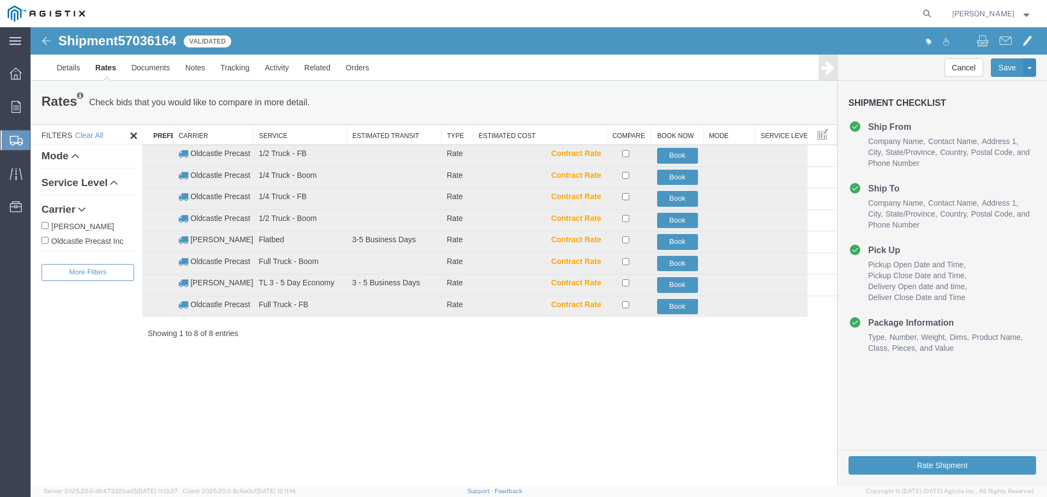
click at [104, 238] on label "Oldcastle Precast Inc" at bounding box center [87, 240] width 93 height 12
click at [49, 238] on input "Oldcastle Precast Inc" at bounding box center [44, 240] width 7 height 7
checkbox input "true"
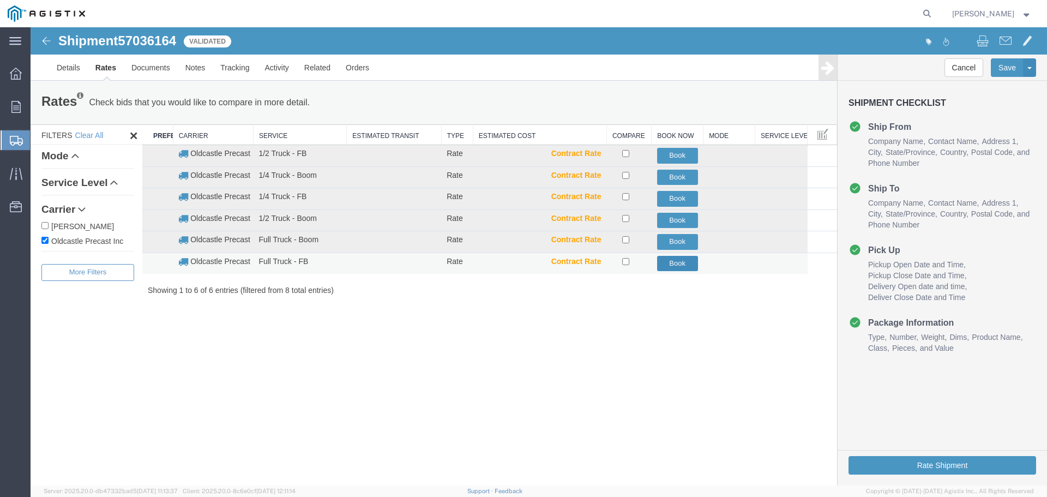
click at [668, 258] on button "Book" at bounding box center [677, 264] width 41 height 16
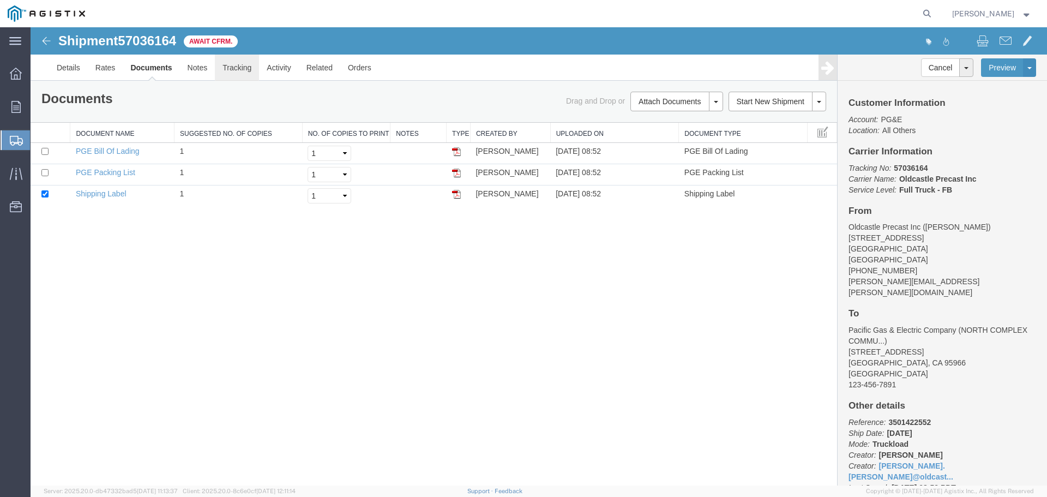
click at [244, 66] on link "Tracking" at bounding box center [237, 68] width 44 height 26
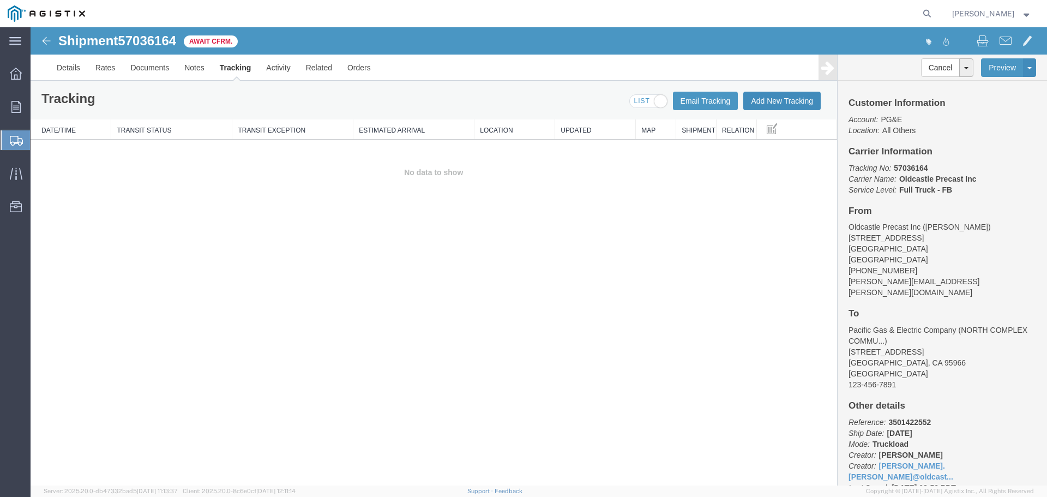
click at [779, 99] on button "Add New Tracking" at bounding box center [781, 101] width 77 height 19
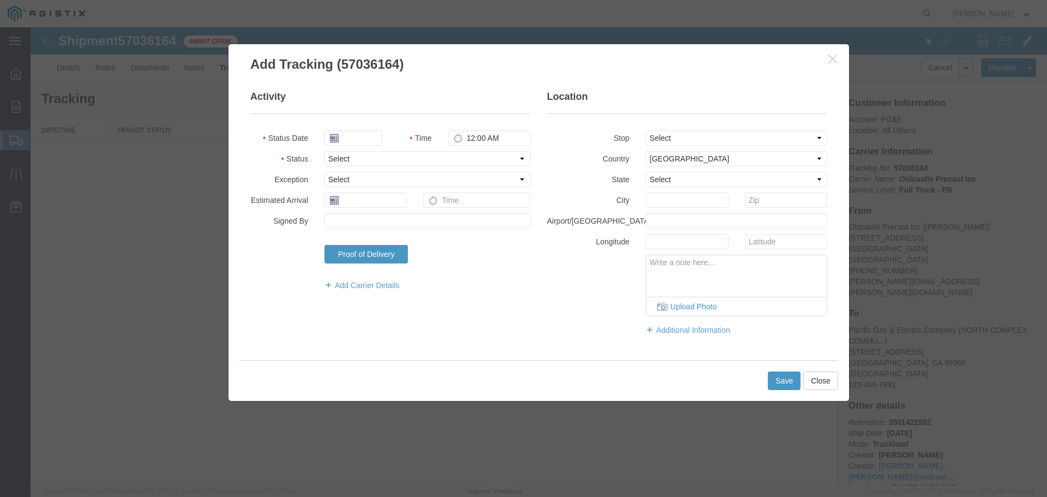
type input "[DATE]"
type input "9:00 AM"
click at [352, 158] on select "Select Arrival Notice Available Arrival Notice Imported Arrive at Delivery Loca…" at bounding box center [427, 158] width 206 height 15
select select "DELIVRED"
click at [324, 151] on select "Select Arrival Notice Available Arrival Notice Imported Arrive at Delivery Loca…" at bounding box center [427, 158] width 206 height 15
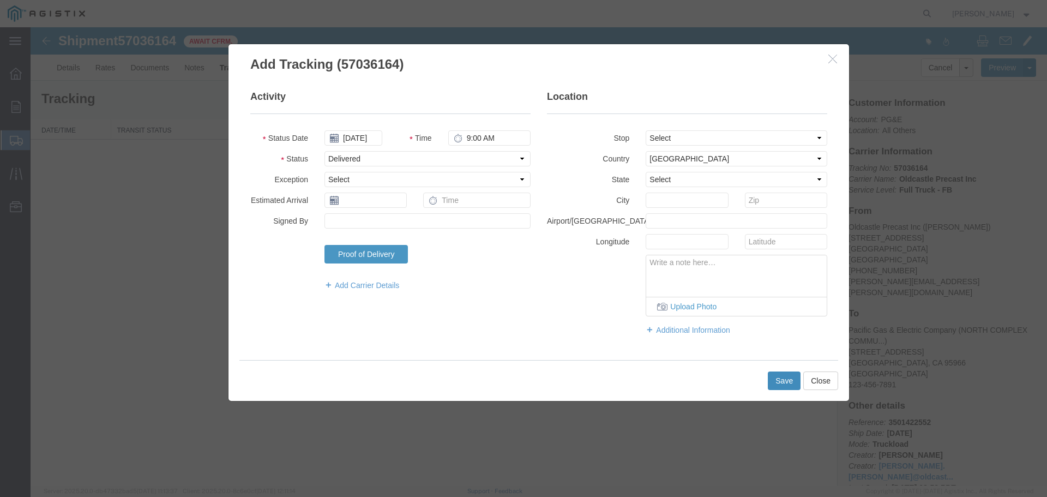
click at [787, 383] on button "Save" at bounding box center [784, 380] width 33 height 19
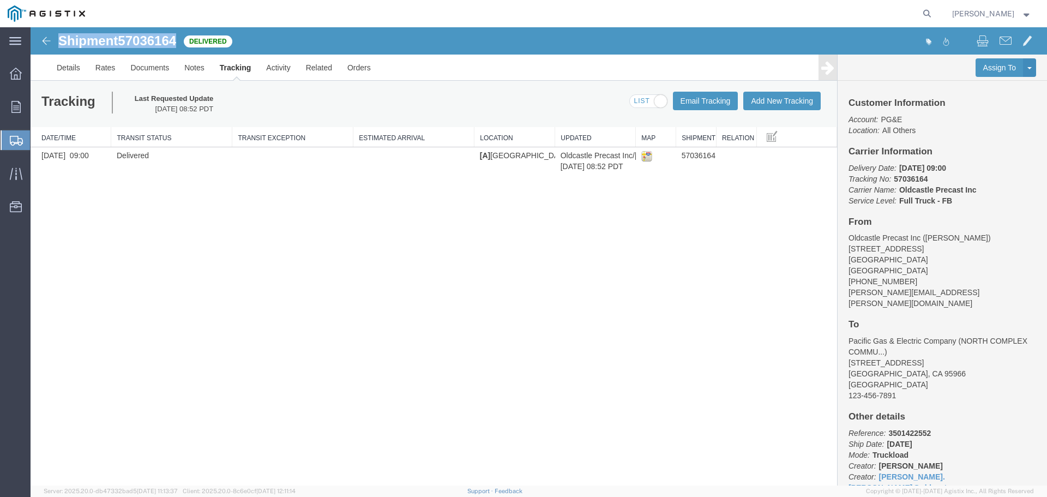
drag, startPoint x: 58, startPoint y: 40, endPoint x: 178, endPoint y: 41, distance: 120.0
click at [178, 41] on div "Shipment 57036164 1 of 1 Delivered" at bounding box center [285, 44] width 507 height 21
copy h1 "Shipment 57036164"
click at [352, 70] on link "Orders" at bounding box center [359, 68] width 39 height 26
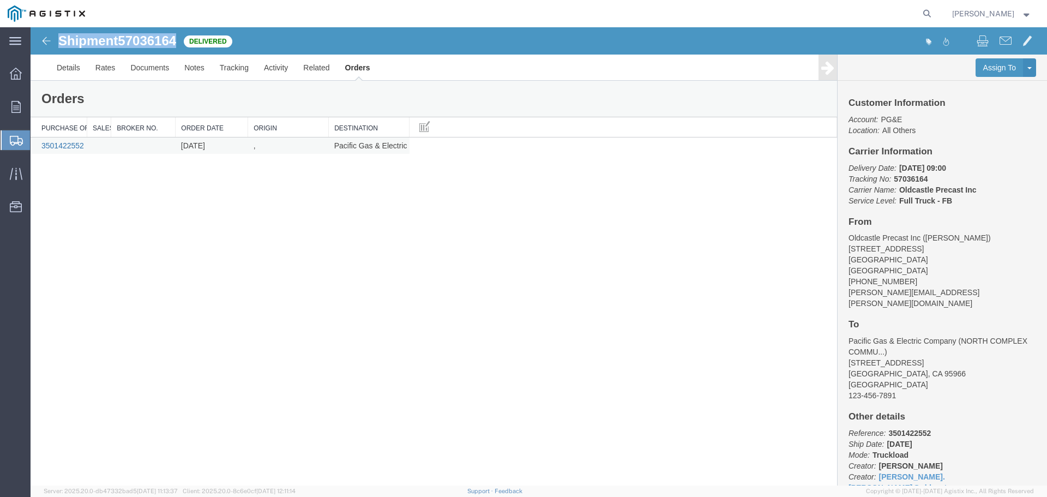
click at [73, 144] on link "3501422552" at bounding box center [62, 145] width 43 height 9
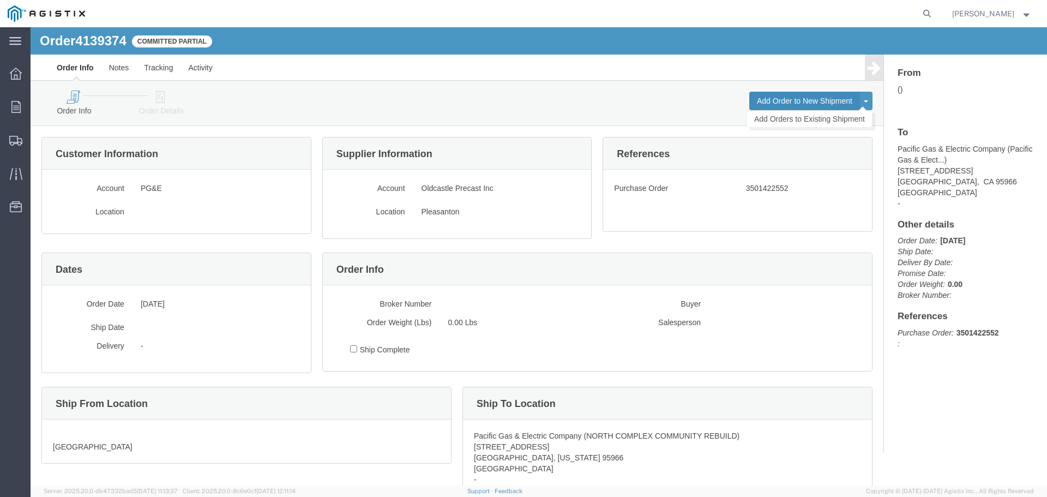
click at [787, 98] on button "Add Order to New Shipment" at bounding box center [804, 101] width 111 height 19
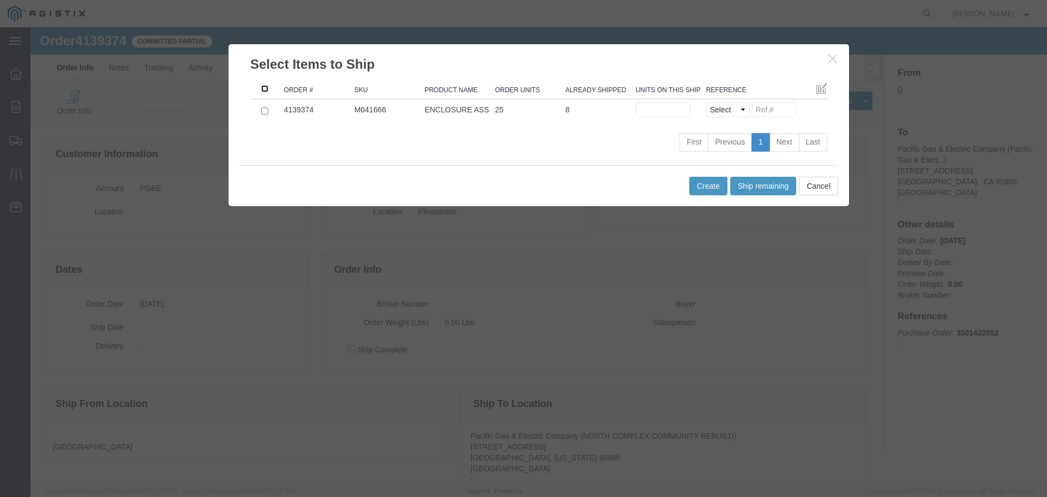
click at [261, 88] on input ": activate to sort column ascending" at bounding box center [264, 88] width 7 height 7
checkbox input "true"
click at [653, 111] on input "text" at bounding box center [663, 109] width 55 height 15
type input "2"
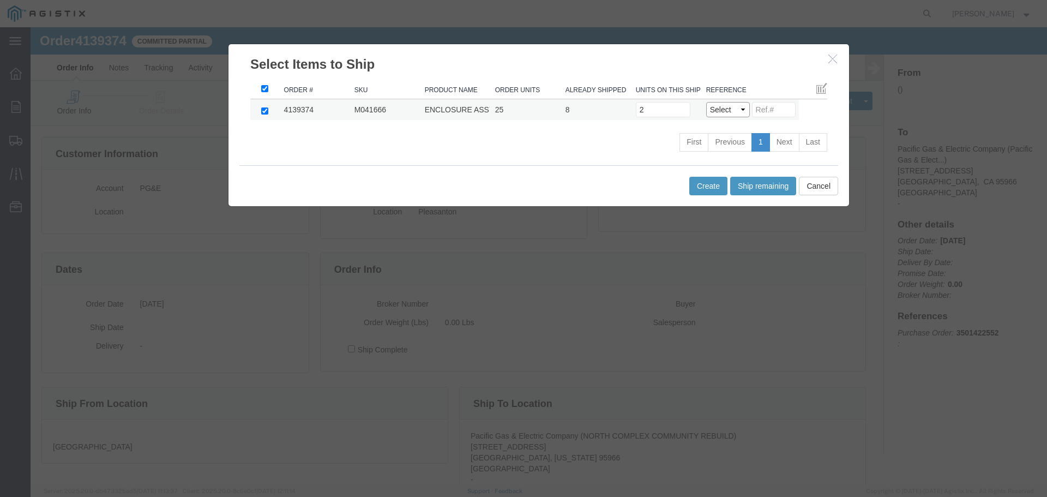
click at [708, 113] on select "Select Purchase Order Delivery Number" at bounding box center [728, 109] width 44 height 15
select select "PO"
click at [706, 102] on select "Select Purchase Order Delivery Number" at bounding box center [728, 109] width 44 height 15
click at [708, 186] on button "Create" at bounding box center [708, 186] width 38 height 19
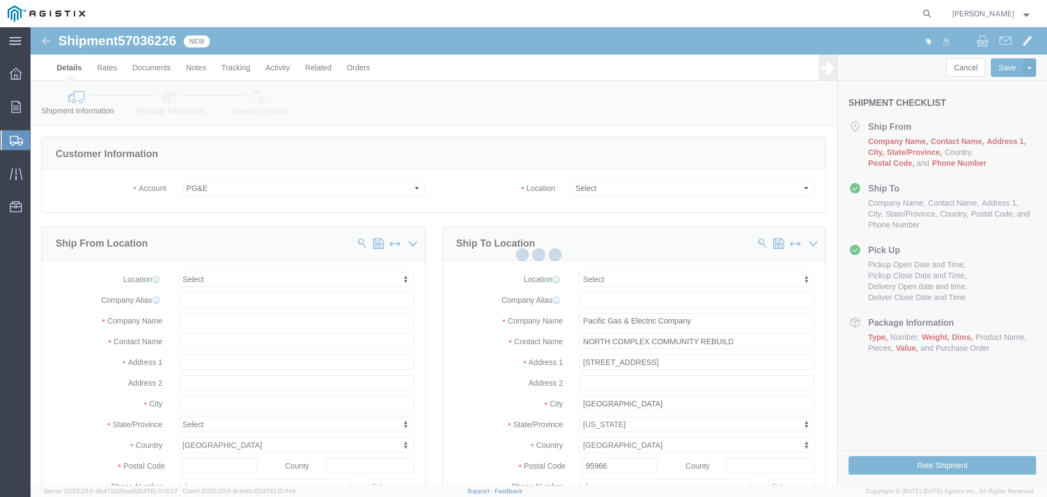
click at [636, 188] on div at bounding box center [539, 256] width 1016 height 458
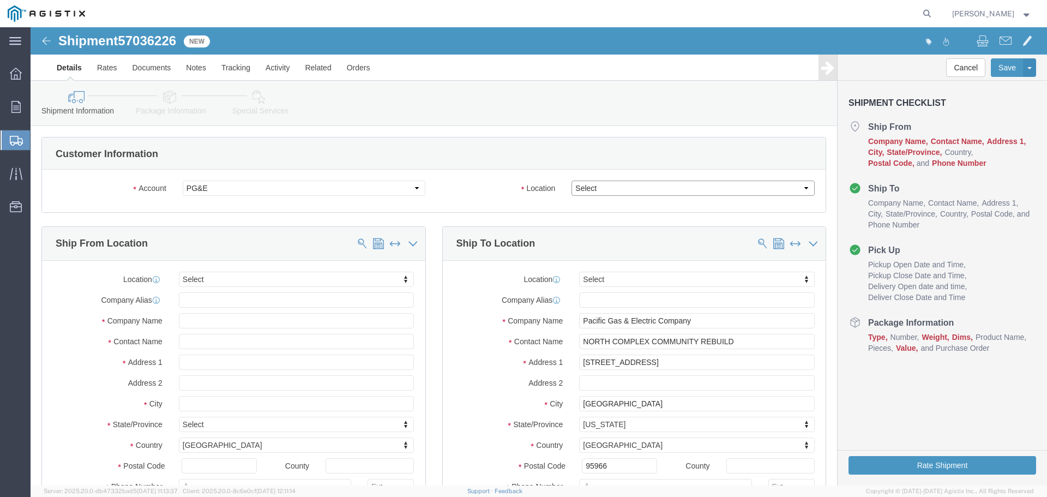
click select "Select All Others [GEOGRAPHIC_DATA] [GEOGRAPHIC_DATA] [GEOGRAPHIC_DATA] [GEOGRA…"
select select "23082"
click select "Select All Others [GEOGRAPHIC_DATA] [GEOGRAPHIC_DATA] [GEOGRAPHIC_DATA] [GEOGRA…"
drag, startPoint x: 202, startPoint y: 248, endPoint x: 194, endPoint y: 255, distance: 10.8
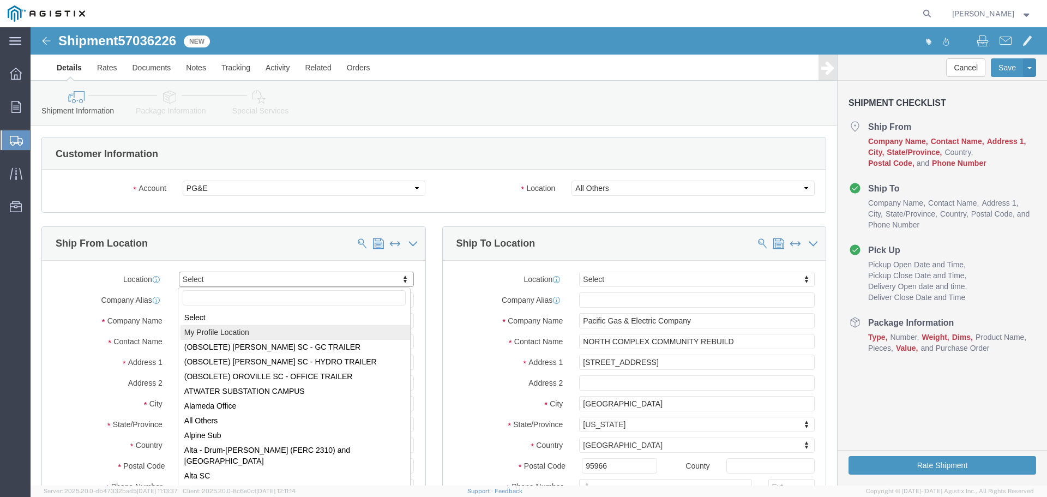
select select "MYPROFILE"
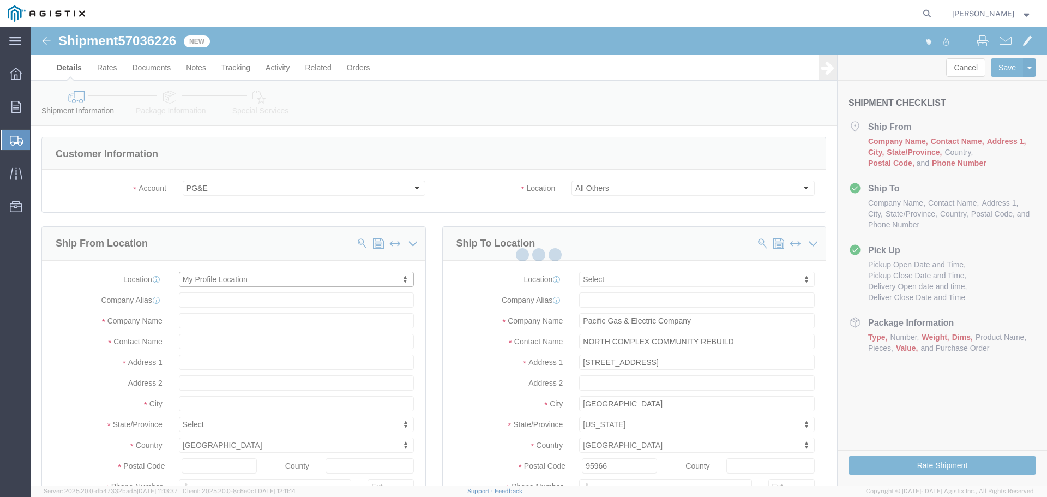
type input "Oldcastle Precast Inc"
type input "[PERSON_NAME]"
type input "[STREET_ADDRESS]"
type input "PLEASANTON"
type input "94566"
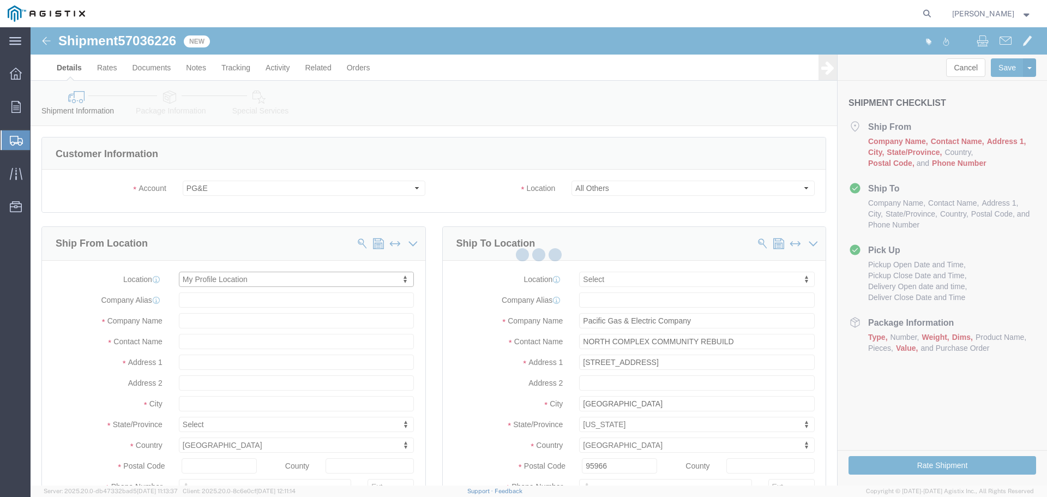
type input "[PHONE_NUMBER]"
type input "[PERSON_NAME][EMAIL_ADDRESS][PERSON_NAME][DOMAIN_NAME]"
checkbox input "true"
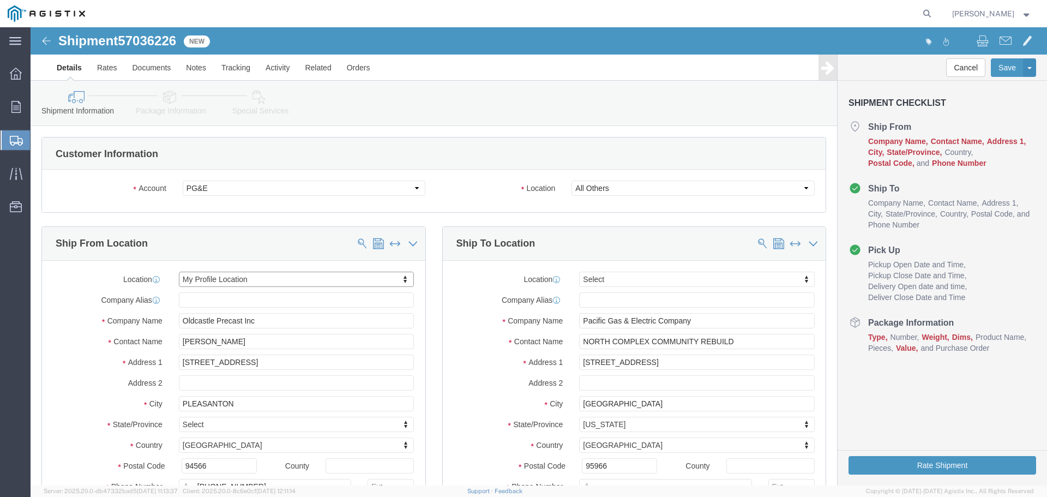
select select "CA"
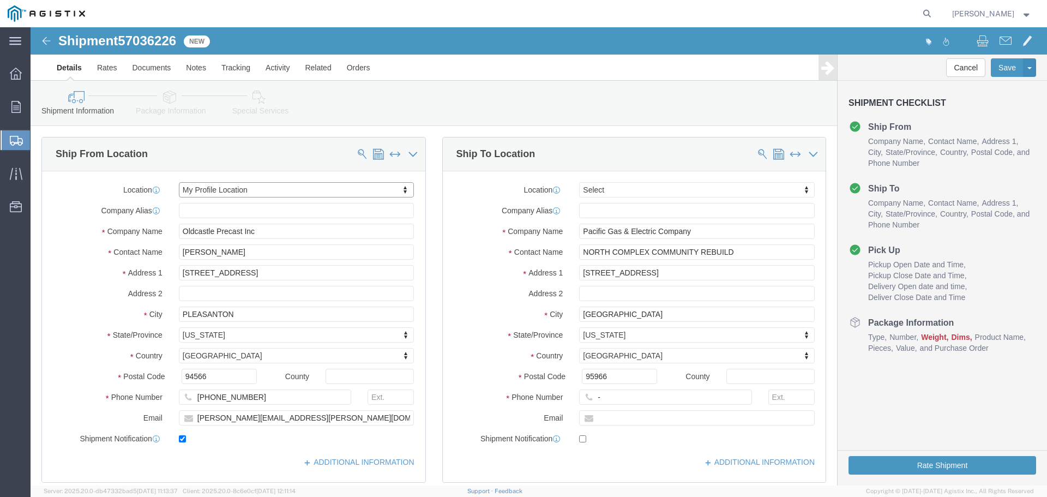
scroll to position [109, 0]
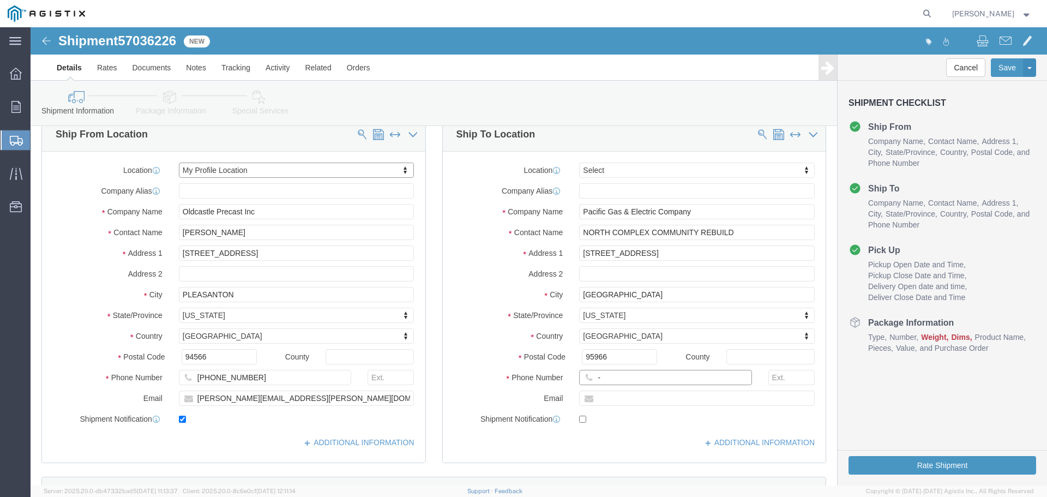
click input "-"
type input "123-456-7891"
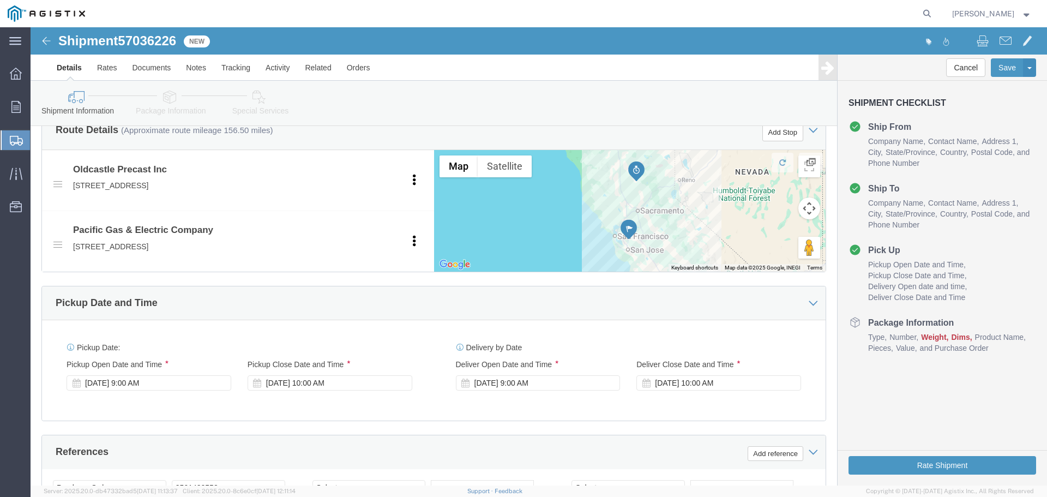
scroll to position [491, 0]
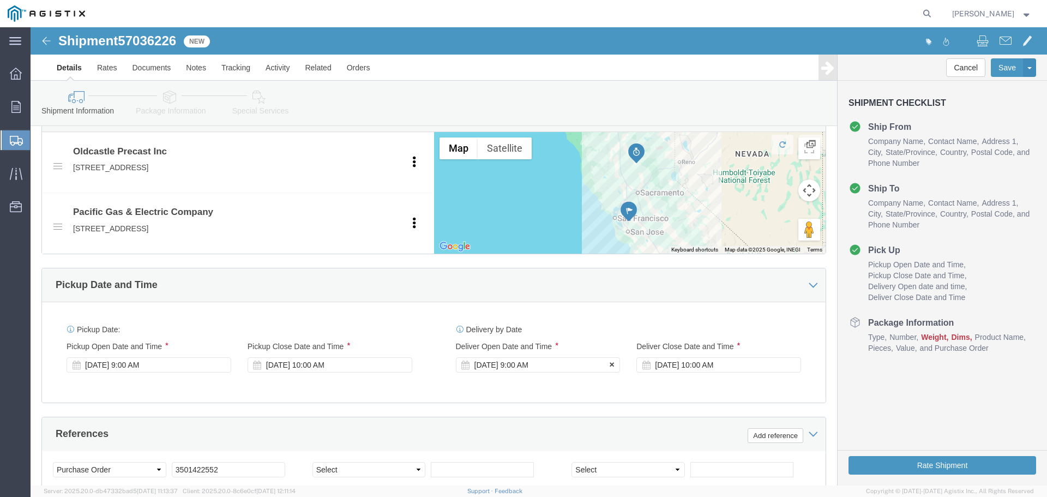
click div "[DATE] 9:00 AM"
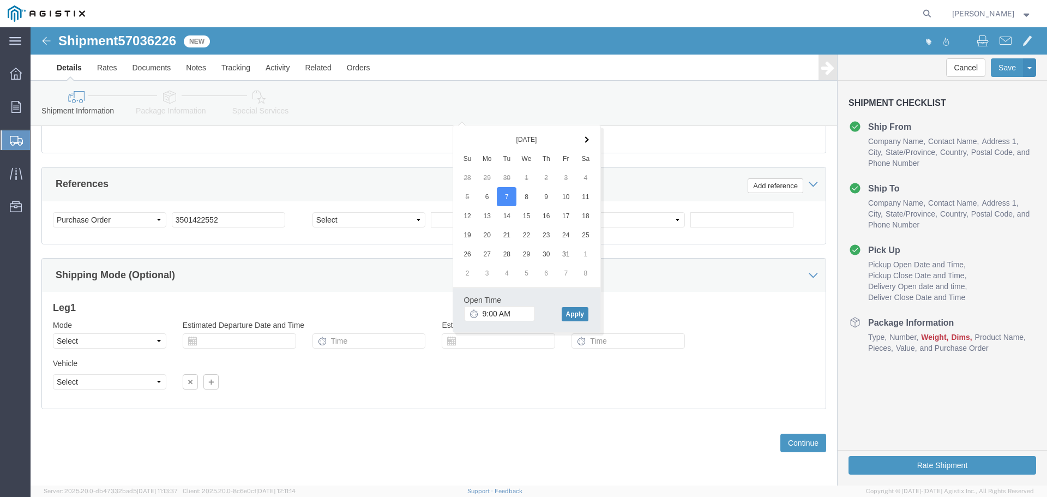
click button "Apply"
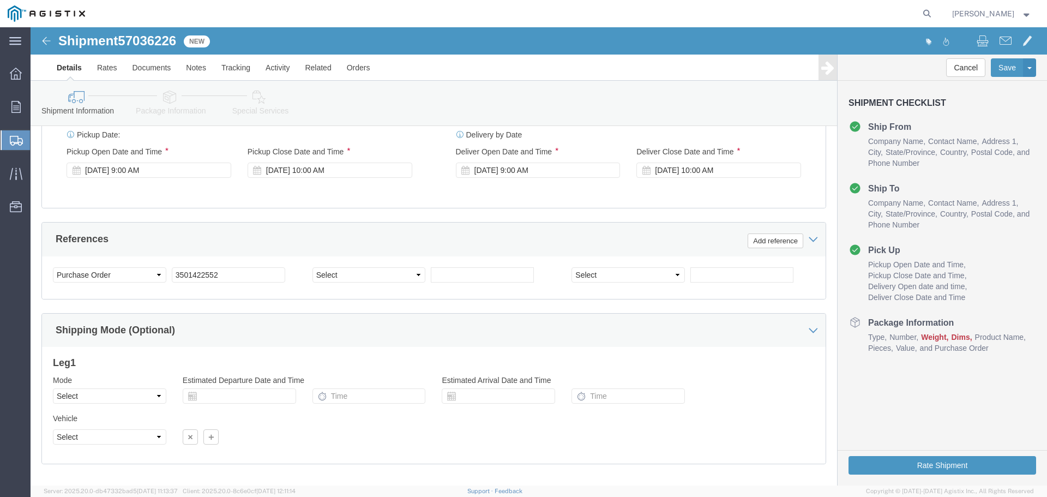
scroll to position [631, 0]
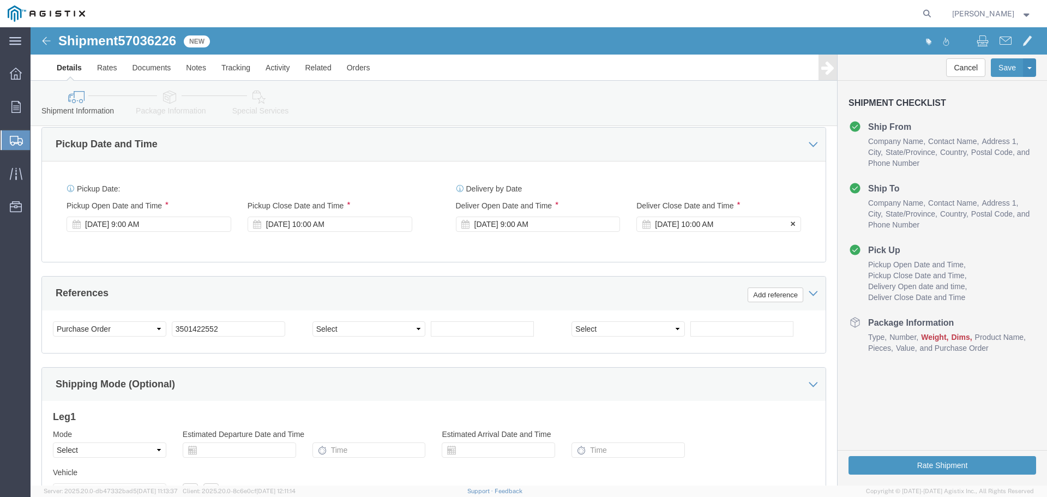
click div "[DATE] 10:00 AM"
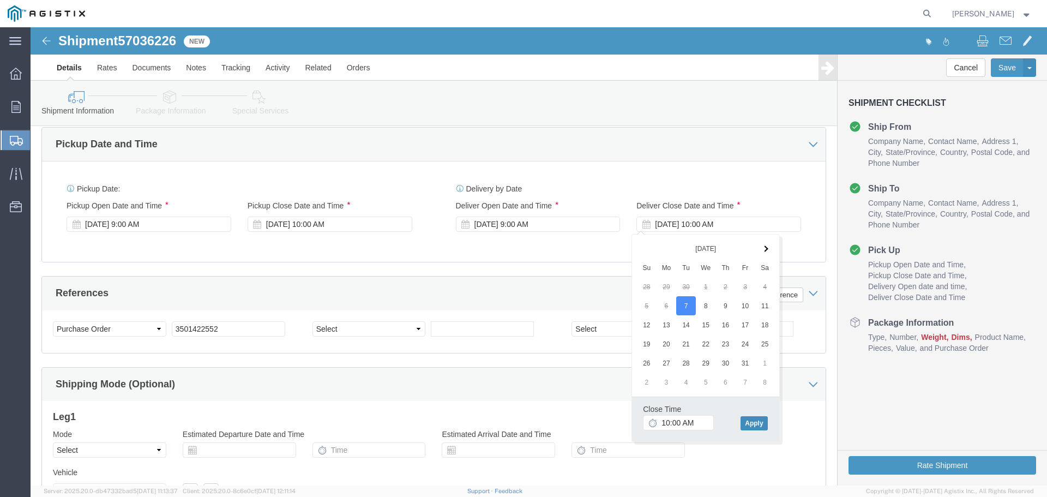
click button "Apply"
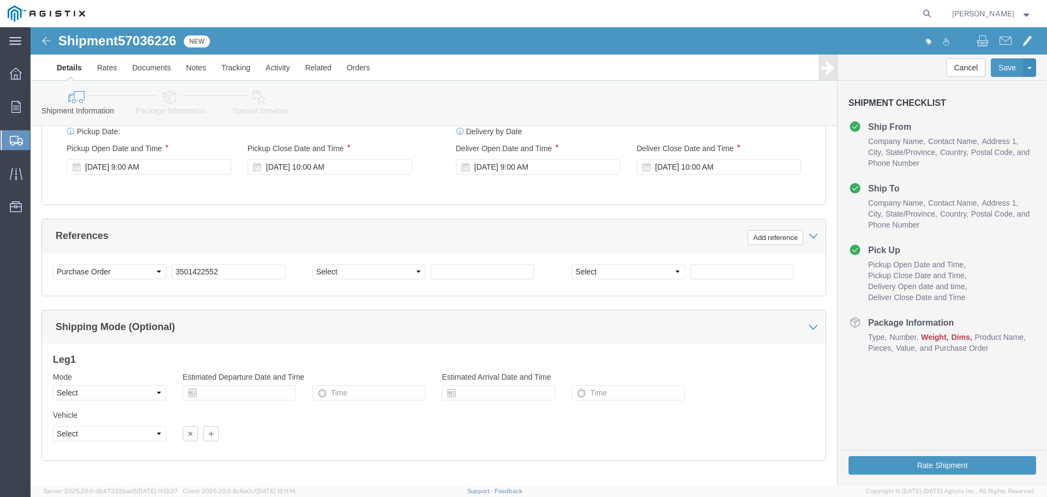
scroll to position [740, 0]
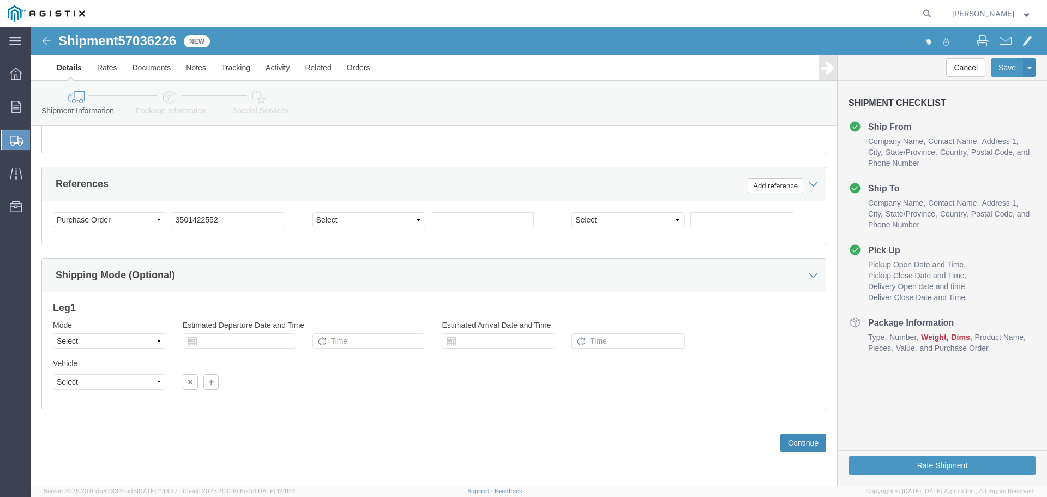
click button "Continue"
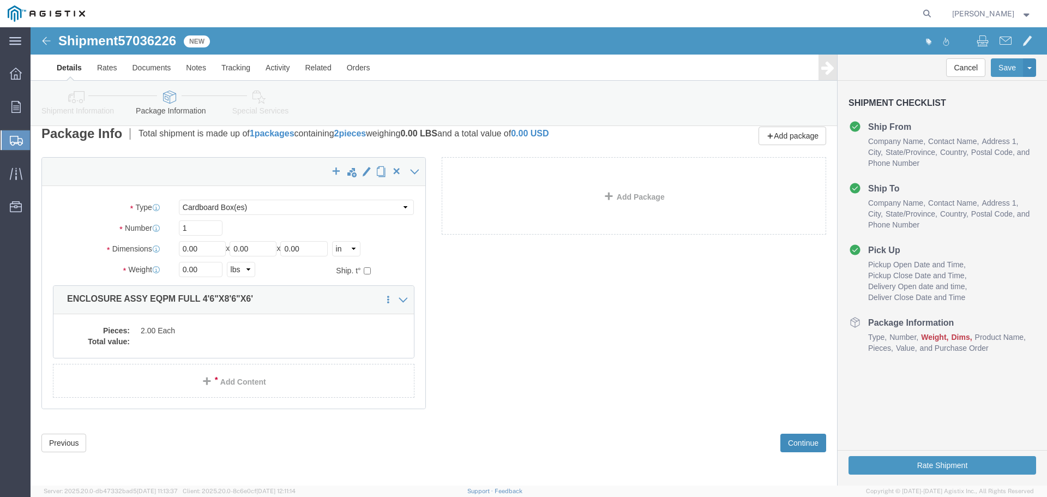
scroll to position [0, 0]
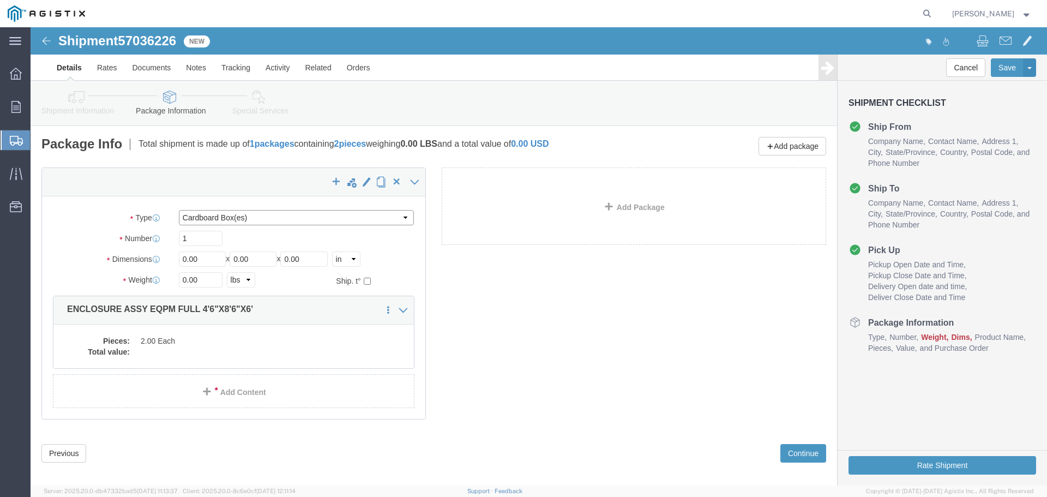
click select "Select Bulk Bundle(s) Cardboard Box(es) Carton(s) Crate(s) Drum(s) (Fiberboard)…"
select select "YRPK"
click select "Select Bulk Bundle(s) Cardboard Box(es) Carton(s) Crate(s) Drum(s) (Fiberboard)…"
click input "1"
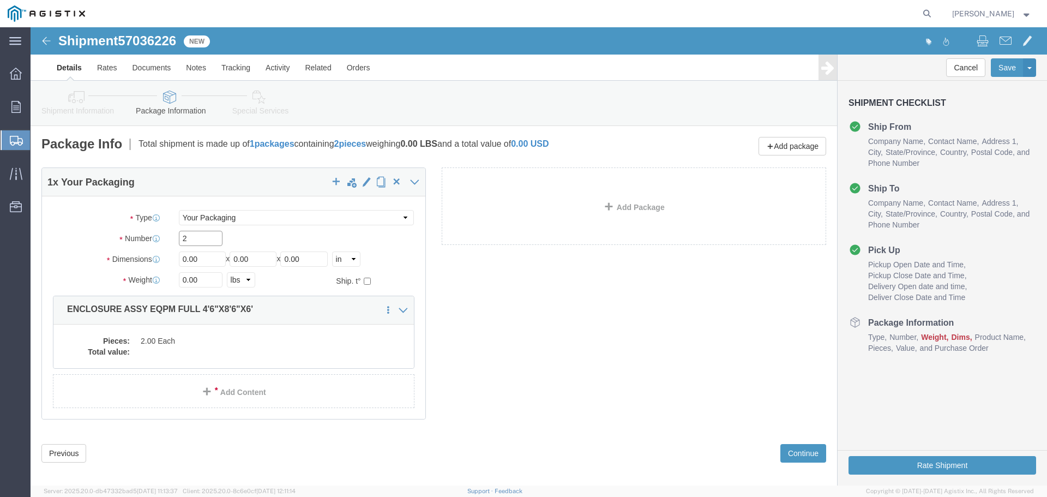
type input "2"
type input "54"
type input "102"
type input "72"
type input "35000"
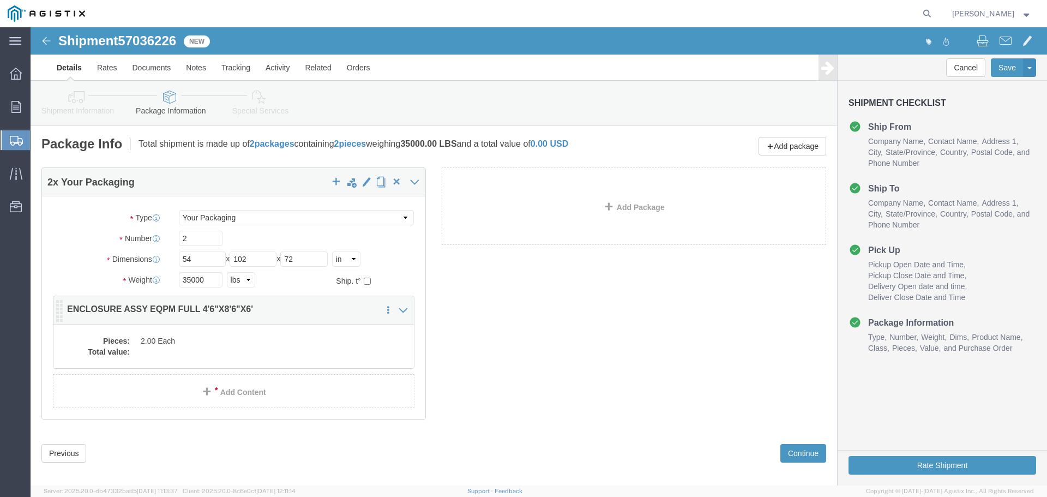
click dd "2.00 Each"
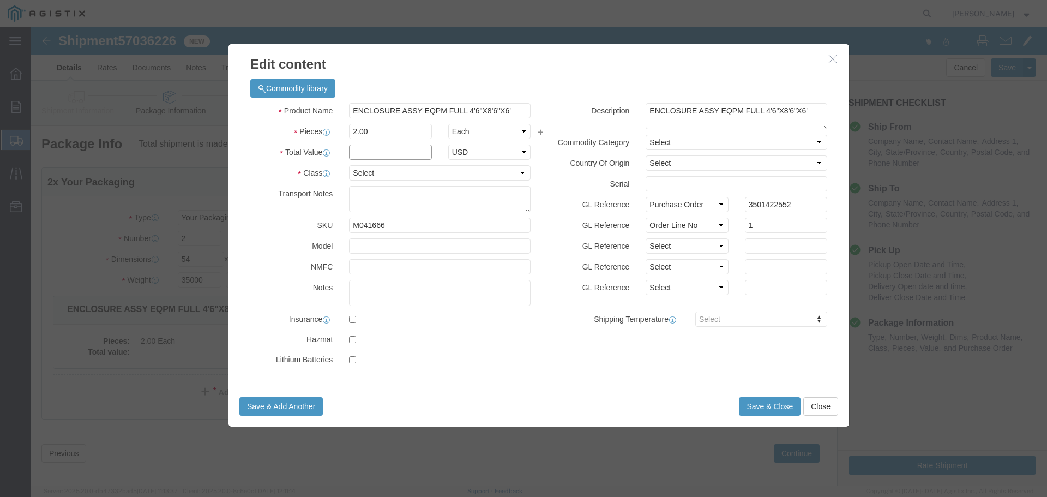
click input "text"
type input "1"
select select "USD"
select select "55"
click button "Save & Close"
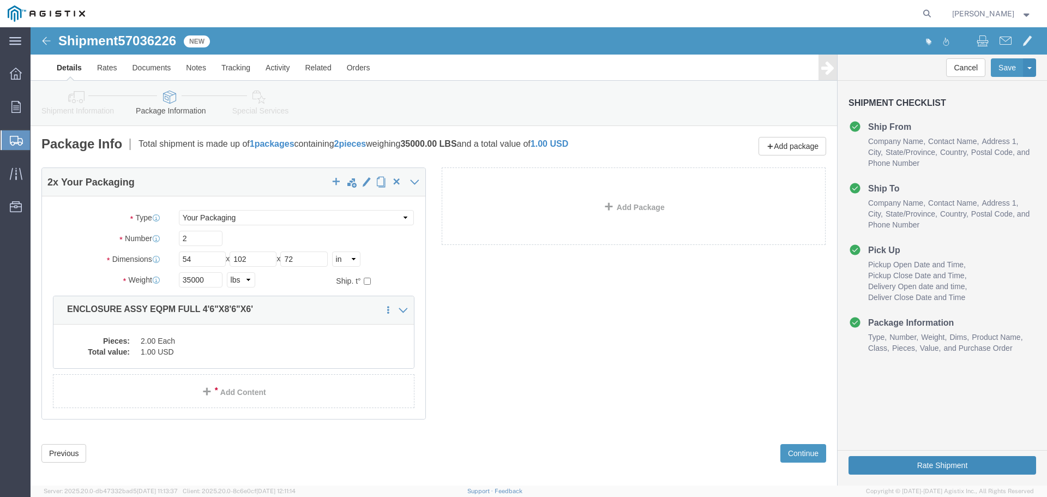
click button "Rate Shipment"
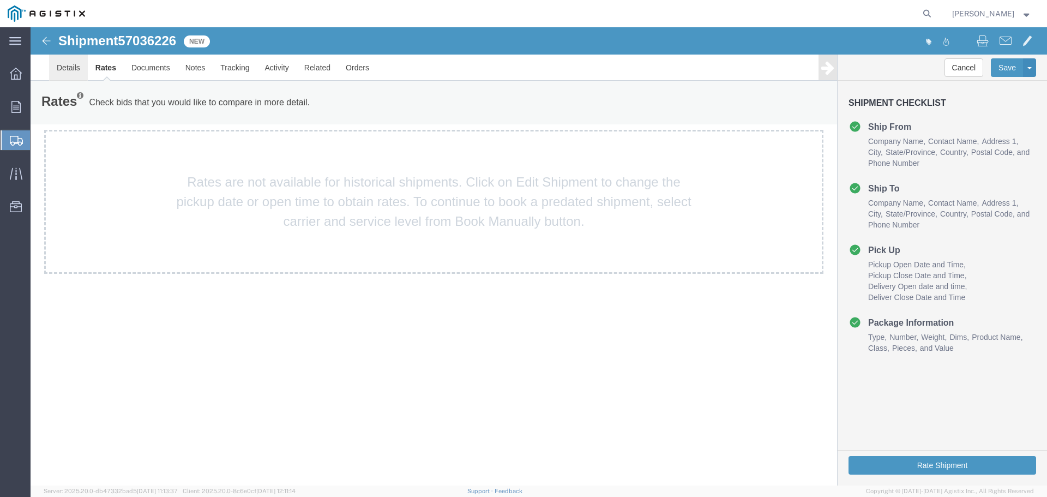
click at [63, 76] on link "Details" at bounding box center [68, 68] width 39 height 26
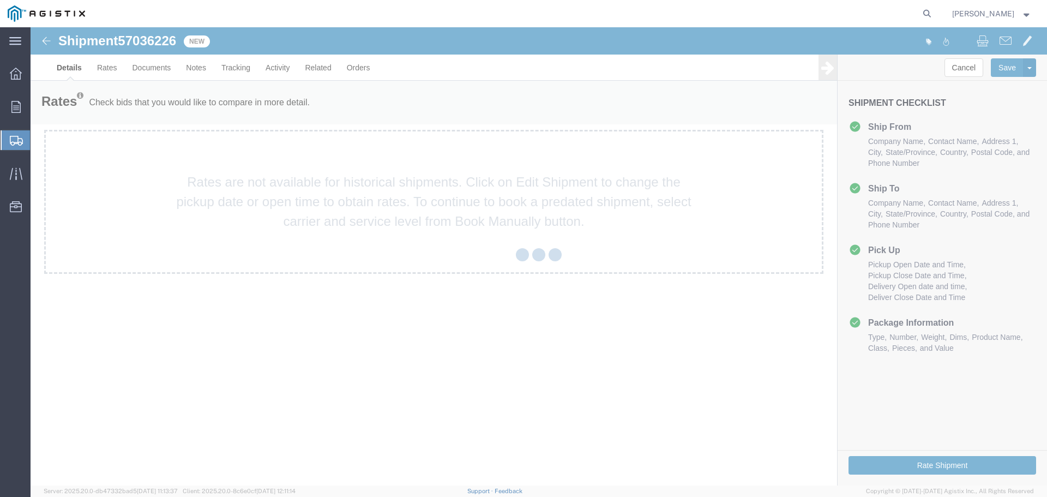
select select "22122"
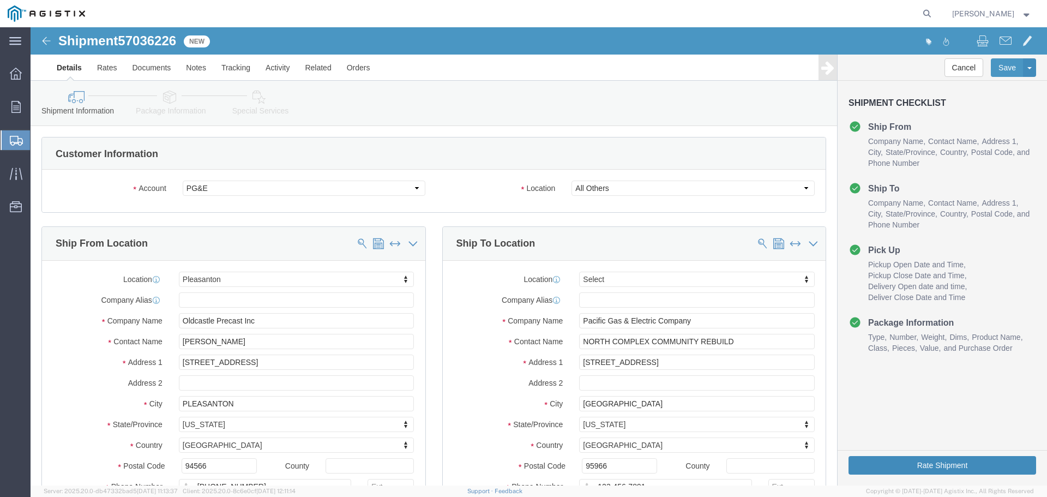
click button "Rate Shipment"
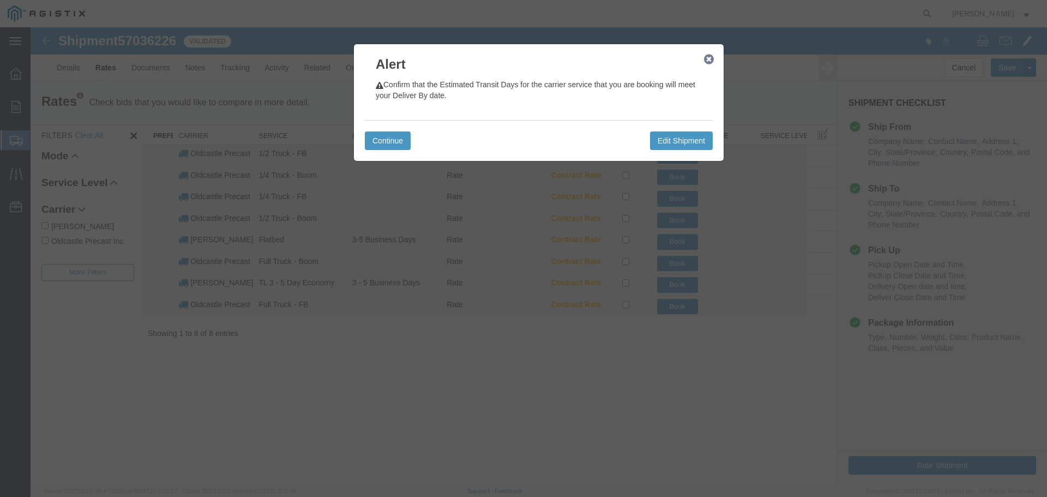
click at [708, 57] on icon "button" at bounding box center [709, 59] width 10 height 9
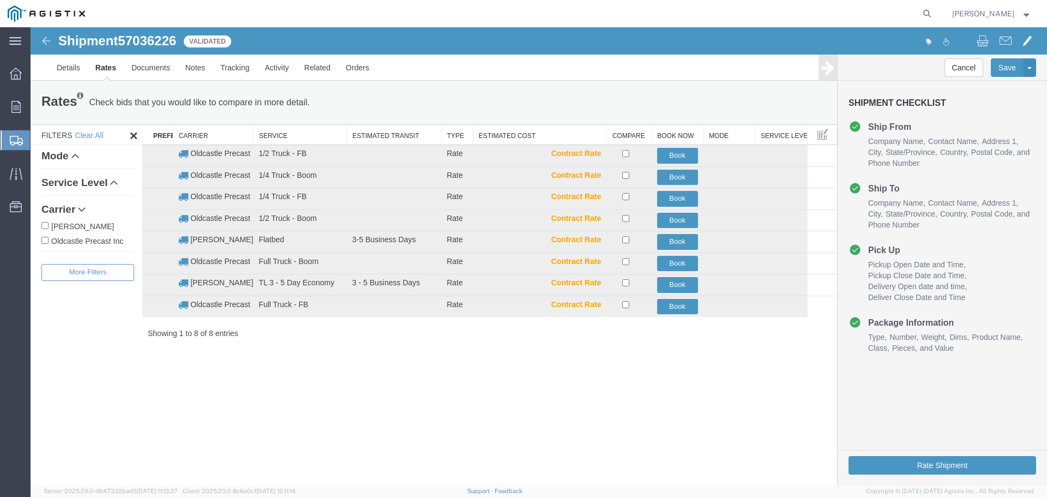
click at [99, 237] on label "Oldcastle Precast Inc" at bounding box center [87, 240] width 93 height 12
click at [49, 237] on input "Oldcastle Precast Inc" at bounding box center [44, 240] width 7 height 7
checkbox input "true"
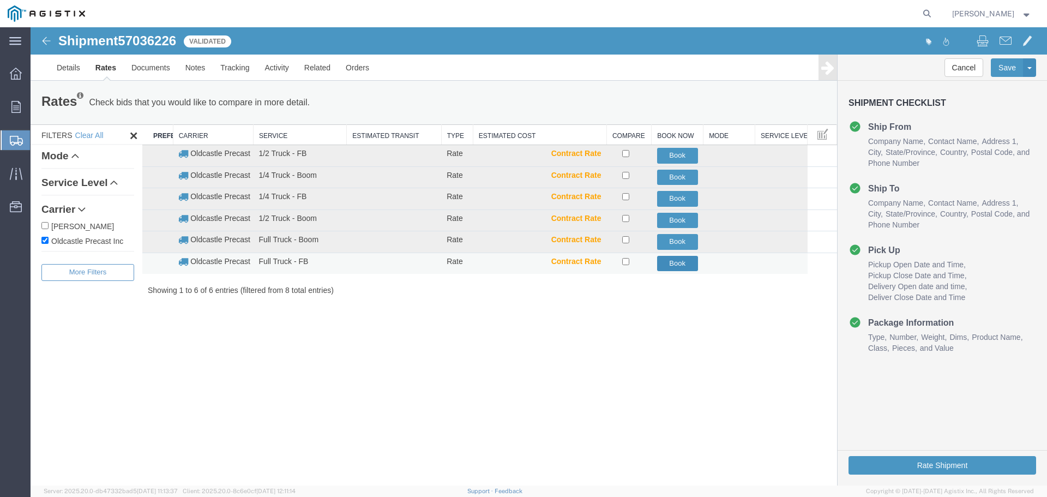
click at [685, 261] on button "Book" at bounding box center [677, 264] width 41 height 16
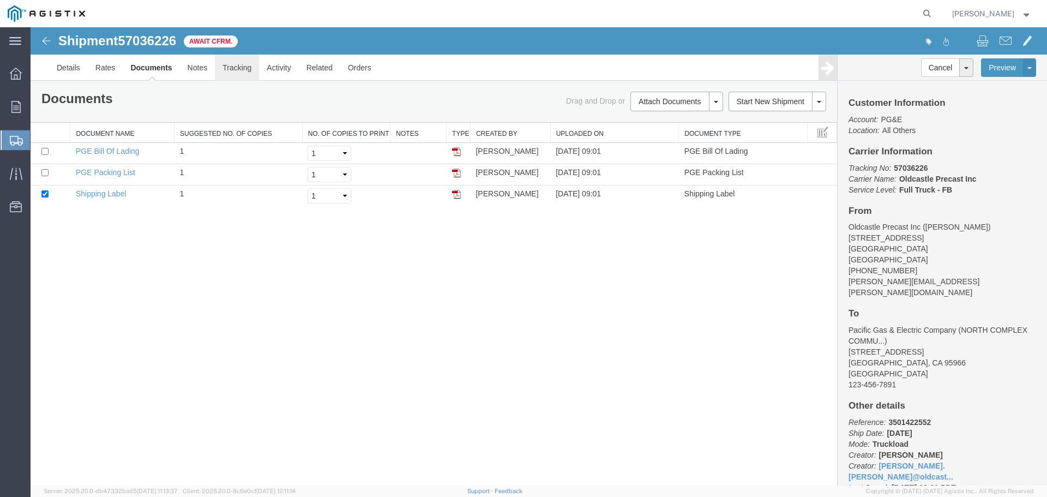
click at [235, 69] on link "Tracking" at bounding box center [237, 68] width 44 height 26
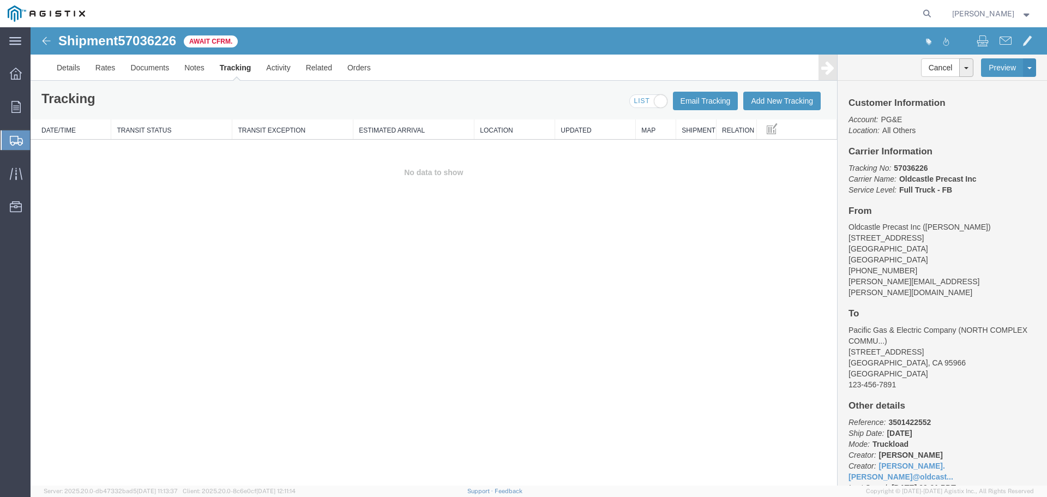
click at [234, 69] on link "Tracking" at bounding box center [235, 68] width 47 height 26
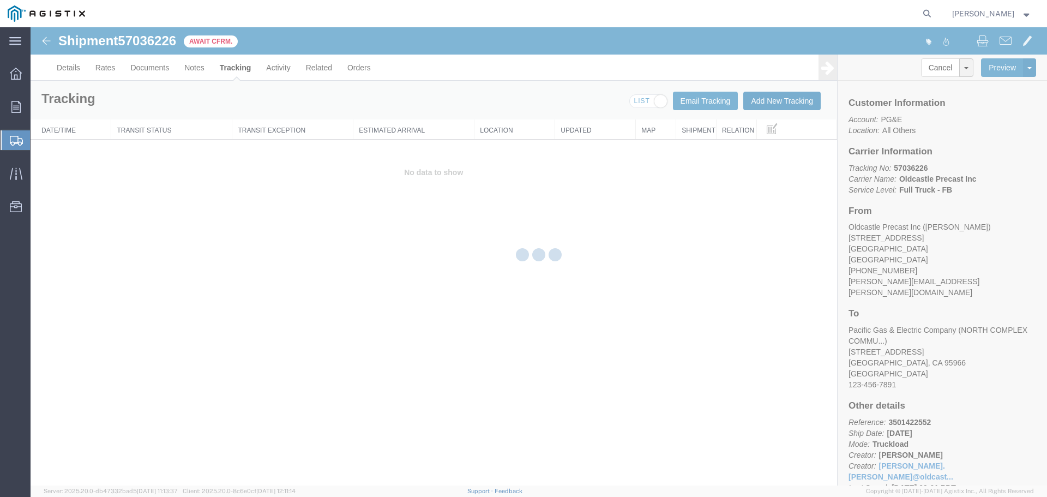
click at [781, 103] on button "Add New Tracking" at bounding box center [781, 101] width 77 height 19
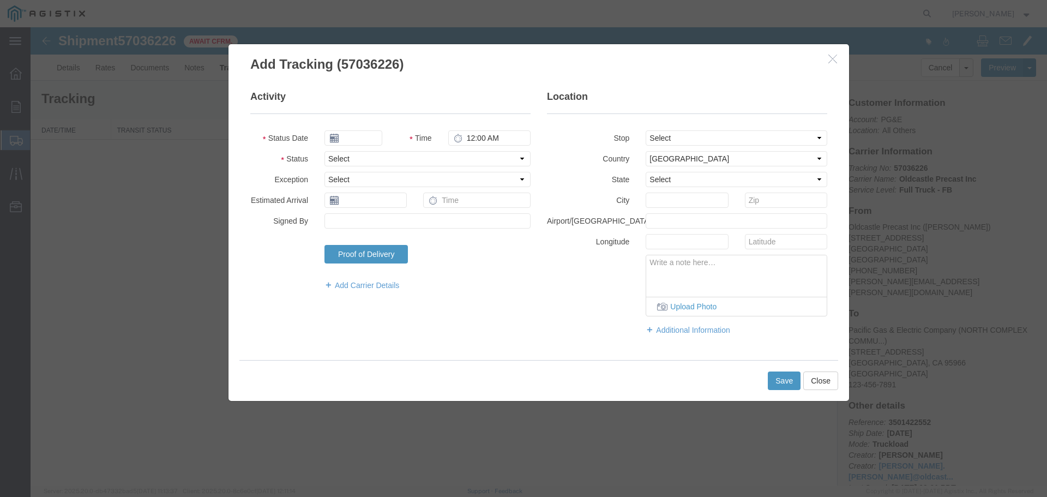
type input "[DATE]"
type input "10:00 AM"
click at [365, 156] on select "Select Arrival Notice Available Arrival Notice Imported Arrive at Delivery Loca…" at bounding box center [427, 158] width 206 height 15
select select "DELIVRED"
click at [324, 151] on select "Select Arrival Notice Available Arrival Notice Imported Arrive at Delivery Loca…" at bounding box center [427, 158] width 206 height 15
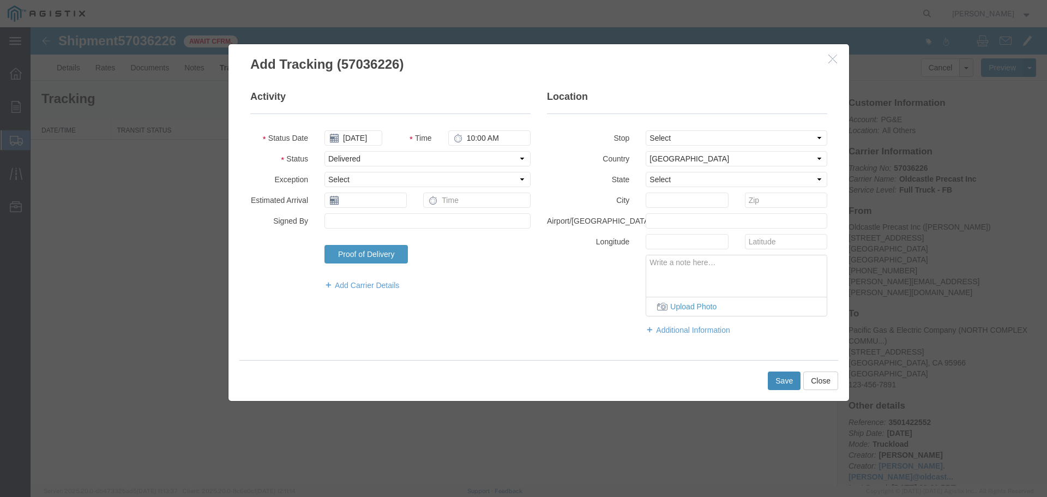
click at [783, 383] on button "Save" at bounding box center [784, 380] width 33 height 19
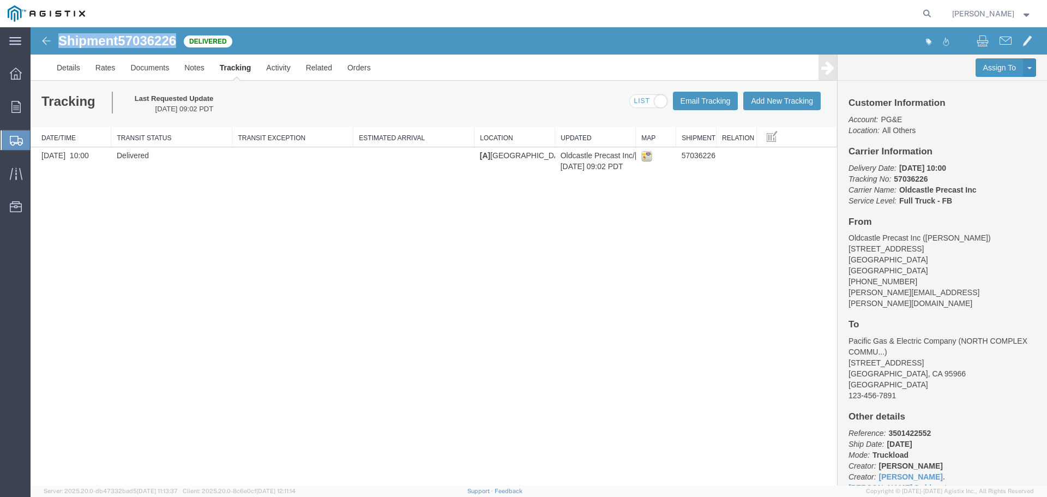
drag, startPoint x: 62, startPoint y: 39, endPoint x: 178, endPoint y: 43, distance: 115.6
click at [176, 43] on h1 "Shipment 57036226" at bounding box center [117, 41] width 118 height 14
copy h1 "Shipment 57036226"
click at [366, 69] on link "Orders" at bounding box center [359, 68] width 39 height 26
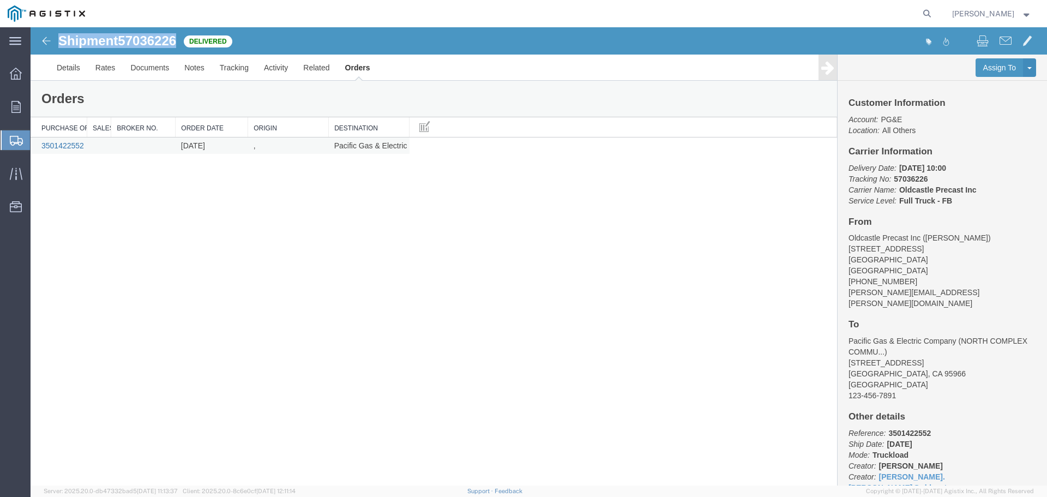
click at [69, 147] on link "3501422552" at bounding box center [62, 145] width 43 height 9
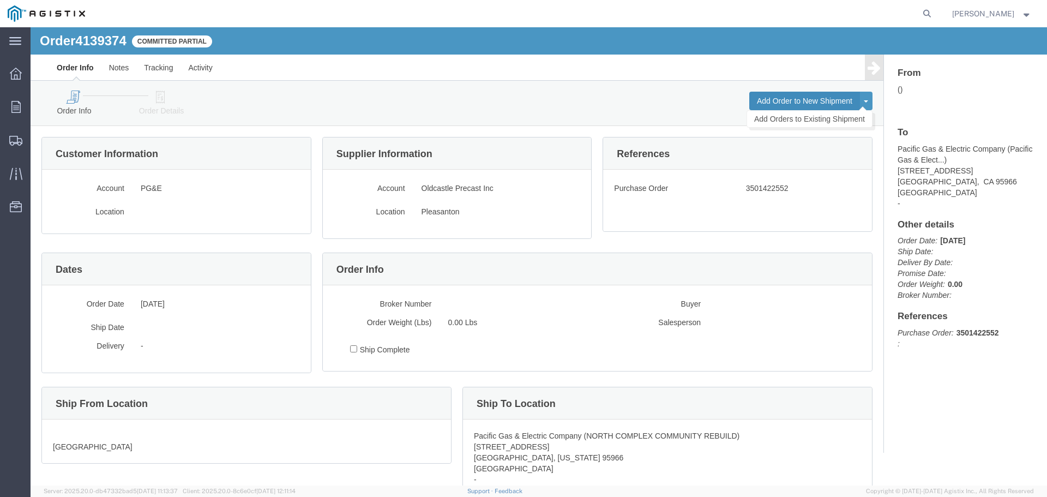
click at [786, 100] on button "Add Order to New Shipment" at bounding box center [804, 101] width 111 height 19
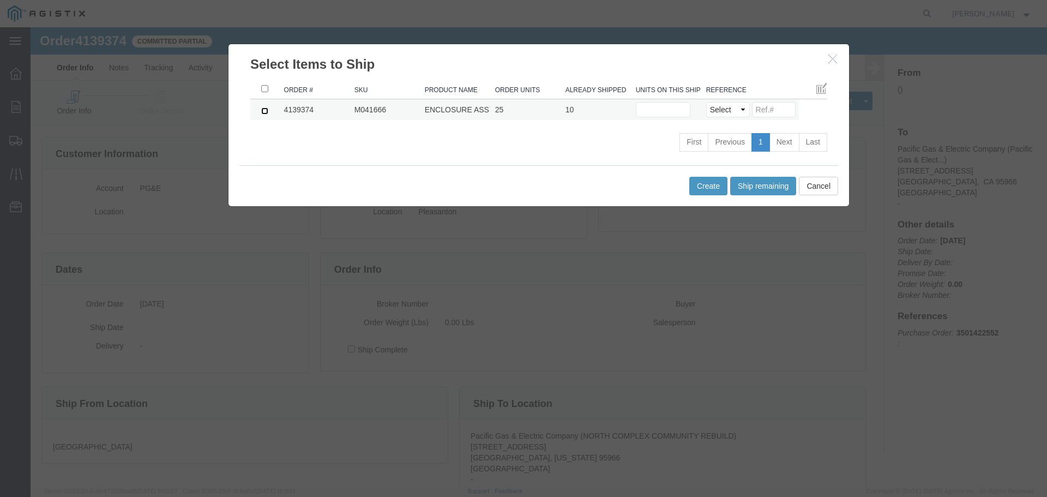
click at [261, 111] on input "checkbox" at bounding box center [264, 110] width 7 height 7
checkbox input "true"
click at [658, 107] on input "text" at bounding box center [663, 109] width 55 height 15
type input "2"
click at [738, 112] on select "Select Purchase Order Delivery Number" at bounding box center [728, 109] width 44 height 15
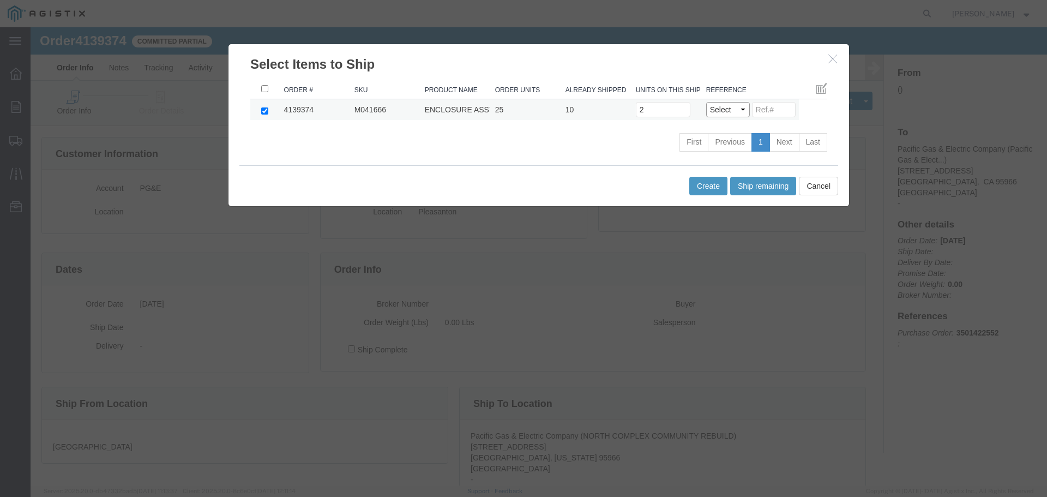
select select "PO"
click at [706, 102] on select "Select Purchase Order Delivery Number" at bounding box center [728, 109] width 44 height 15
click at [711, 186] on button "Create" at bounding box center [708, 186] width 38 height 19
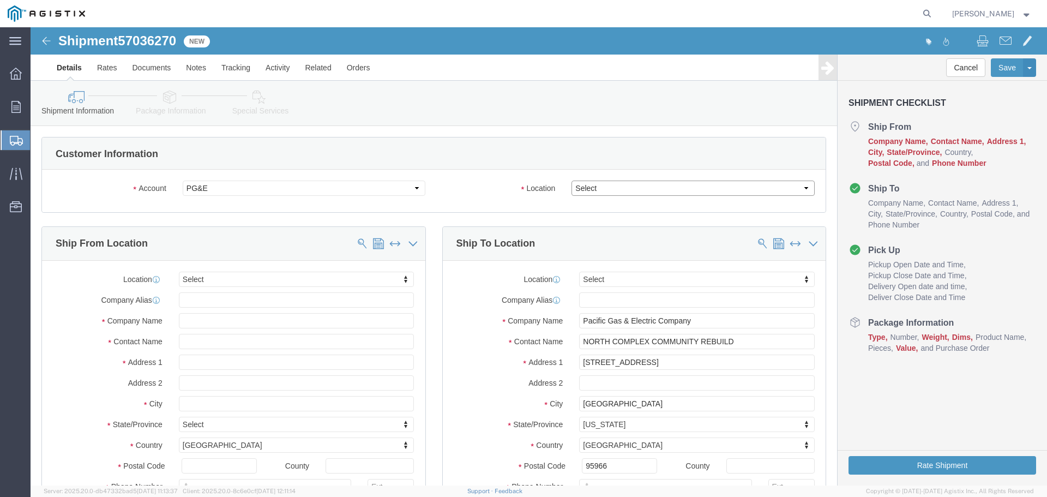
click select "Select All Others [GEOGRAPHIC_DATA] [GEOGRAPHIC_DATA] [GEOGRAPHIC_DATA] [GEOGRA…"
select select "23082"
click select "Select All Others [GEOGRAPHIC_DATA] [GEOGRAPHIC_DATA] [GEOGRAPHIC_DATA] [GEOGRA…"
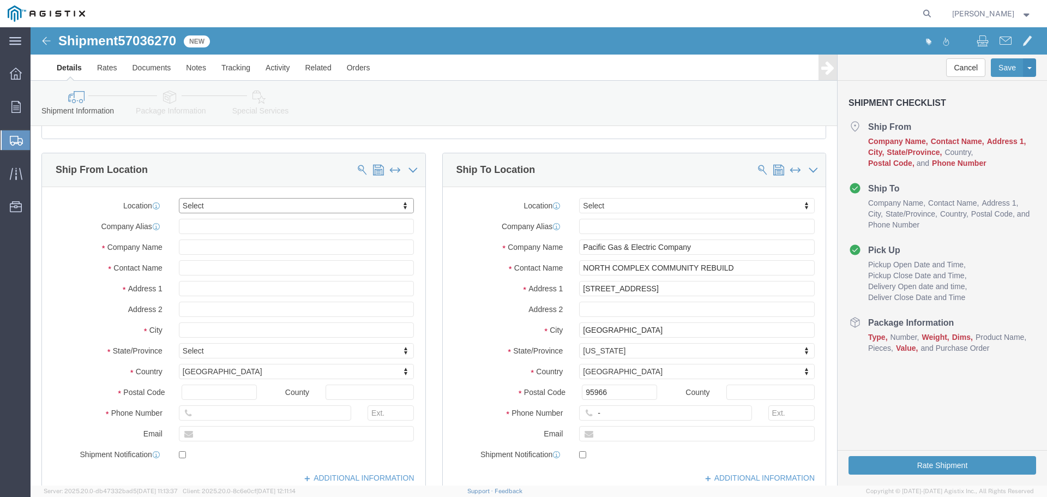
scroll to position [55, 0]
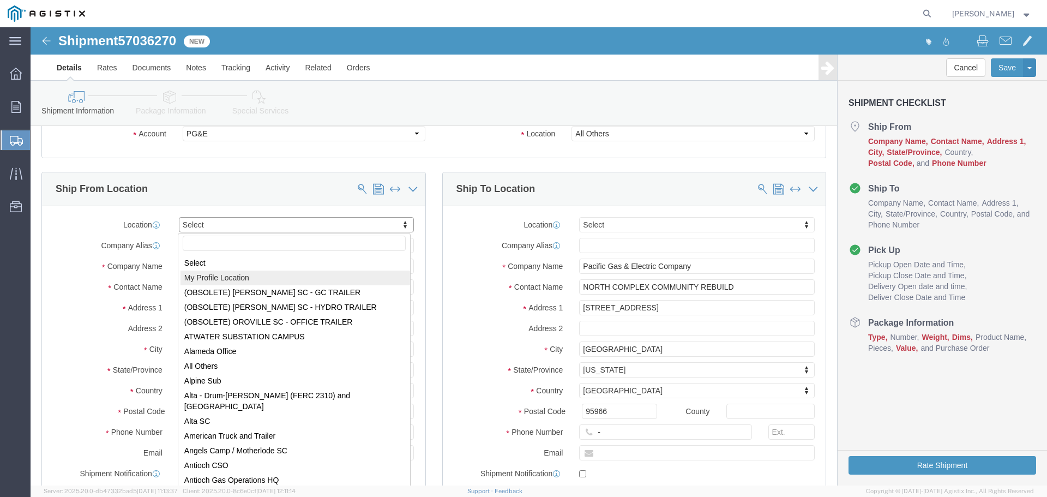
select select "MYPROFILE"
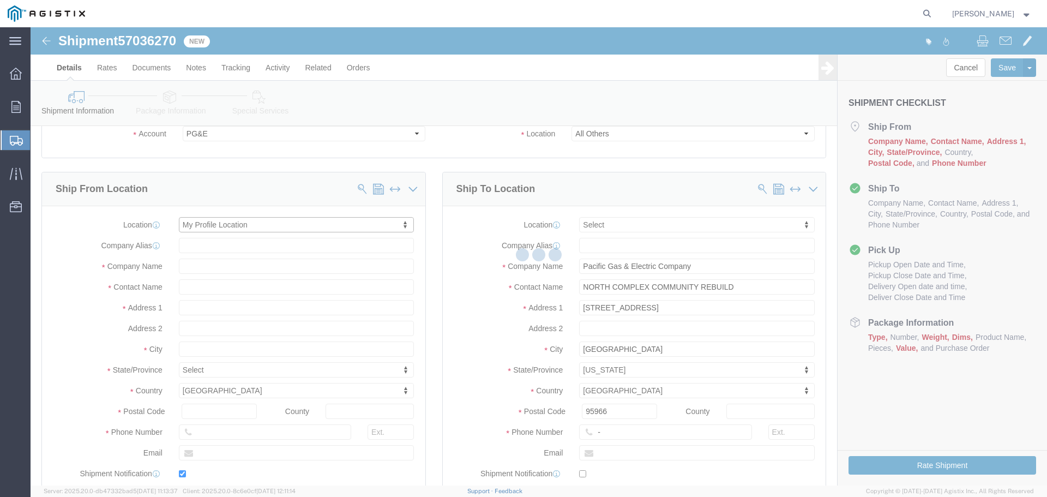
type input "Oldcastle Precast Inc"
type input "[PERSON_NAME]"
type input "[STREET_ADDRESS]"
type input "PLEASANTON"
type input "94566"
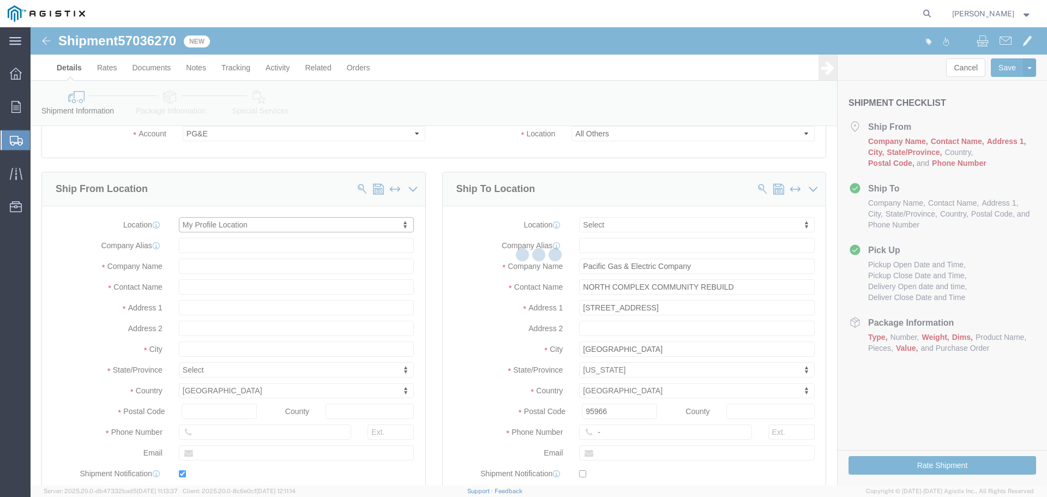
type input "[PHONE_NUMBER]"
type input "[PERSON_NAME][EMAIL_ADDRESS][PERSON_NAME][DOMAIN_NAME]"
checkbox input "true"
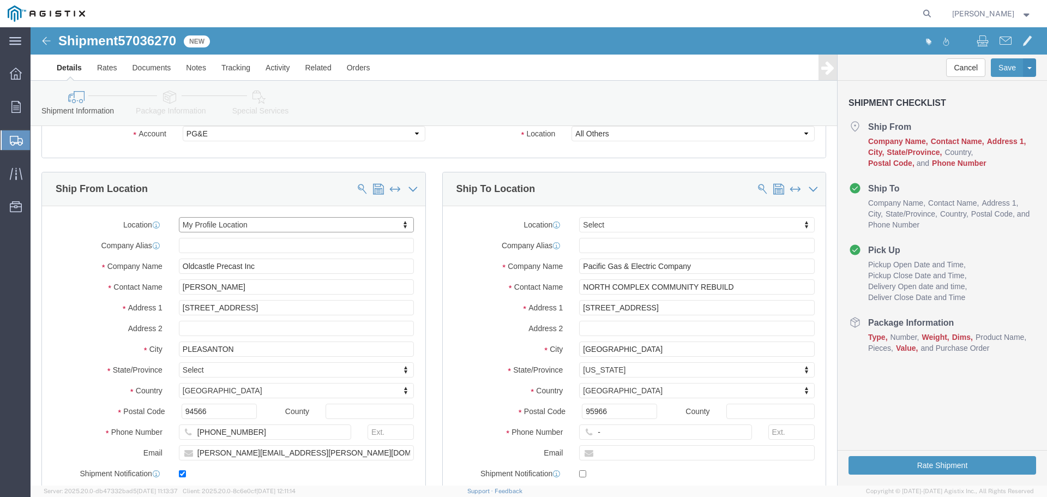
select select "CA"
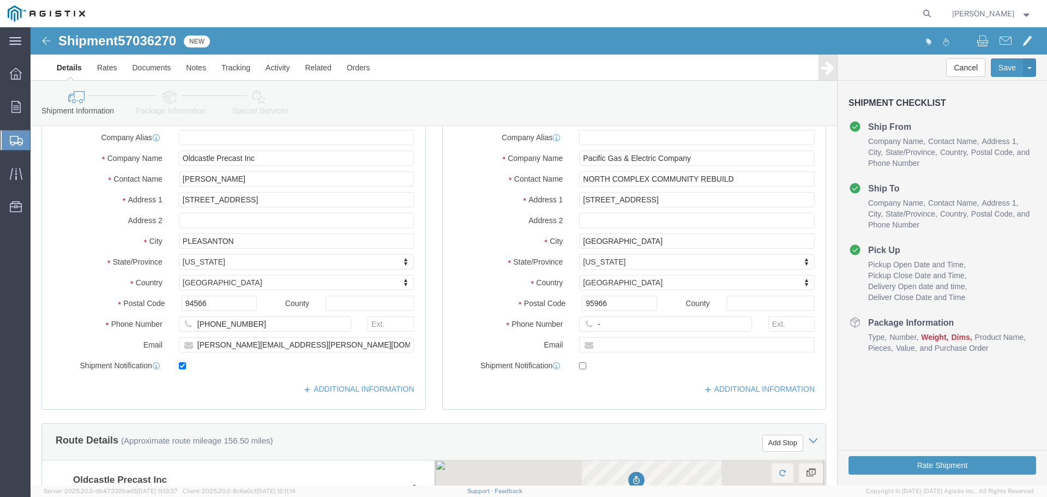
scroll to position [164, 0]
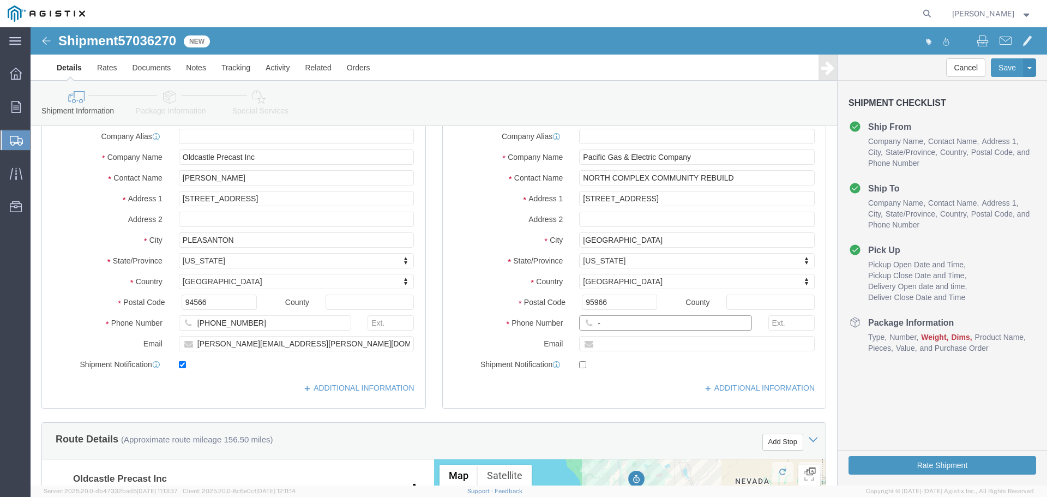
click input "-"
type input "123-456-7891"
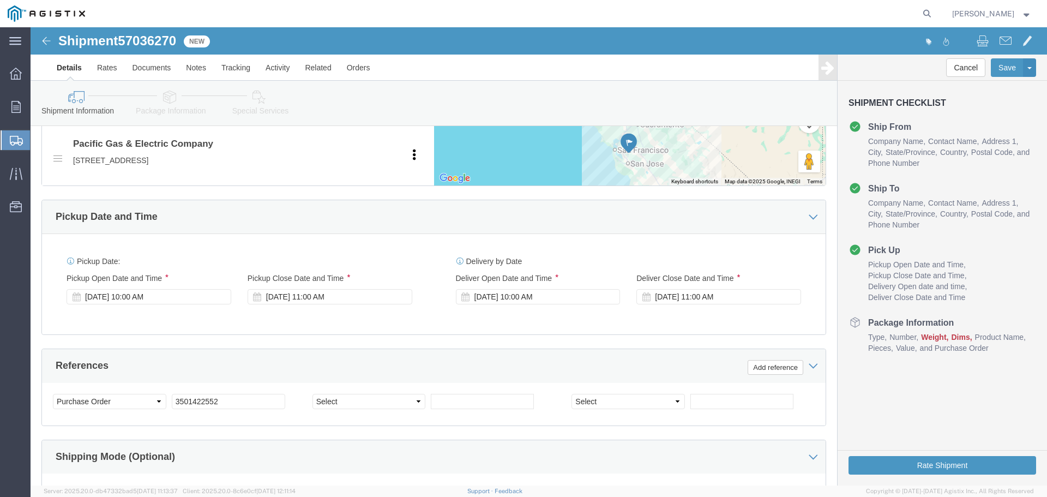
scroll to position [654, 0]
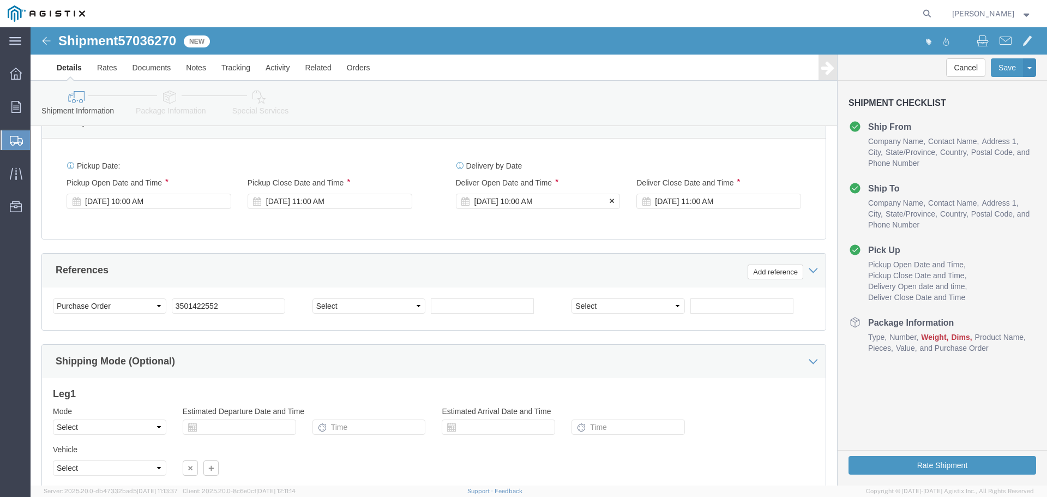
click div "[DATE] 10:00 AM"
click button "Apply"
click div "[DATE] 11:00 AM"
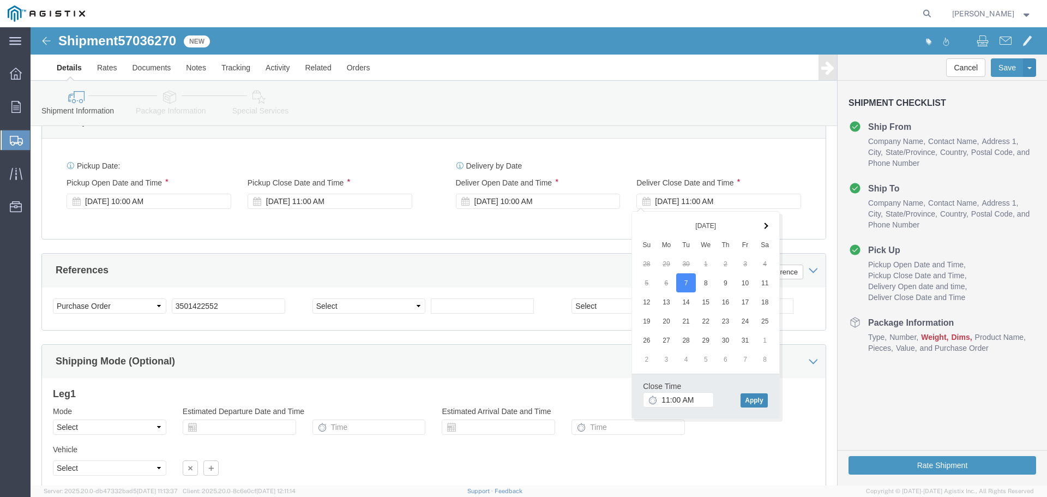
click button "Apply"
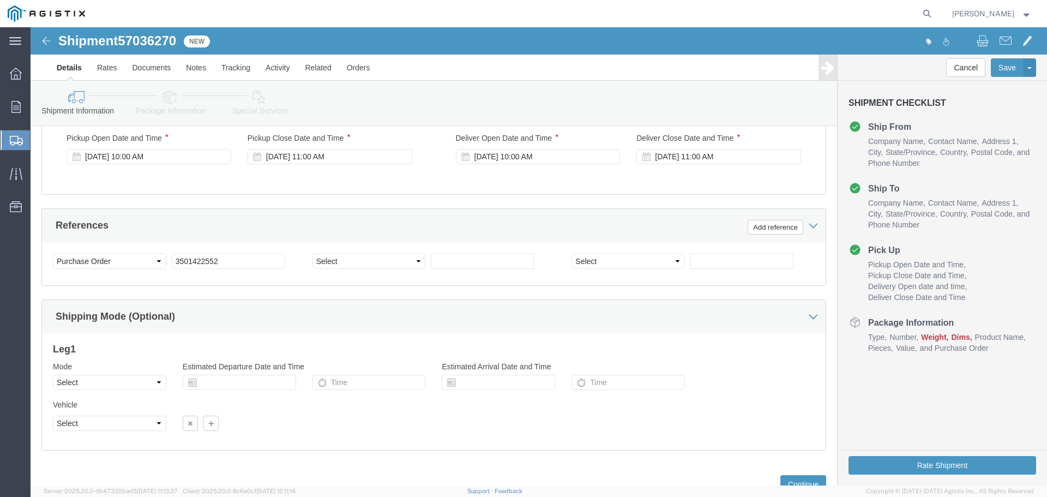
scroll to position [740, 0]
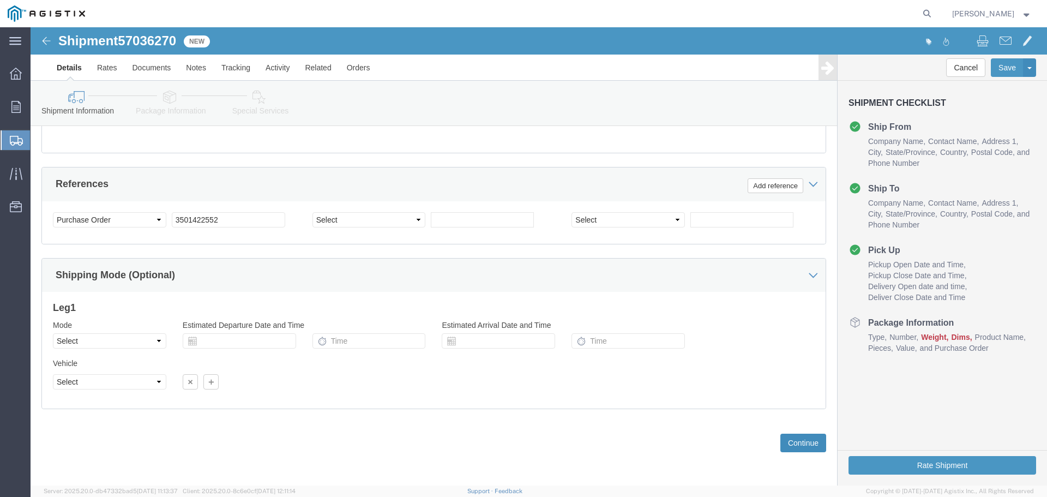
click button "Continue"
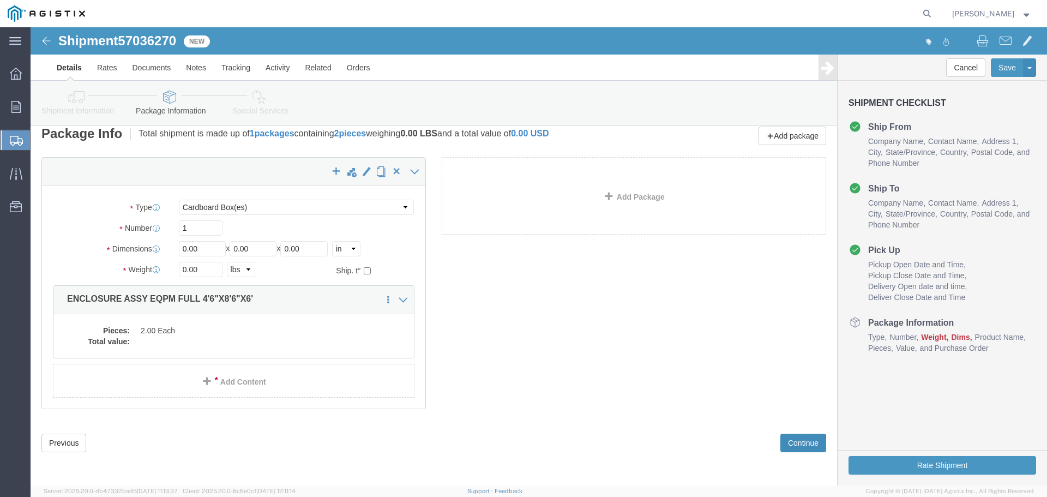
scroll to position [0, 0]
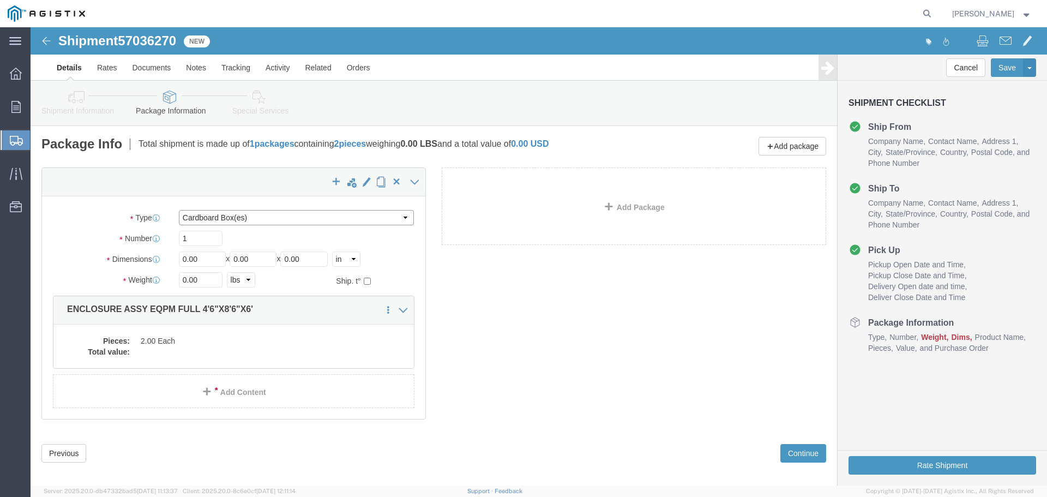
click select "Select Bulk Bundle(s) Cardboard Box(es) Carton(s) Crate(s) Drum(s) (Fiberboard)…"
select select "YRPK"
click select "Select Bulk Bundle(s) Cardboard Box(es) Carton(s) Crate(s) Drum(s) (Fiberboard)…"
click input "1"
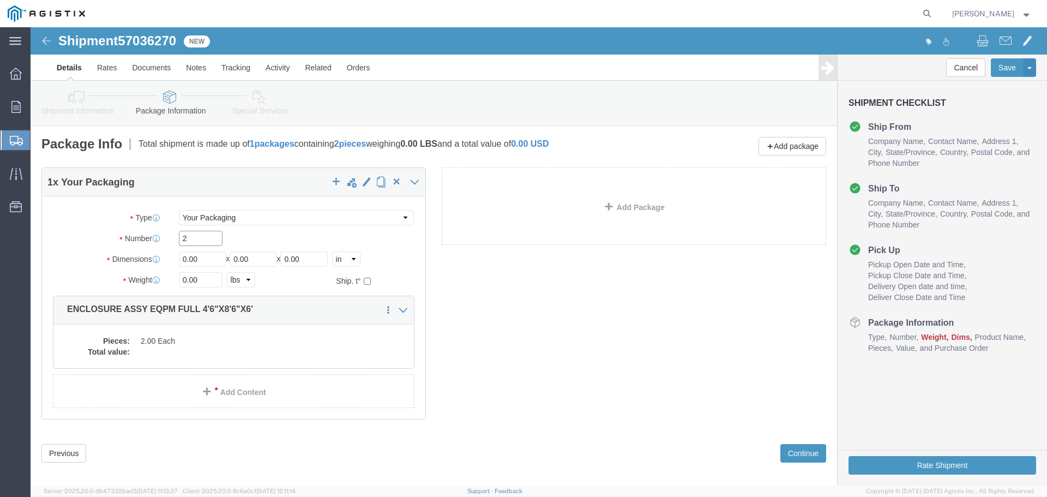
type input "2"
type input "54"
type input "102"
type input "72"
type input "35000"
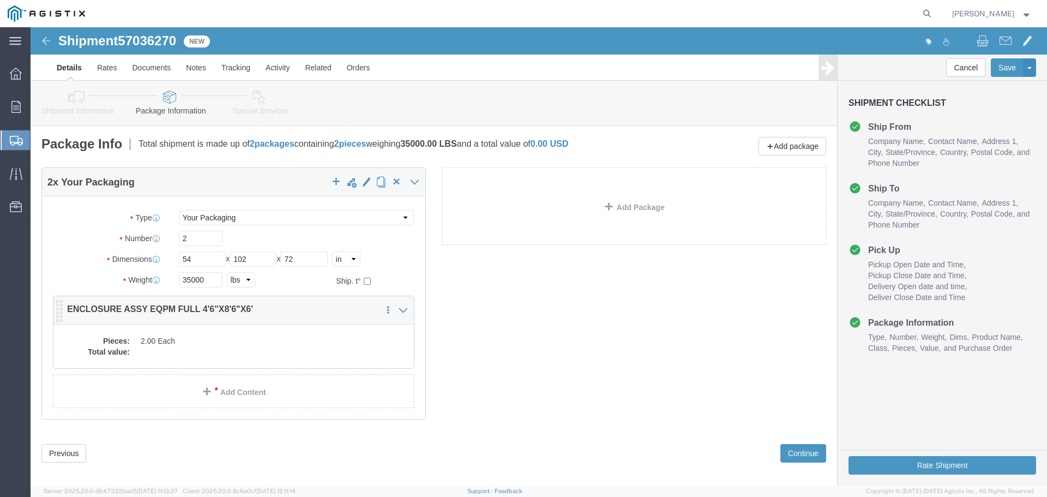
click dd "2.00 Each"
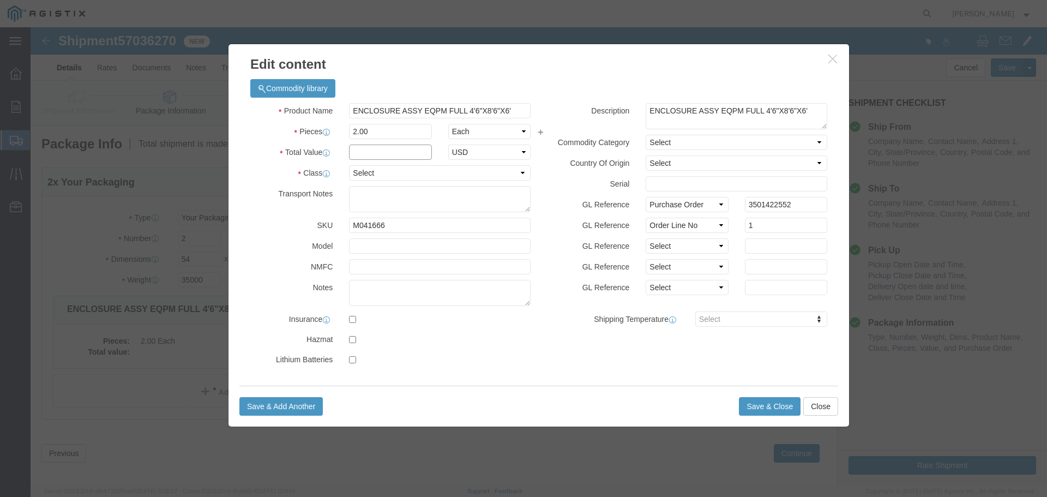
click input "text"
type input "1"
click select "Select 50 55 60 65 70 85 92.5 100 125 175 250 300 400"
select select "55"
click select "Select 50 55 60 65 70 85 92.5 100 125 175 250 300 400"
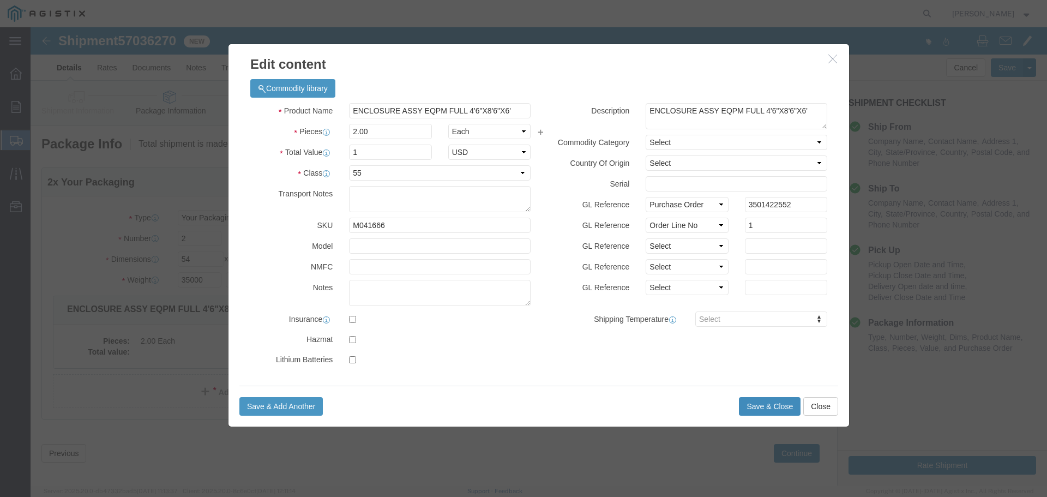
click button "Save & Close"
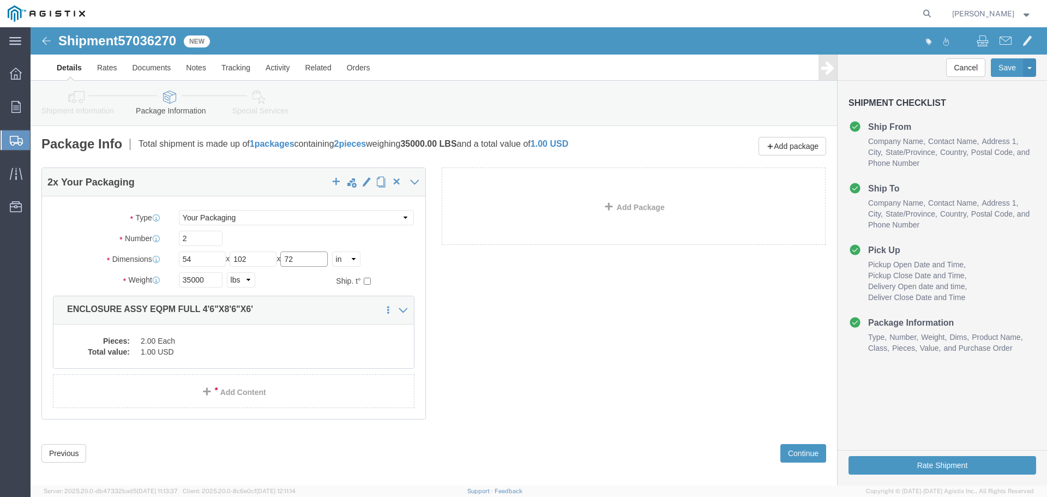
click input "72"
click div "2 x Your Packaging Package Type Select Bulk Bundle(s) Cardboard Box(es) Carton(…"
click button "Rate Shipment"
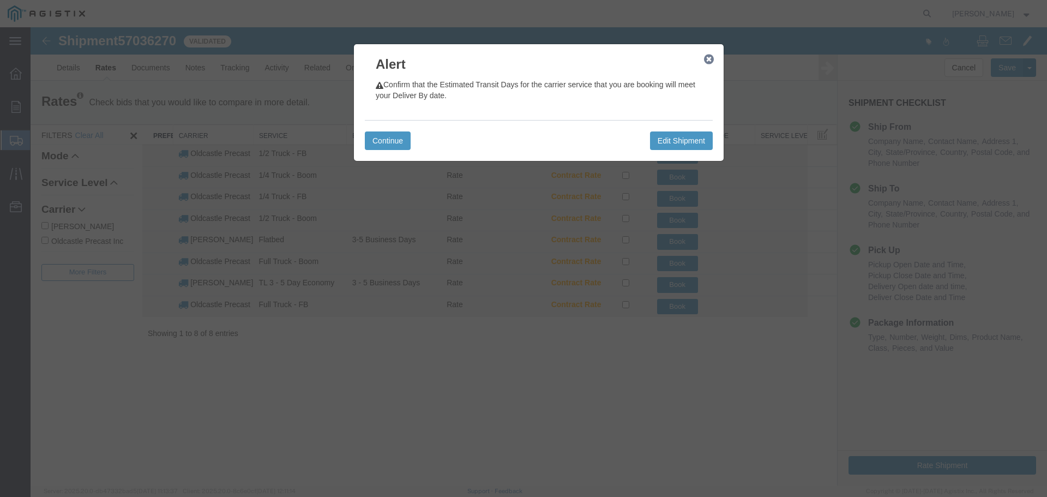
click at [710, 57] on icon "button" at bounding box center [709, 59] width 10 height 9
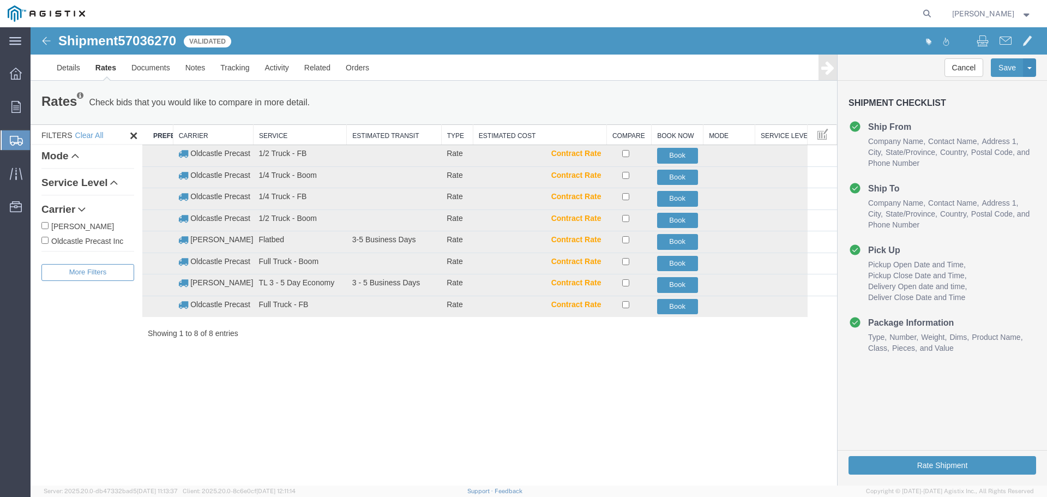
click at [103, 240] on label "Oldcastle Precast Inc" at bounding box center [87, 240] width 93 height 12
click at [49, 240] on input "Oldcastle Precast Inc" at bounding box center [44, 240] width 7 height 7
checkbox input "true"
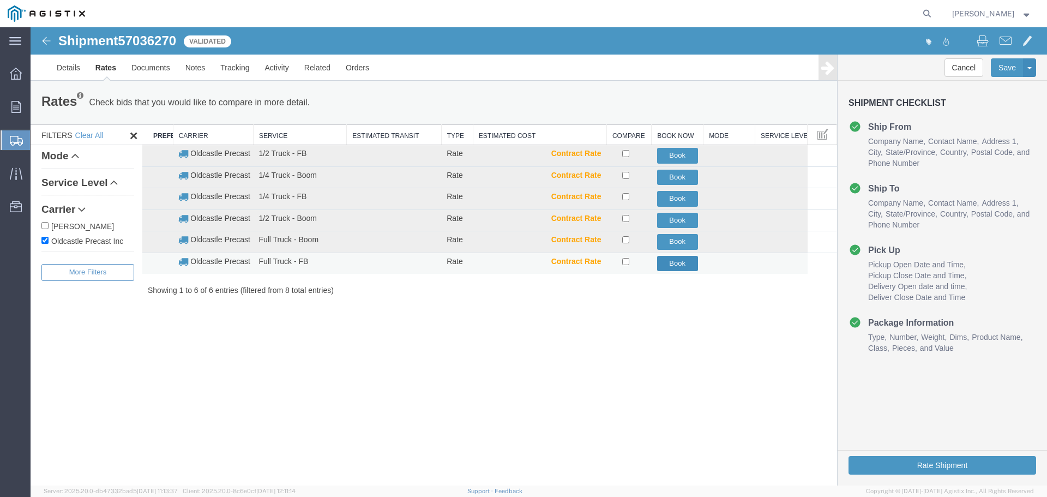
click at [683, 268] on button "Book" at bounding box center [677, 264] width 41 height 16
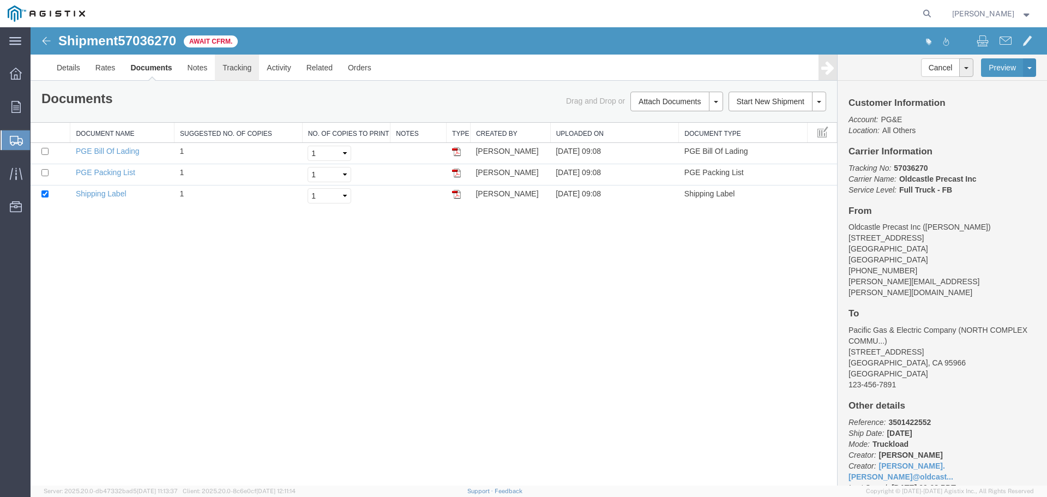
click at [239, 66] on link "Tracking" at bounding box center [237, 68] width 44 height 26
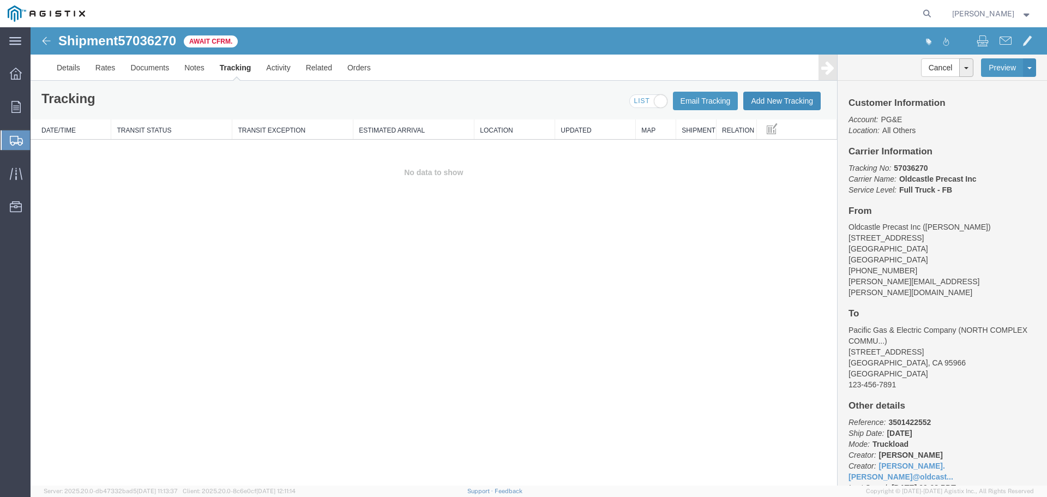
click at [778, 100] on button "Add New Tracking" at bounding box center [781, 101] width 77 height 19
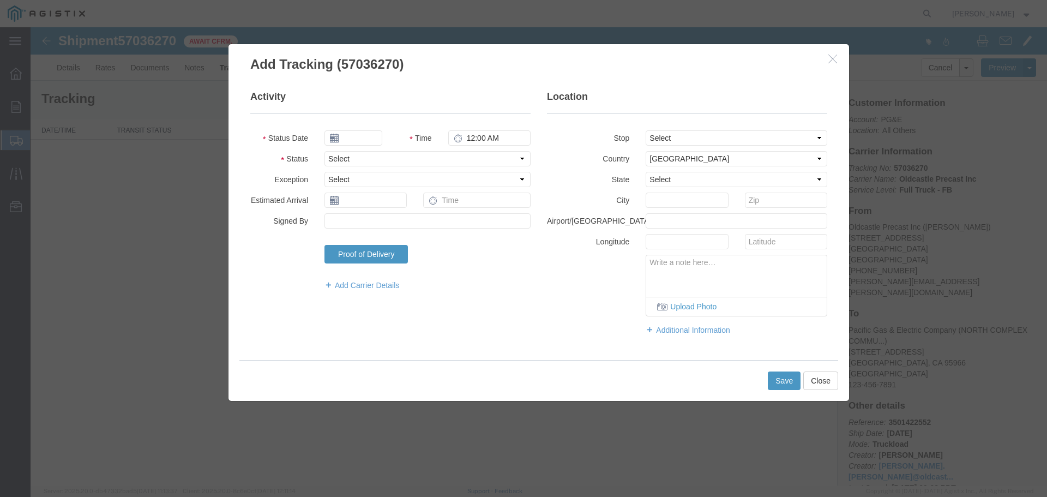
type input "[DATE]"
type input "10:00 AM"
click at [356, 159] on select "Select Arrival Notice Available Arrival Notice Imported Arrive at Delivery Loca…" at bounding box center [427, 158] width 206 height 15
select select "DELIVRED"
click at [324, 151] on select "Select Arrival Notice Available Arrival Notice Imported Arrive at Delivery Loca…" at bounding box center [427, 158] width 206 height 15
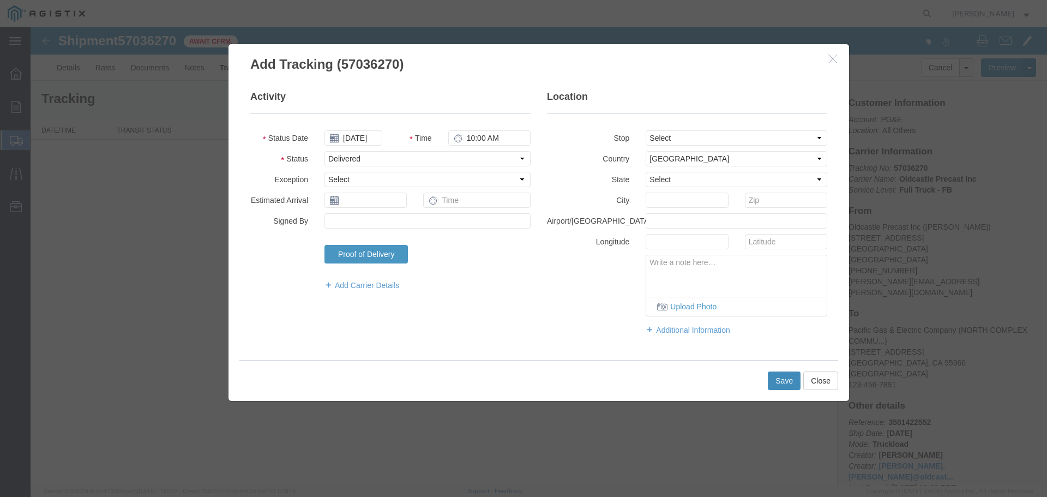
click at [785, 381] on button "Save" at bounding box center [784, 380] width 33 height 19
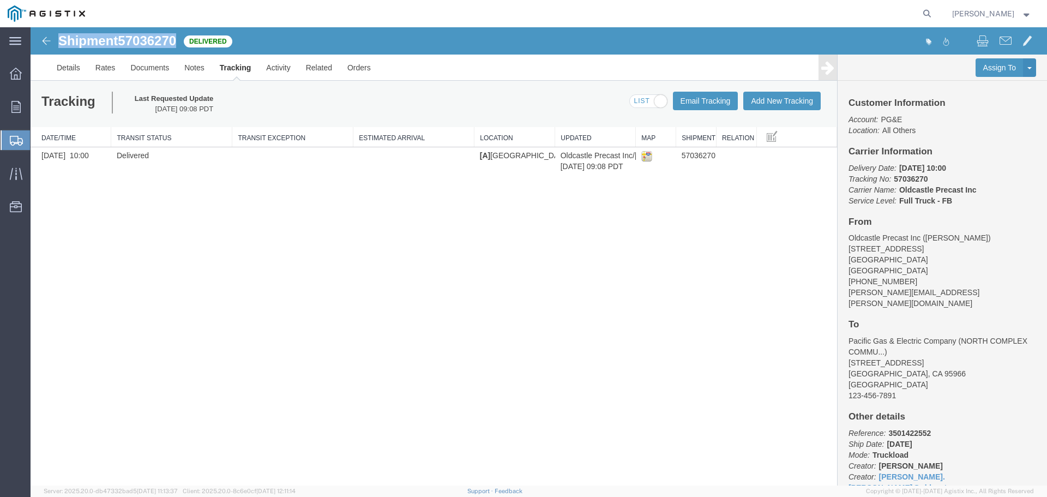
drag, startPoint x: 58, startPoint y: 38, endPoint x: 177, endPoint y: 43, distance: 118.4
click at [176, 43] on h1 "Shipment 57036270" at bounding box center [117, 41] width 118 height 14
copy h1 "Shipment 57036270"
click at [15, 112] on icon at bounding box center [15, 107] width 9 height 12
